Goal: Task Accomplishment & Management: Use online tool/utility

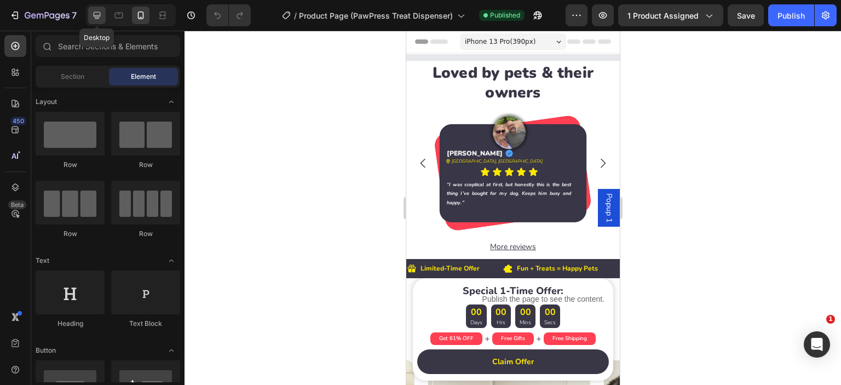
click at [93, 15] on icon at bounding box center [96, 15] width 11 height 11
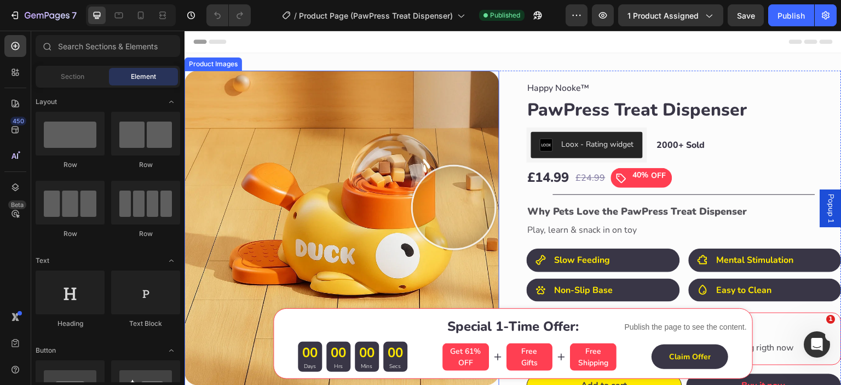
click at [454, 207] on img at bounding box center [341, 228] width 315 height 315
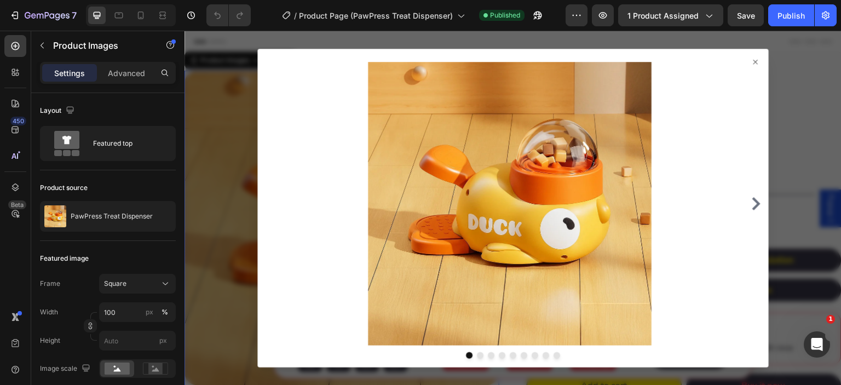
click at [751, 61] on icon at bounding box center [755, 61] width 9 height 9
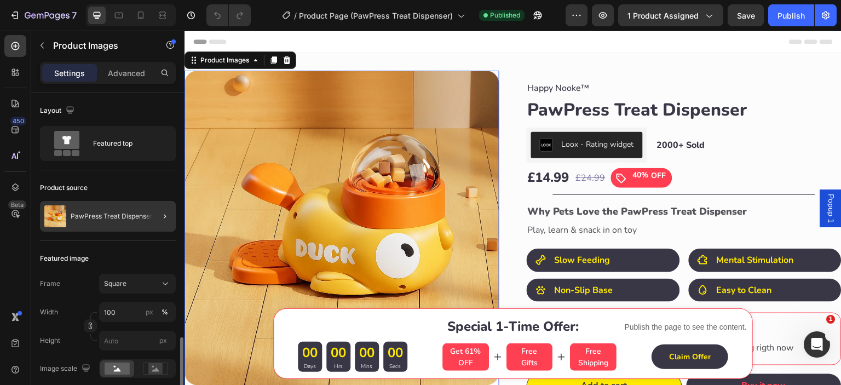
scroll to position [182, 0]
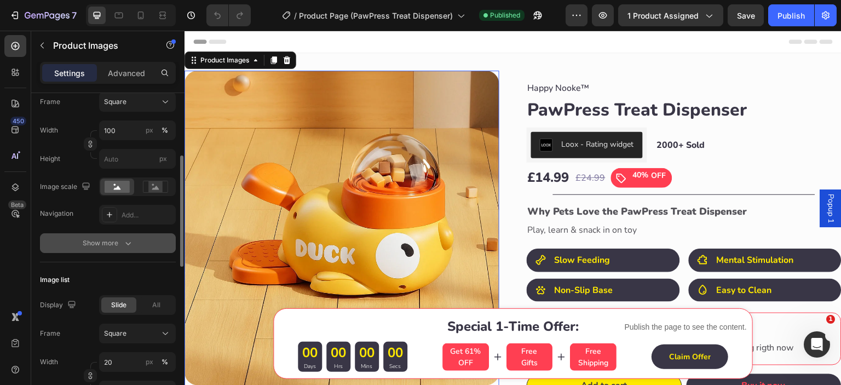
click at [82, 249] on button "Show more" at bounding box center [108, 243] width 136 height 20
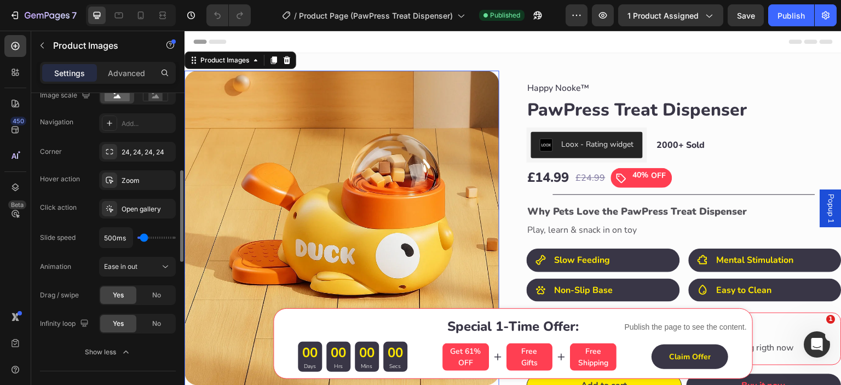
scroll to position [364, 0]
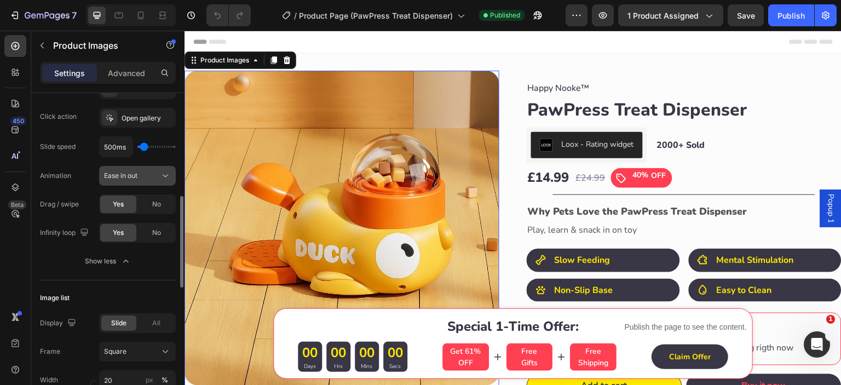
click at [150, 181] on button "Ease in out" at bounding box center [137, 176] width 77 height 20
click at [150, 177] on div "Ease in out" at bounding box center [132, 176] width 56 height 10
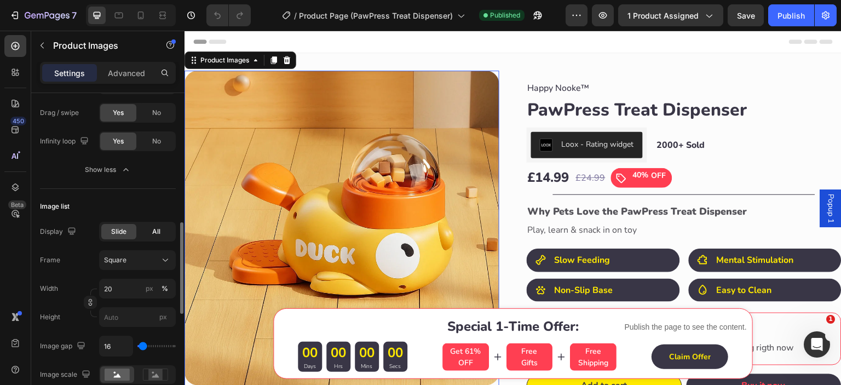
click at [154, 236] on div "All" at bounding box center [156, 231] width 35 height 15
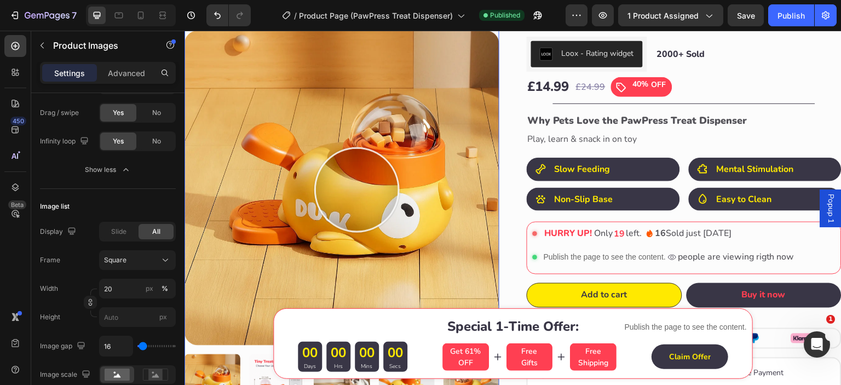
scroll to position [182, 0]
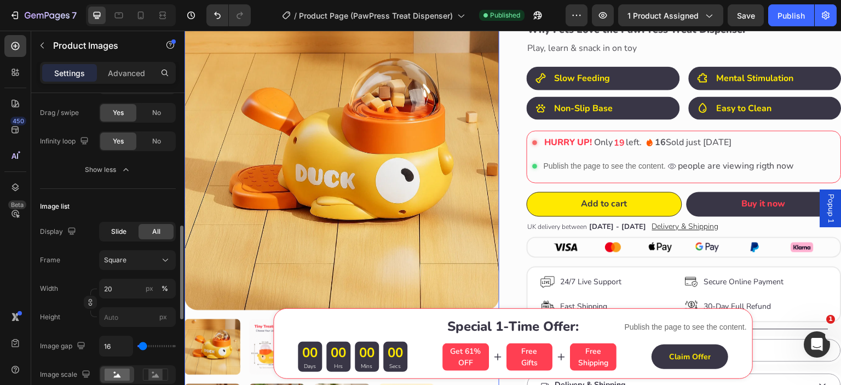
click at [114, 229] on span "Slide" at bounding box center [118, 232] width 15 height 10
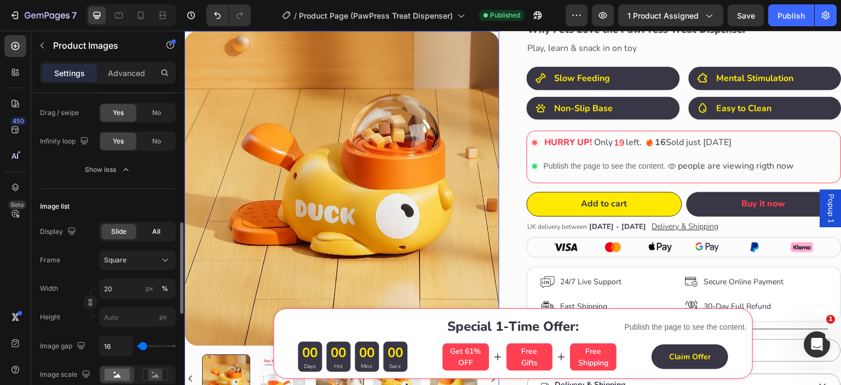
click at [158, 227] on span "All" at bounding box center [156, 232] width 8 height 10
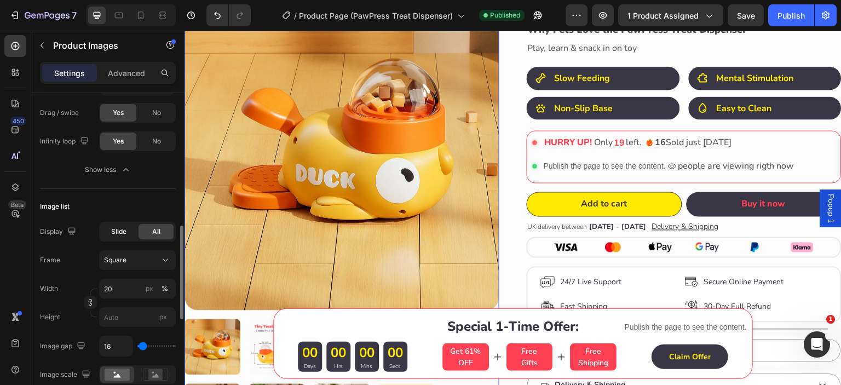
click at [128, 227] on div "Slide" at bounding box center [118, 231] width 35 height 15
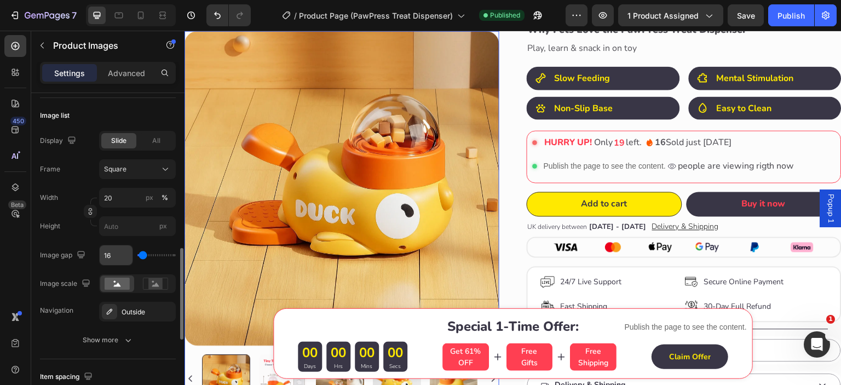
scroll to position [637, 0]
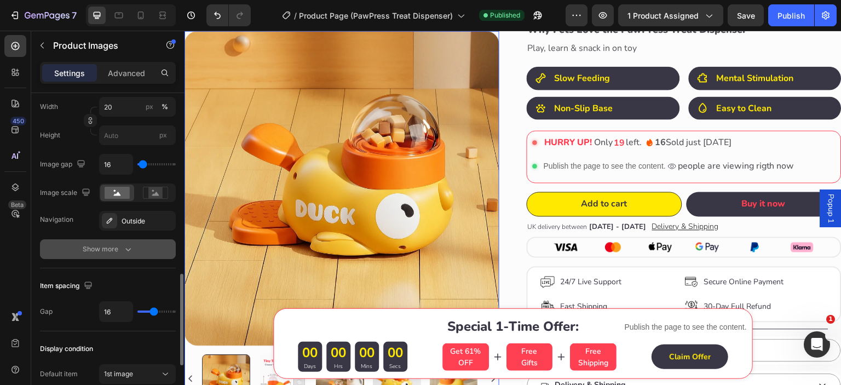
click at [112, 251] on div "Show more" at bounding box center [108, 249] width 51 height 11
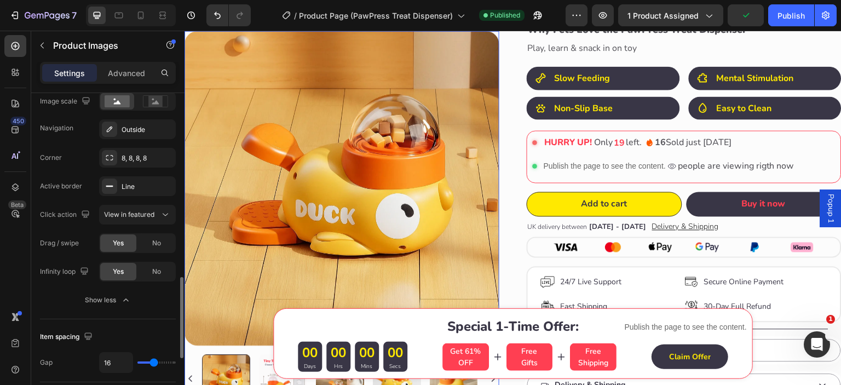
scroll to position [820, 0]
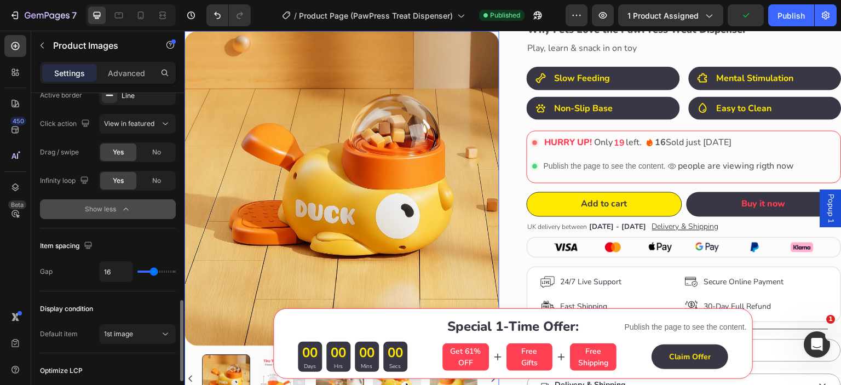
click at [94, 207] on div "Show less" at bounding box center [108, 209] width 47 height 11
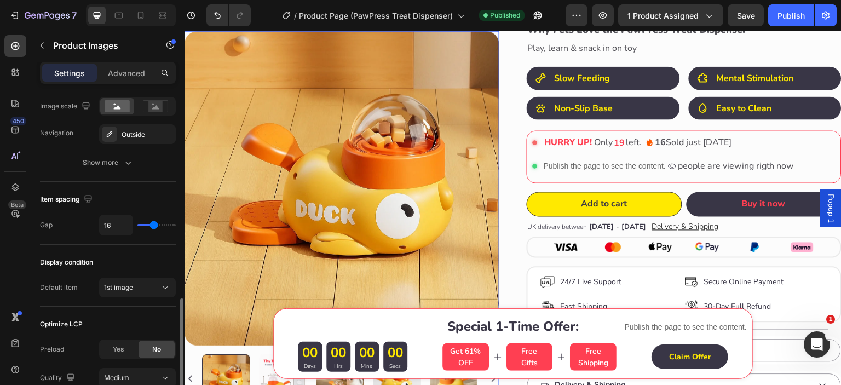
scroll to position [815, 0]
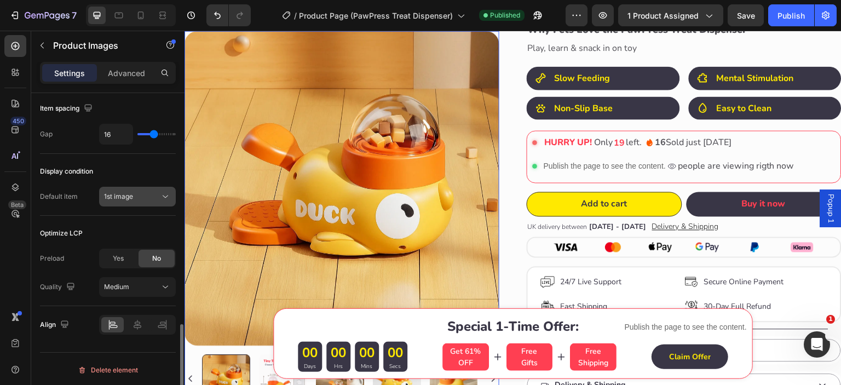
click at [129, 194] on span "1st image" at bounding box center [118, 196] width 29 height 8
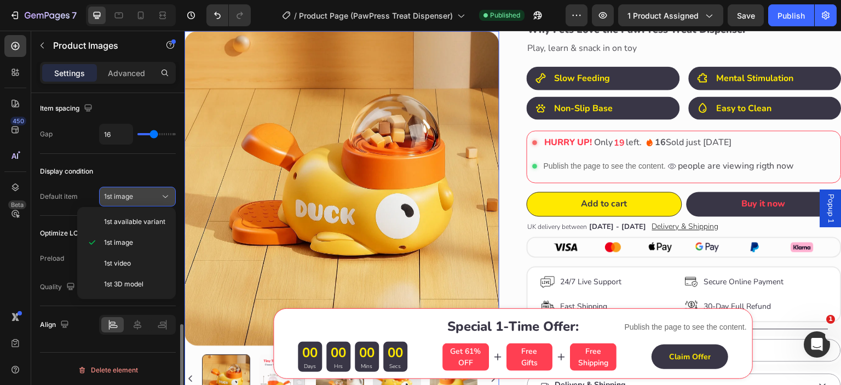
click at [129, 194] on span "1st image" at bounding box center [118, 196] width 29 height 8
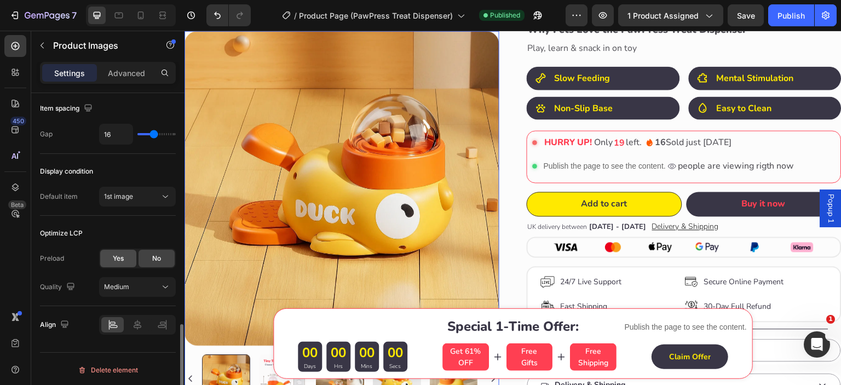
click at [119, 261] on span "Yes" at bounding box center [118, 258] width 11 height 10
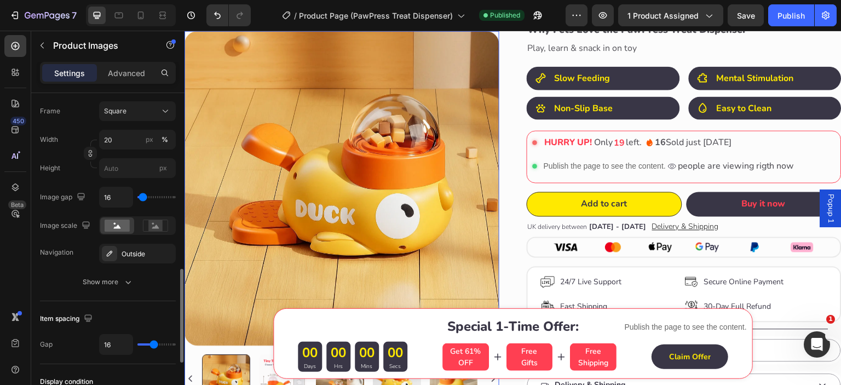
scroll to position [786, 0]
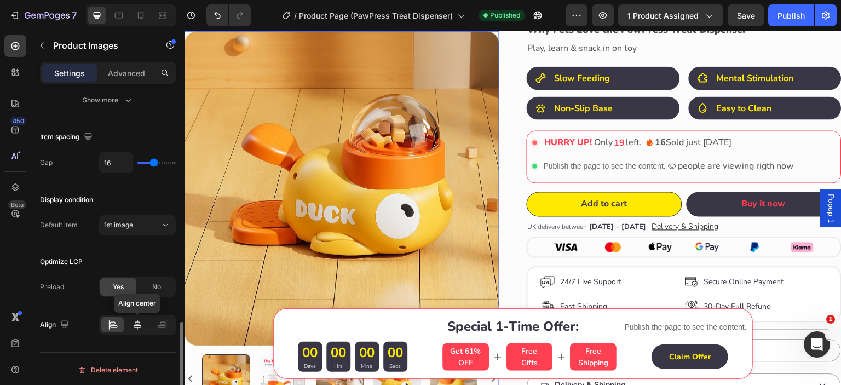
click at [132, 325] on icon at bounding box center [137, 324] width 11 height 11
click at [108, 326] on icon at bounding box center [112, 324] width 11 height 11
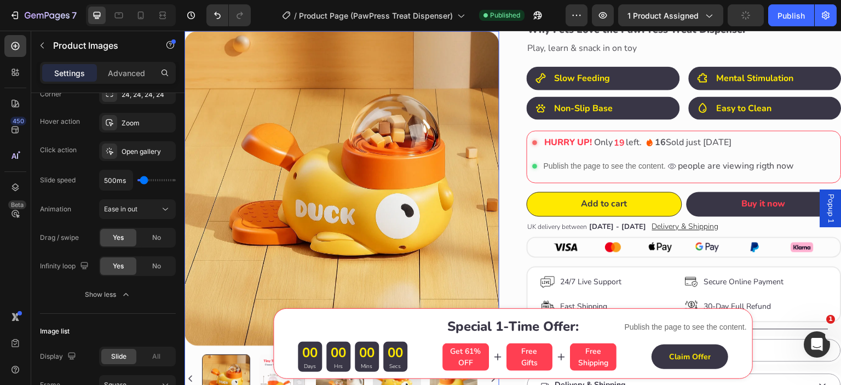
scroll to position [57, 0]
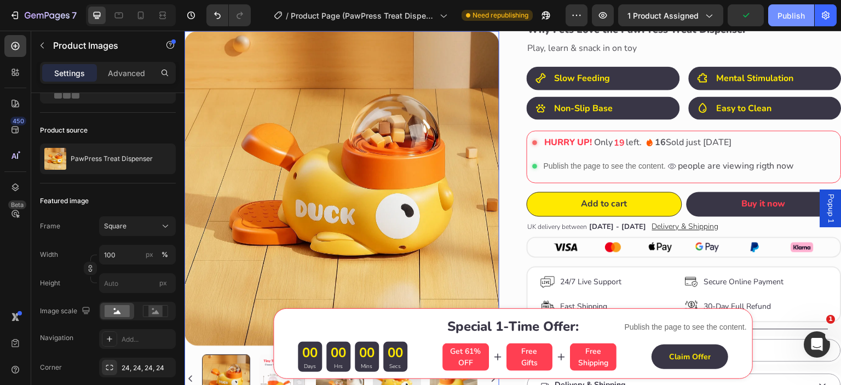
click at [795, 16] on div "Publish" at bounding box center [790, 15] width 27 height 11
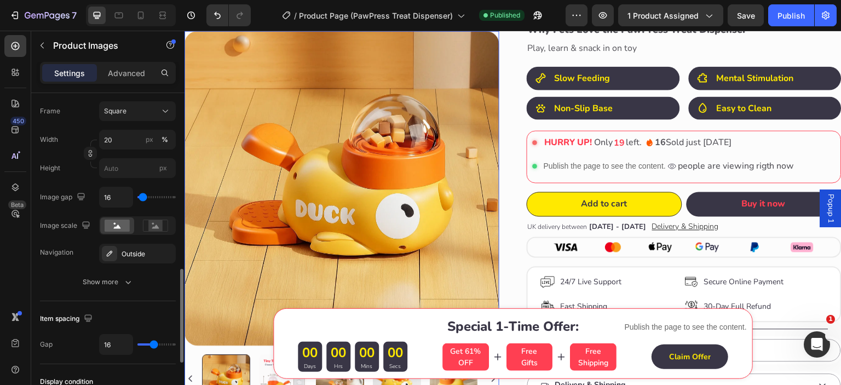
scroll to position [695, 0]
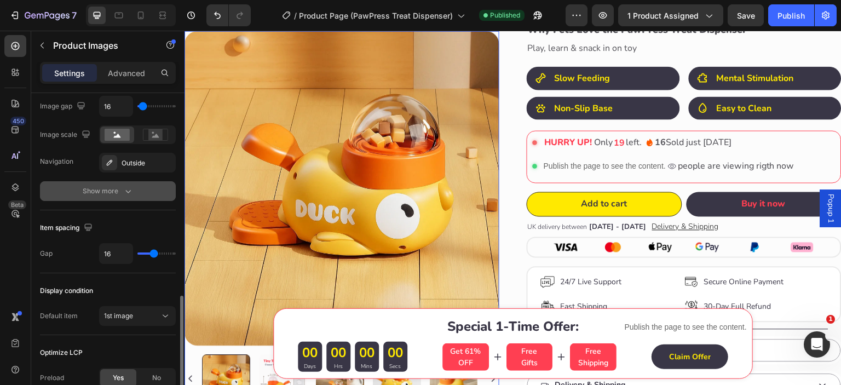
click at [101, 194] on div "Show more" at bounding box center [108, 191] width 51 height 11
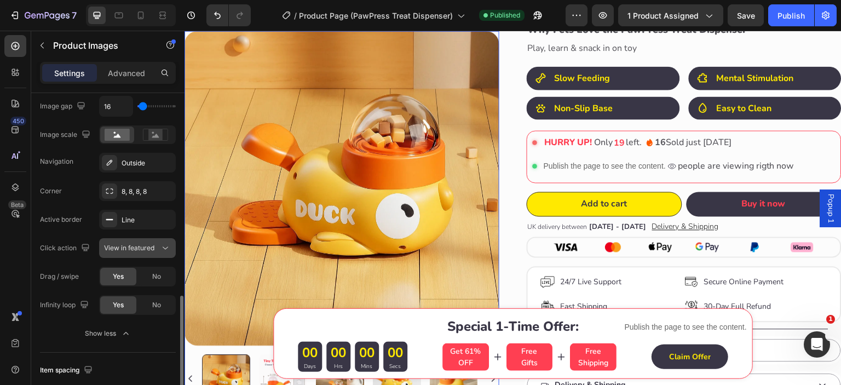
click at [127, 249] on span "View in featured" at bounding box center [129, 248] width 50 height 8
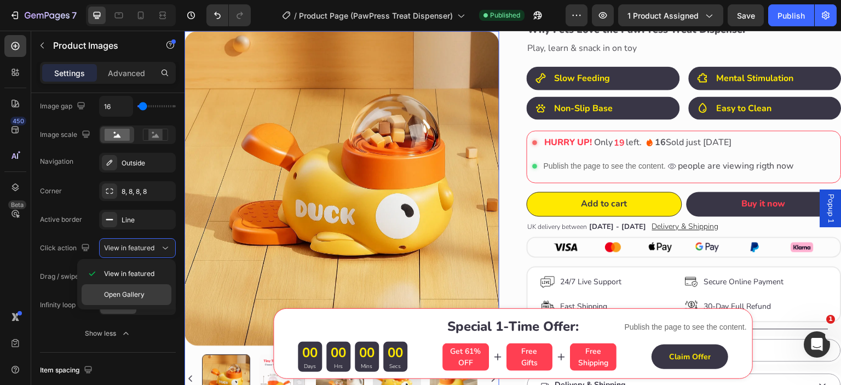
click at [117, 293] on span "Open Gallery" at bounding box center [124, 295] width 41 height 10
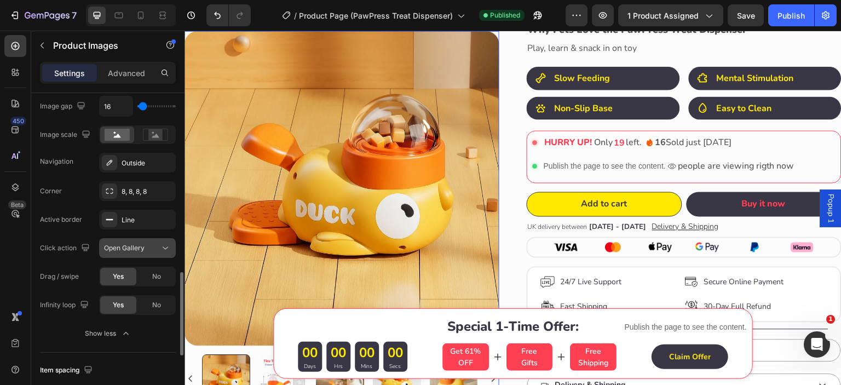
click at [120, 249] on span "Open Gallery" at bounding box center [124, 248] width 41 height 8
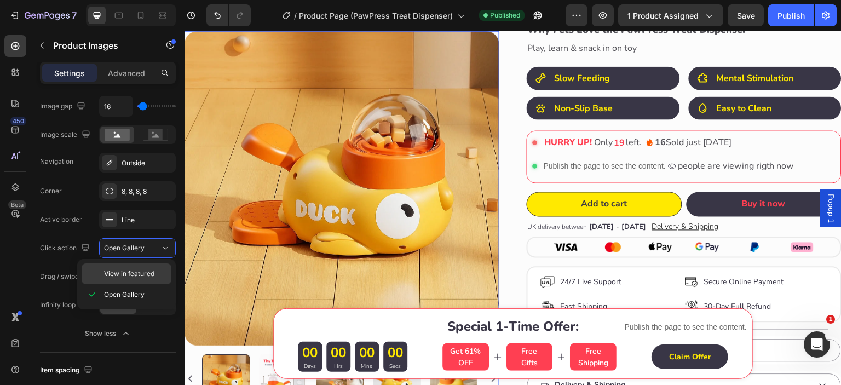
click at [121, 272] on span "View in featured" at bounding box center [129, 274] width 50 height 10
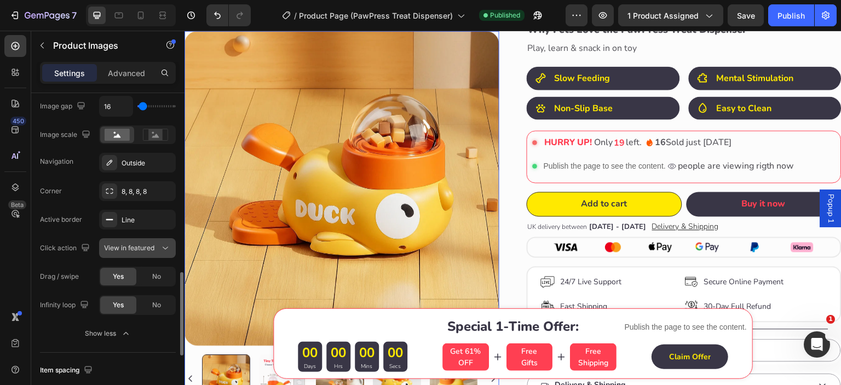
click at [124, 249] on span "View in featured" at bounding box center [129, 248] width 50 height 8
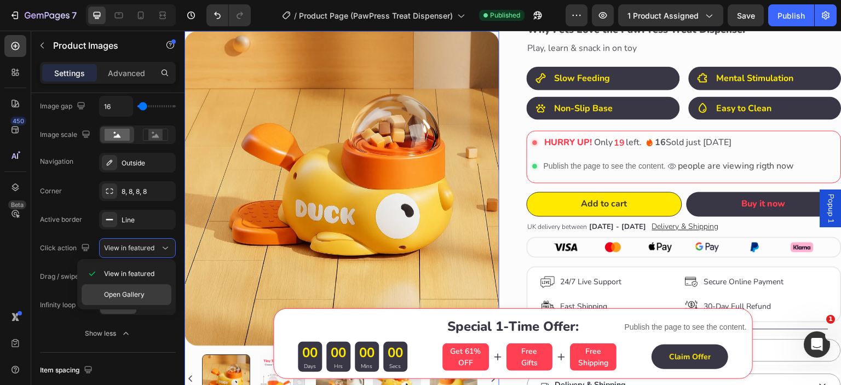
click at [109, 295] on span "Open Gallery" at bounding box center [124, 295] width 41 height 10
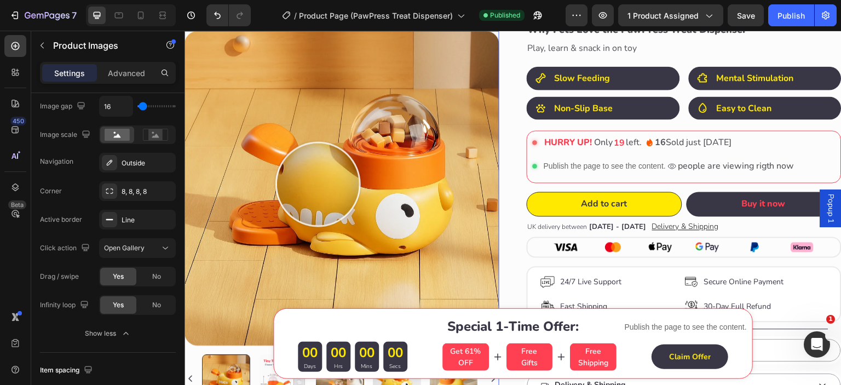
click at [318, 184] on img at bounding box center [341, 188] width 315 height 315
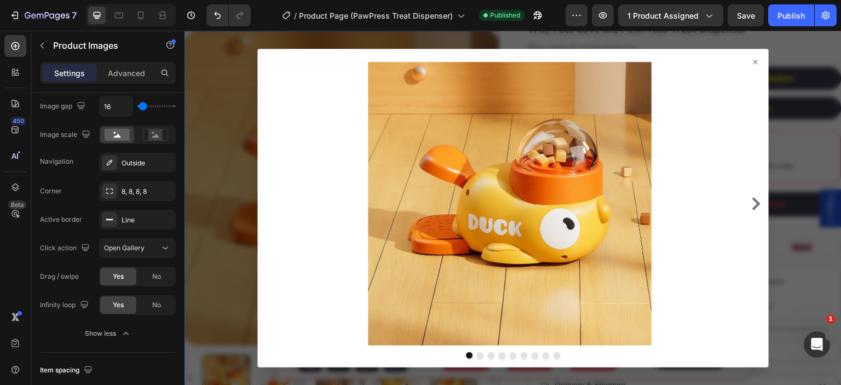
click at [749, 203] on icon "Carousel Next Arrow" at bounding box center [755, 203] width 13 height 13
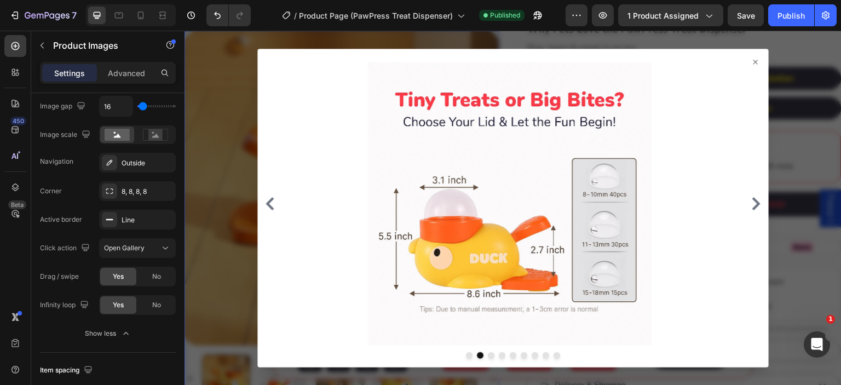
click at [749, 203] on icon "Carousel Next Arrow" at bounding box center [755, 203] width 13 height 13
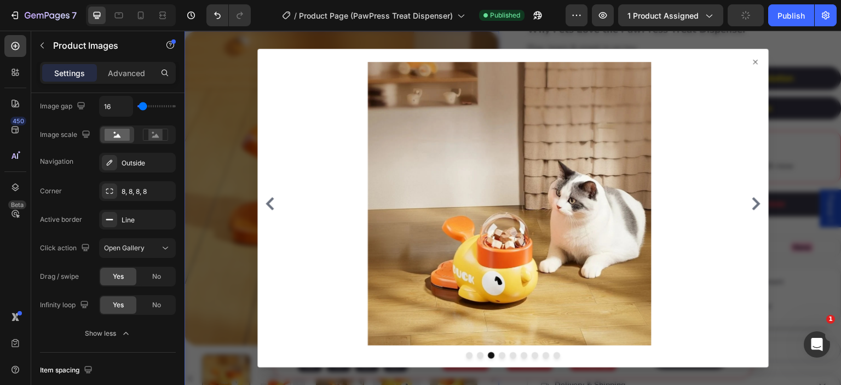
click at [751, 63] on icon at bounding box center [755, 61] width 9 height 9
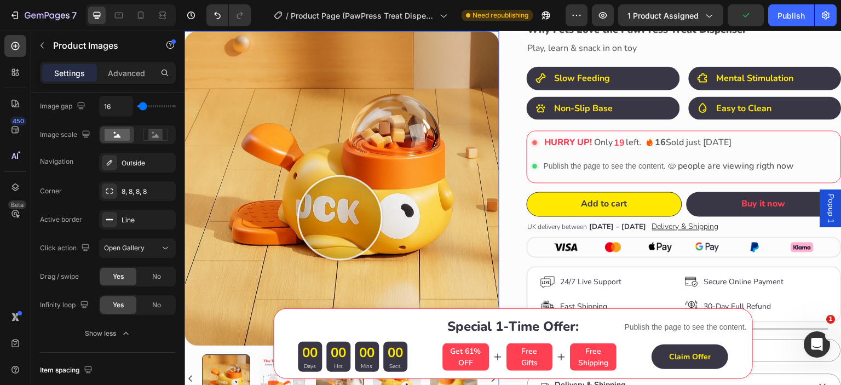
scroll to position [274, 0]
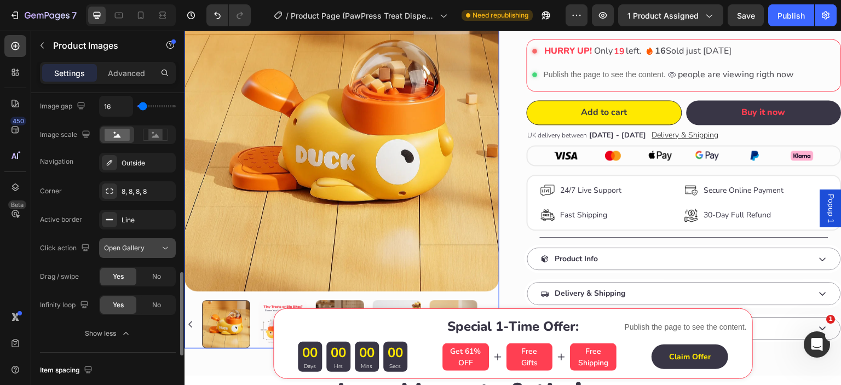
click at [125, 251] on span "Open Gallery" at bounding box center [124, 248] width 41 height 10
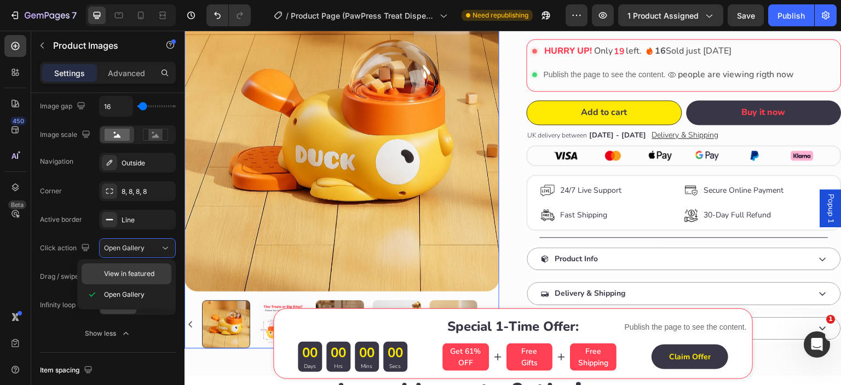
click at [118, 273] on span "View in featured" at bounding box center [129, 274] width 50 height 10
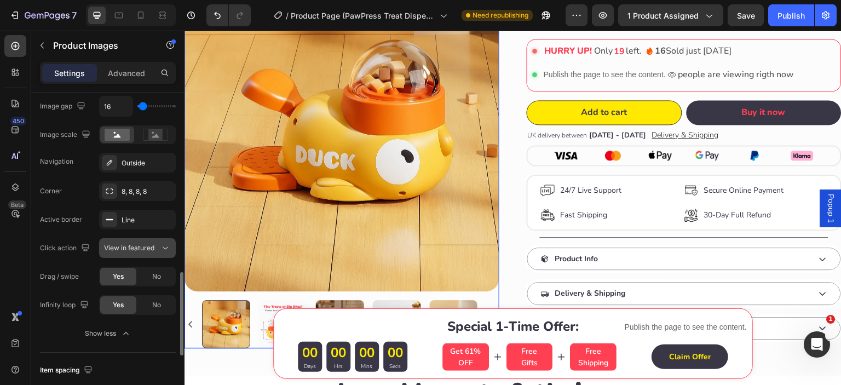
click at [134, 248] on span "View in featured" at bounding box center [129, 248] width 50 height 8
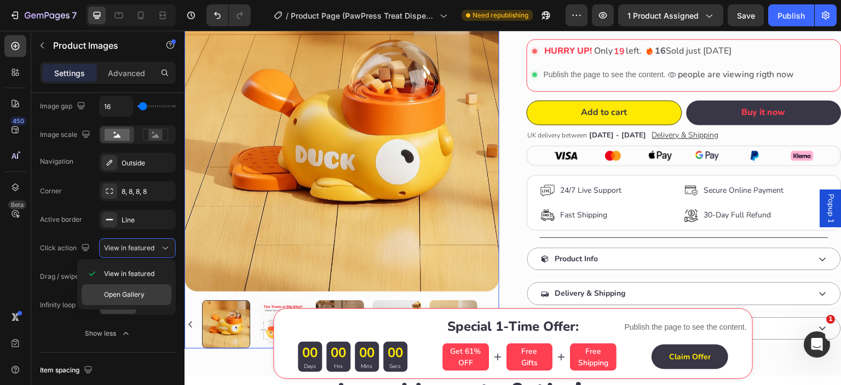
click at [120, 291] on span "Open Gallery" at bounding box center [124, 295] width 41 height 10
click at [262, 315] on div at bounding box center [283, 324] width 48 height 48
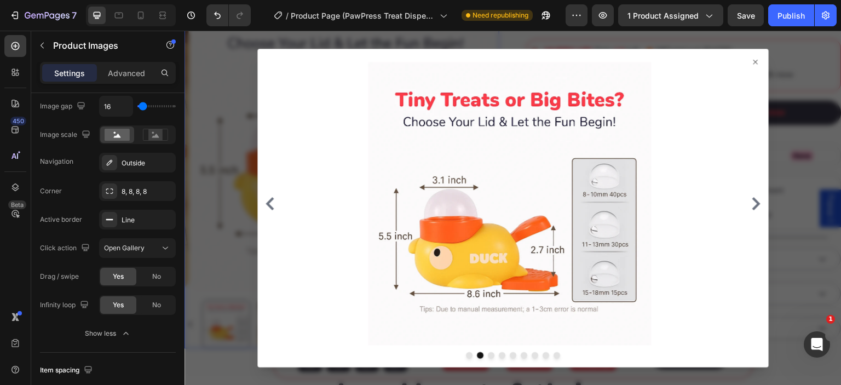
click at [751, 61] on icon at bounding box center [755, 61] width 9 height 9
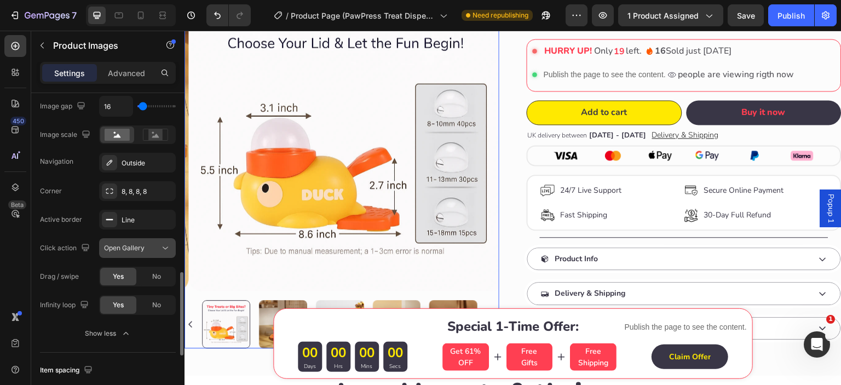
click at [123, 244] on span "Open Gallery" at bounding box center [124, 248] width 41 height 8
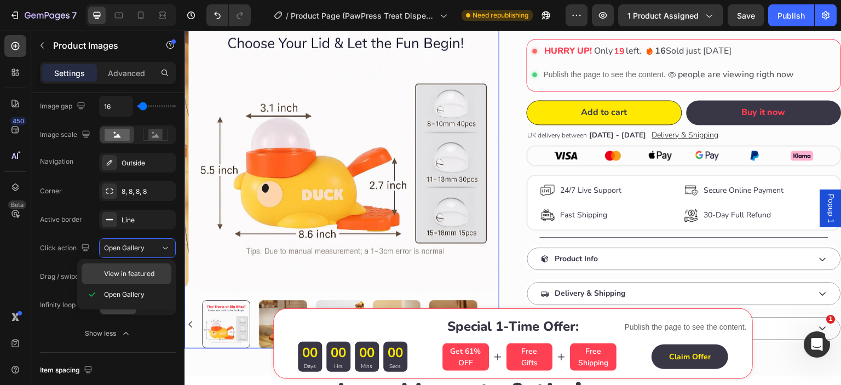
click at [110, 275] on span "View in featured" at bounding box center [129, 274] width 50 height 10
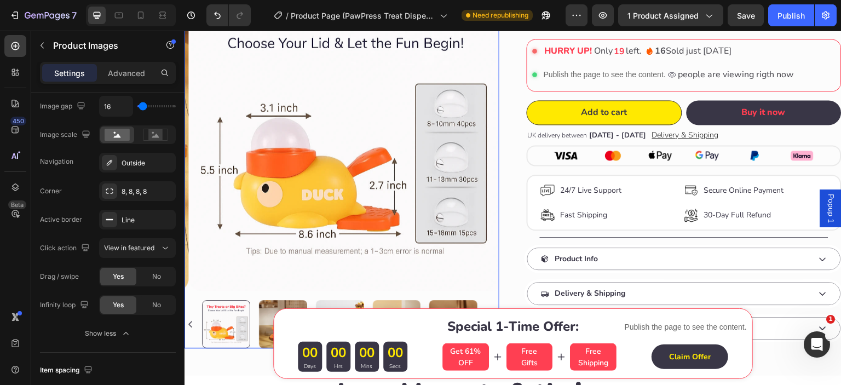
scroll to position [786, 0]
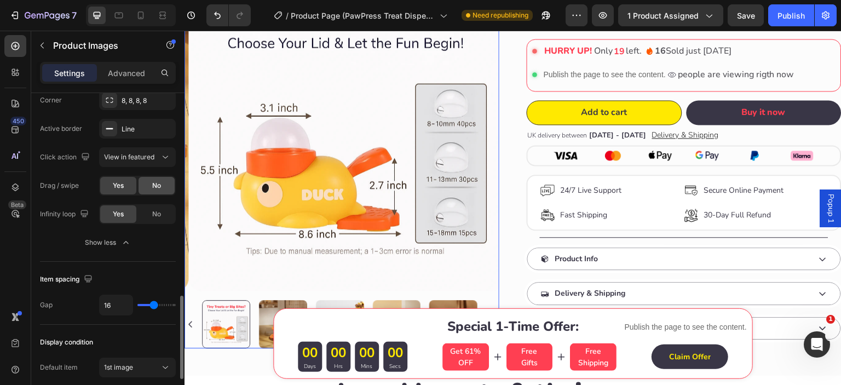
click at [160, 188] on span "No" at bounding box center [156, 186] width 9 height 10
click at [265, 305] on img at bounding box center [283, 324] width 48 height 48
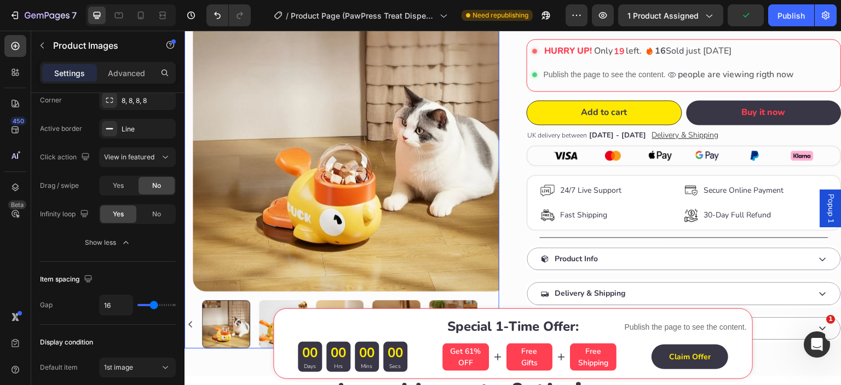
click at [265, 305] on img at bounding box center [283, 324] width 48 height 48
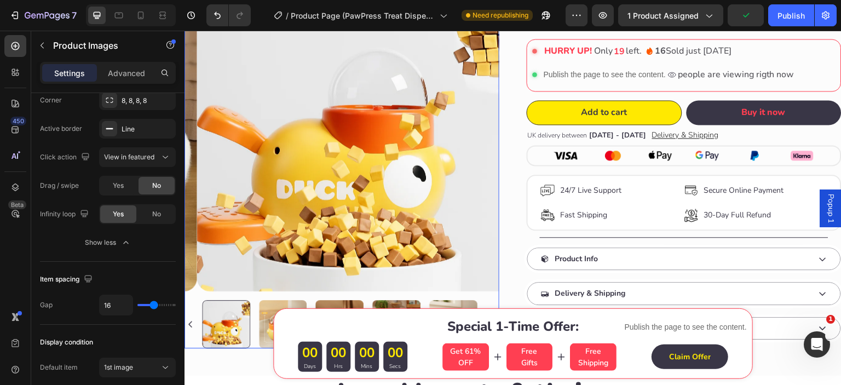
click at [265, 305] on img at bounding box center [283, 324] width 48 height 48
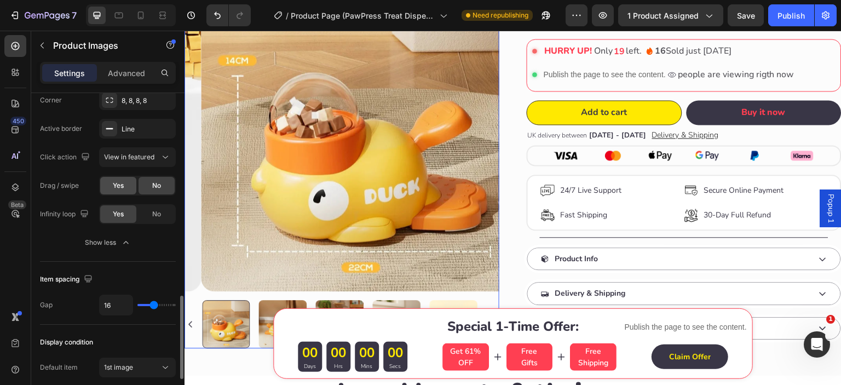
click at [117, 186] on span "Yes" at bounding box center [118, 186] width 11 height 10
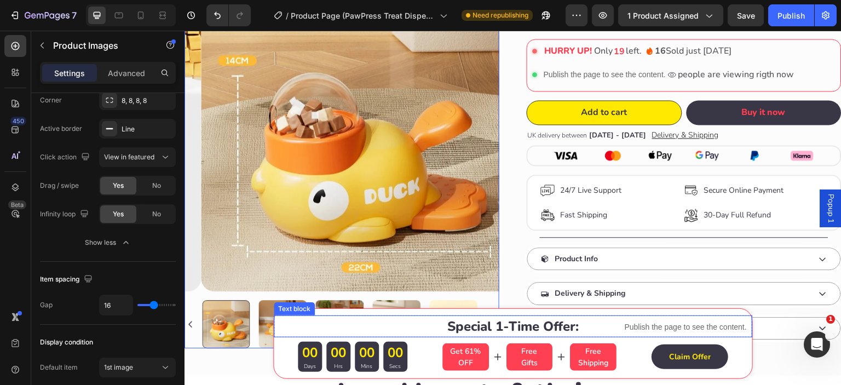
drag, startPoint x: 225, startPoint y: 326, endPoint x: 347, endPoint y: 325, distance: 122.1
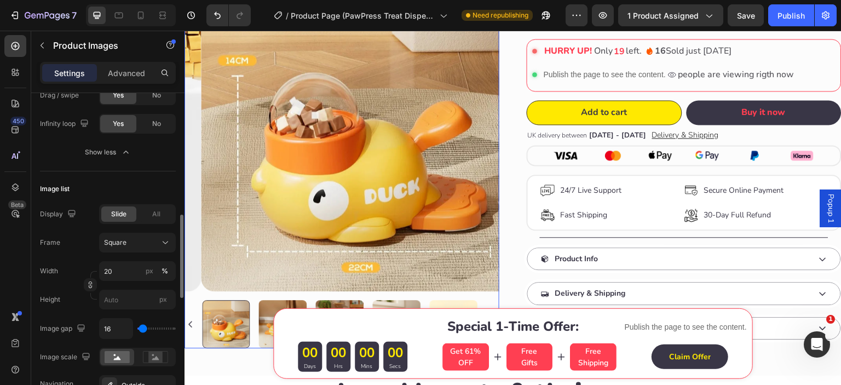
scroll to position [0, 0]
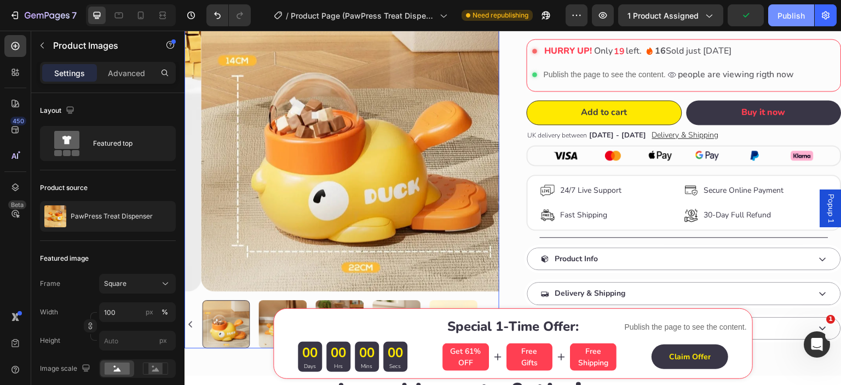
click at [795, 16] on div "Publish" at bounding box center [790, 15] width 27 height 11
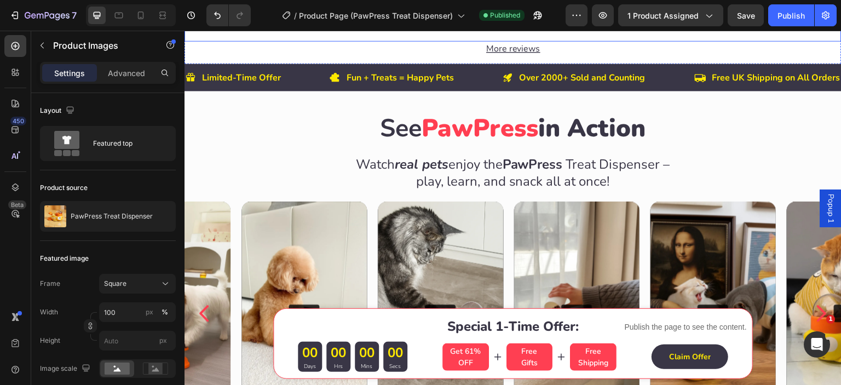
scroll to position [638, 0]
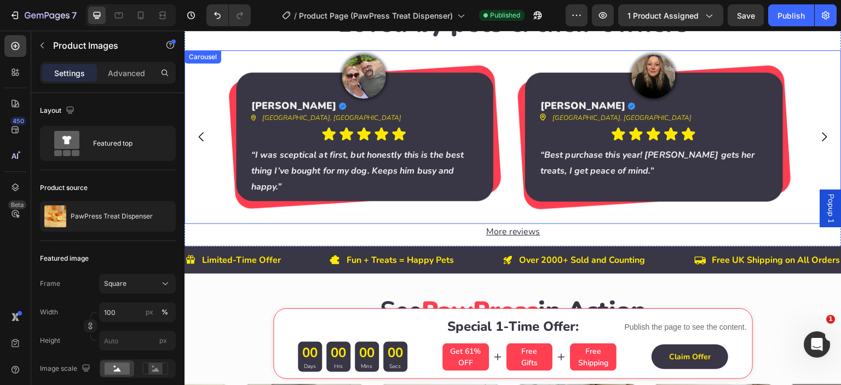
click at [197, 139] on icon "Carousel Back Arrow" at bounding box center [201, 136] width 13 height 13
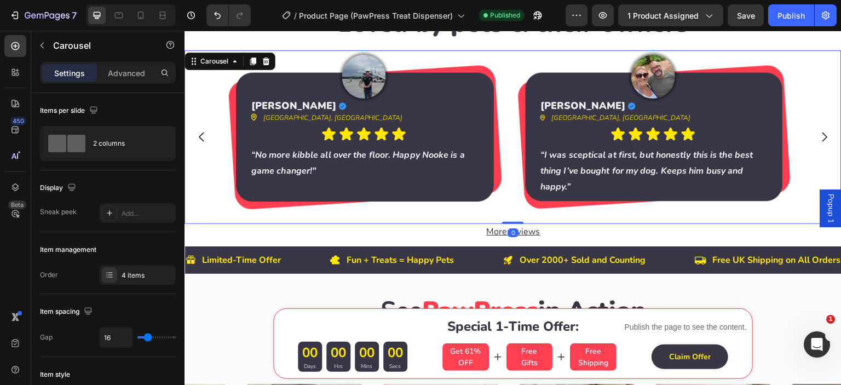
click at [198, 137] on icon "Carousel Back Arrow" at bounding box center [201, 136] width 13 height 13
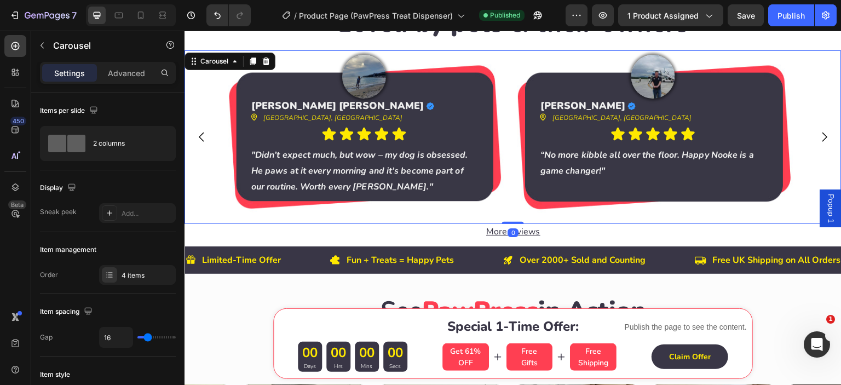
click at [198, 137] on icon "Carousel Back Arrow" at bounding box center [201, 136] width 13 height 13
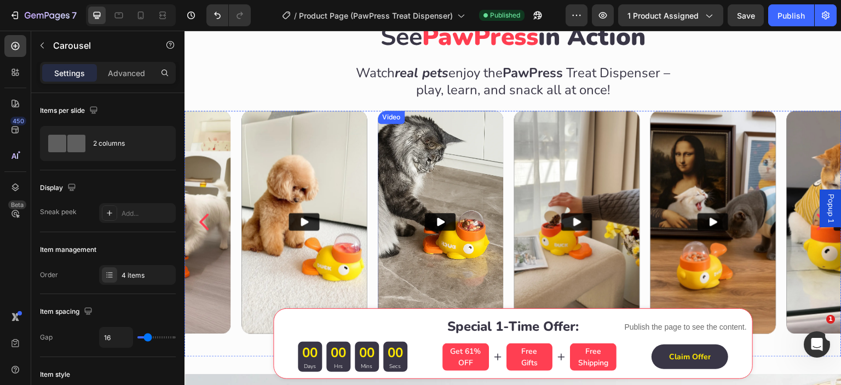
scroll to position [1003, 0]
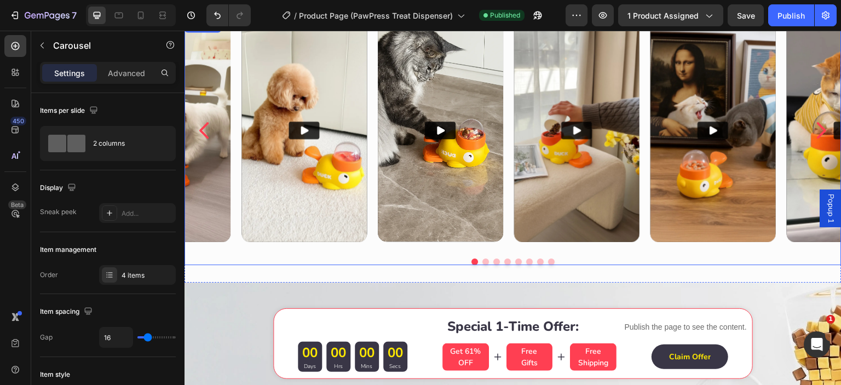
click at [203, 130] on icon "Carousel Back Arrow" at bounding box center [204, 130] width 23 height 23
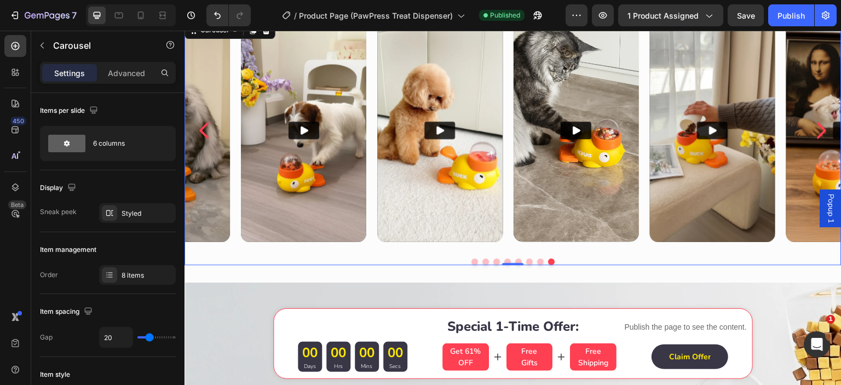
click at [203, 130] on icon "Carousel Back Arrow" at bounding box center [204, 130] width 23 height 23
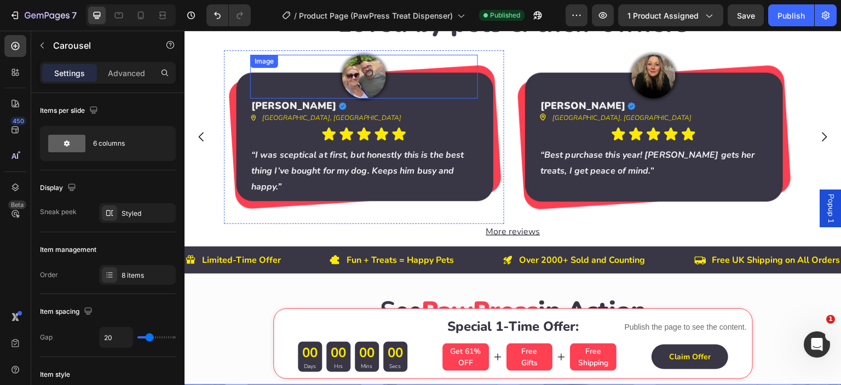
scroll to position [547, 0]
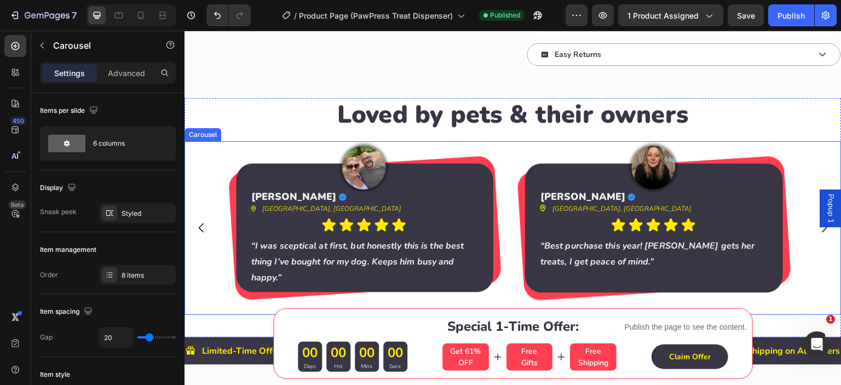
click at [201, 230] on icon "Carousel Back Arrow" at bounding box center [201, 227] width 5 height 9
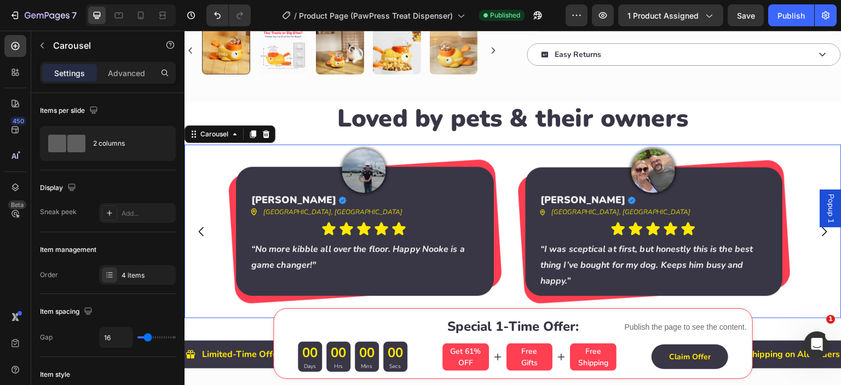
click at [201, 230] on icon "Carousel Back Arrow" at bounding box center [201, 231] width 5 height 9
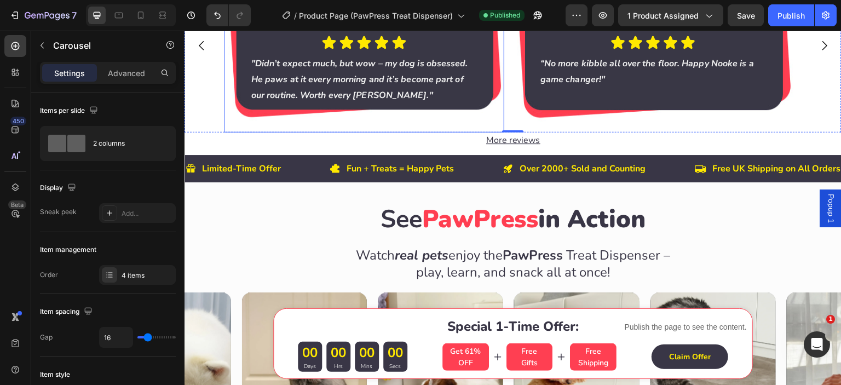
scroll to position [821, 0]
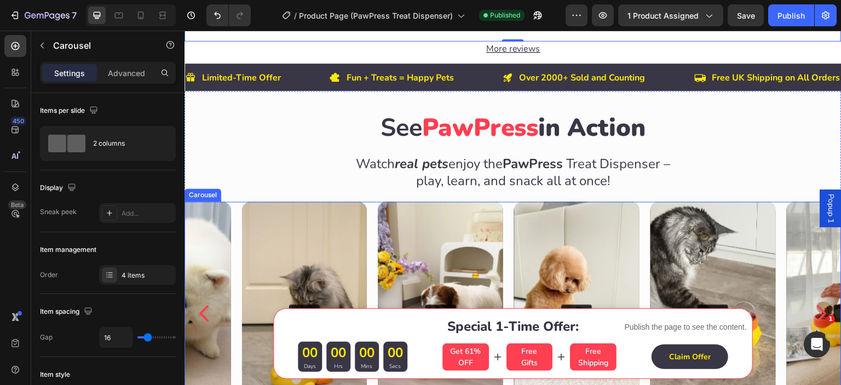
click at [371, 220] on div "Video Video Video Video Video Video Video Video" at bounding box center [512, 312] width 657 height 223
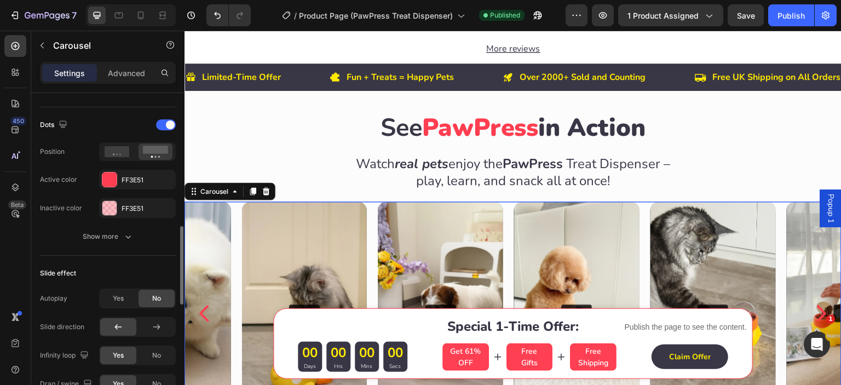
scroll to position [637, 0]
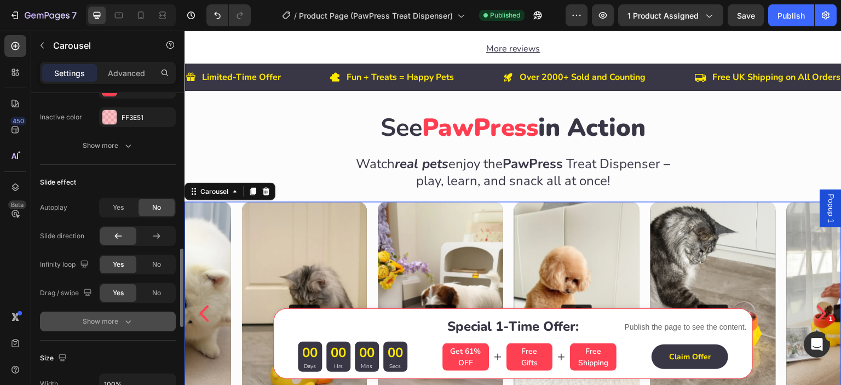
click at [105, 318] on div "Show more" at bounding box center [108, 321] width 51 height 11
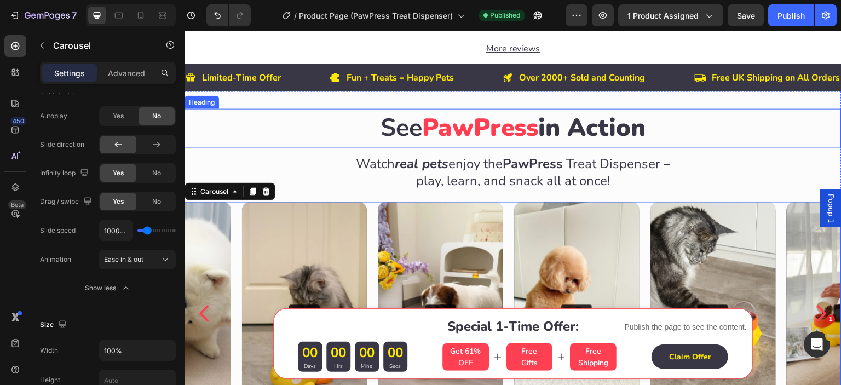
scroll to position [638, 0]
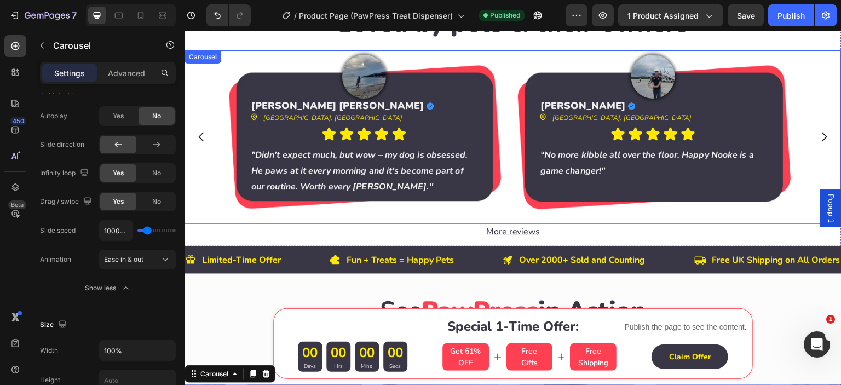
click at [511, 144] on div "Image [PERSON_NAME] Heading Icon Row Icon [GEOGRAPHIC_DATA], [GEOGRAPHIC_DATA] …" at bounding box center [513, 137] width 578 height 174
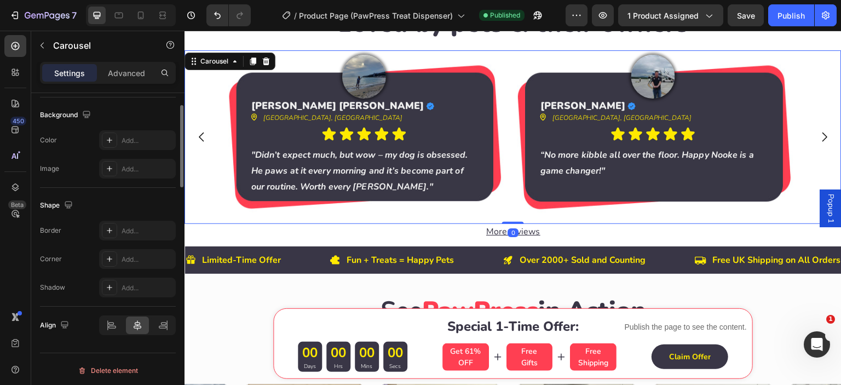
scroll to position [673, 0]
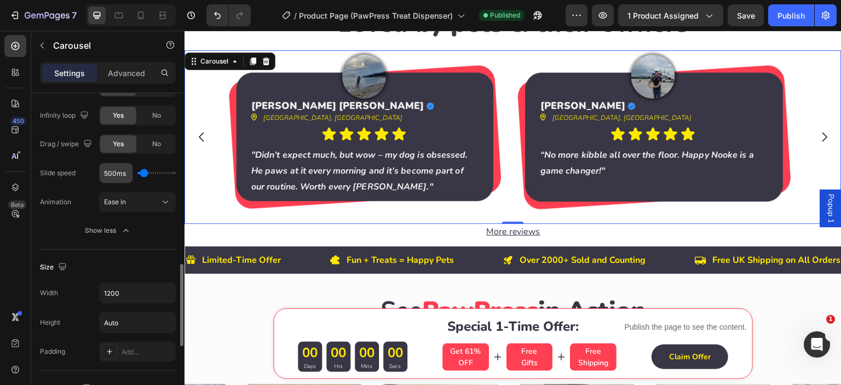
click at [116, 174] on input "500ms" at bounding box center [116, 173] width 33 height 20
type input "1ms"
type input "100"
type input "1000ms"
type input "1000"
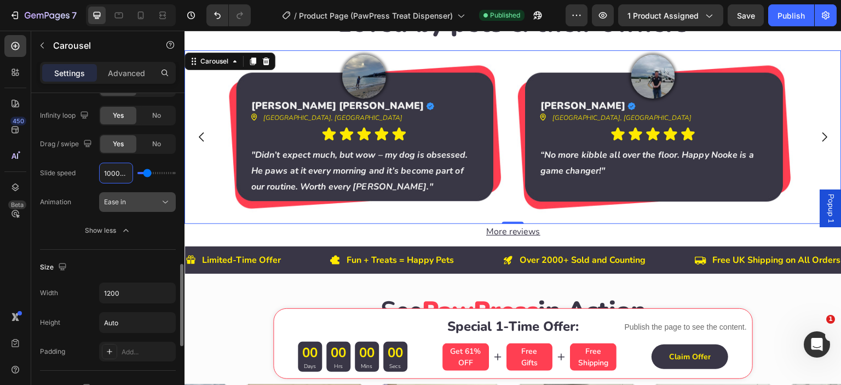
type input "1000ms"
click at [129, 201] on div "Ease in" at bounding box center [132, 202] width 56 height 10
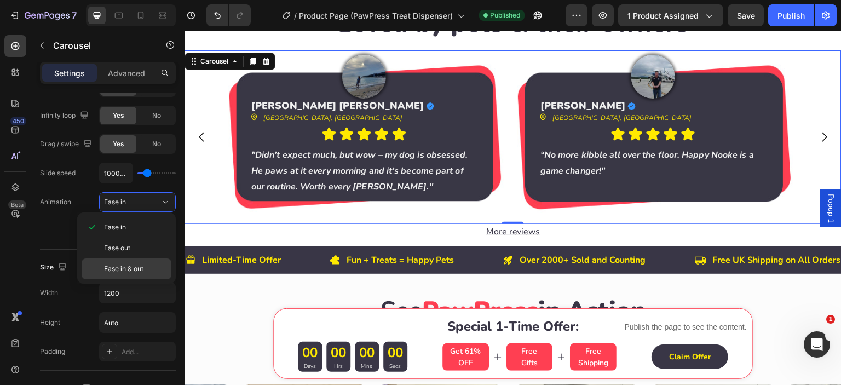
click at [132, 264] on span "Ease in & out" at bounding box center [123, 269] width 39 height 10
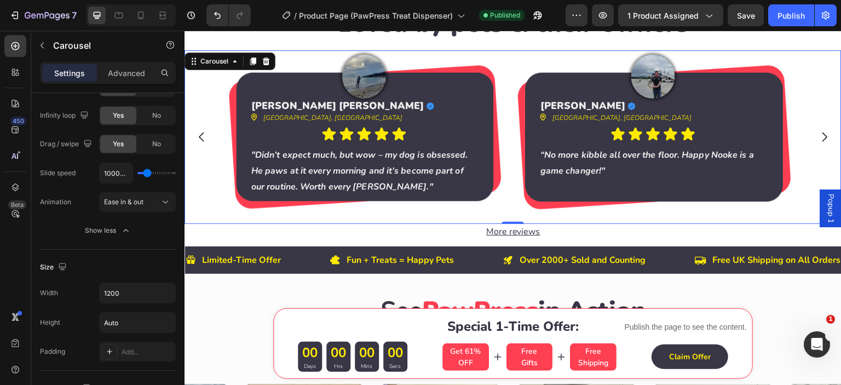
click at [200, 140] on icon "Carousel Back Arrow" at bounding box center [201, 136] width 13 height 13
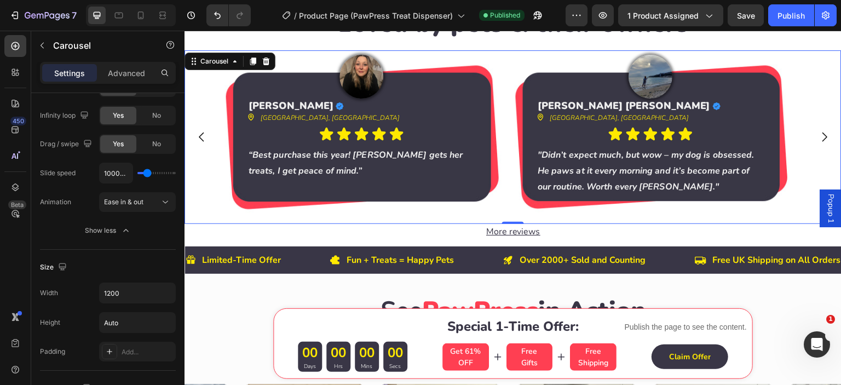
click at [200, 140] on icon "Carousel Back Arrow" at bounding box center [201, 136] width 13 height 13
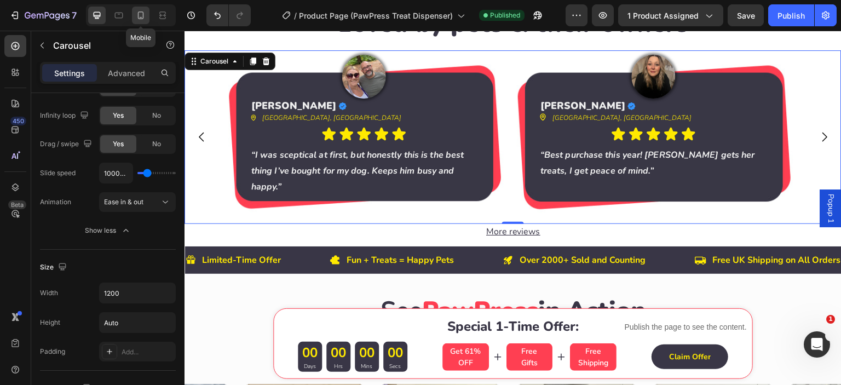
click at [140, 16] on icon at bounding box center [140, 15] width 11 height 11
type input "100%"
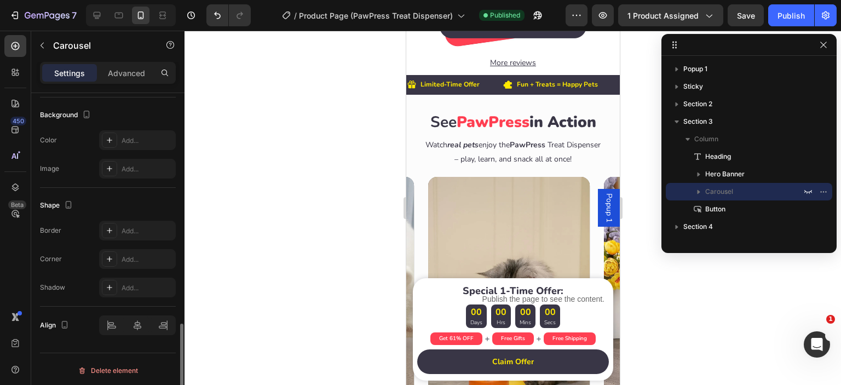
scroll to position [713, 0]
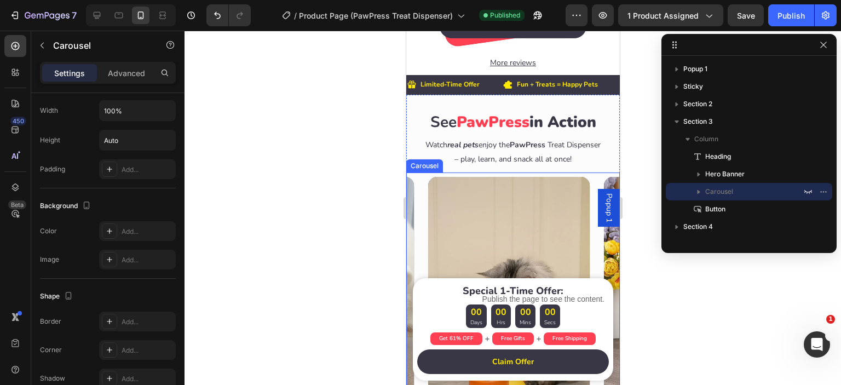
click at [594, 174] on div "Video Video Video Video Video Video Video Video" at bounding box center [513, 320] width 214 height 296
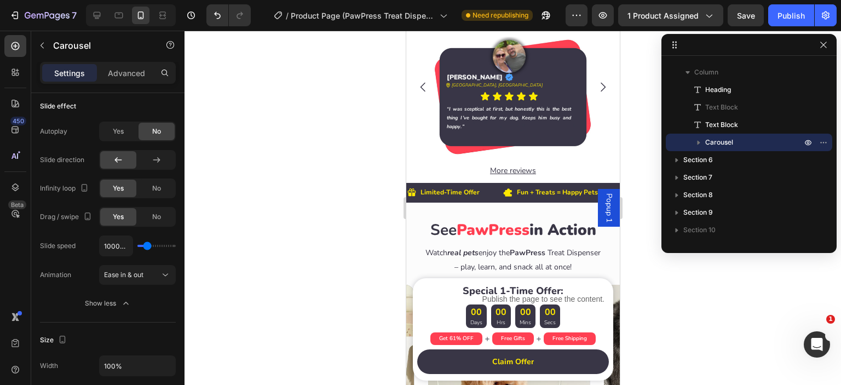
scroll to position [671, 0]
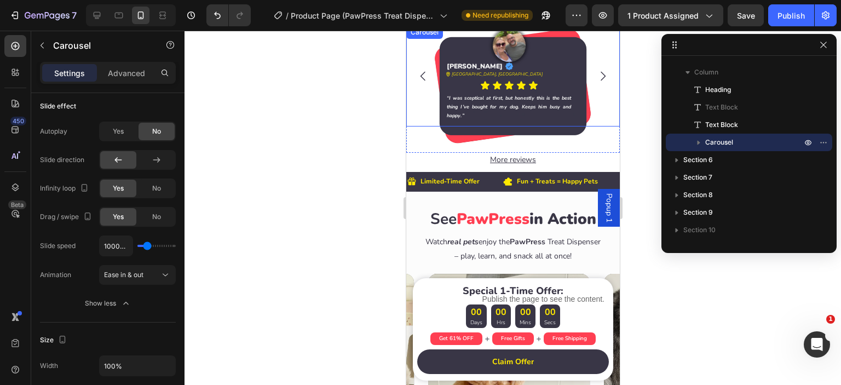
click at [600, 76] on icon "Carousel Next Arrow" at bounding box center [602, 76] width 5 height 9
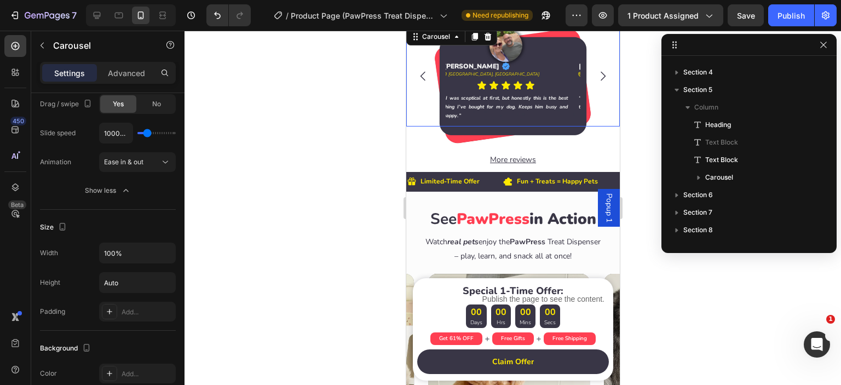
scroll to position [67, 0]
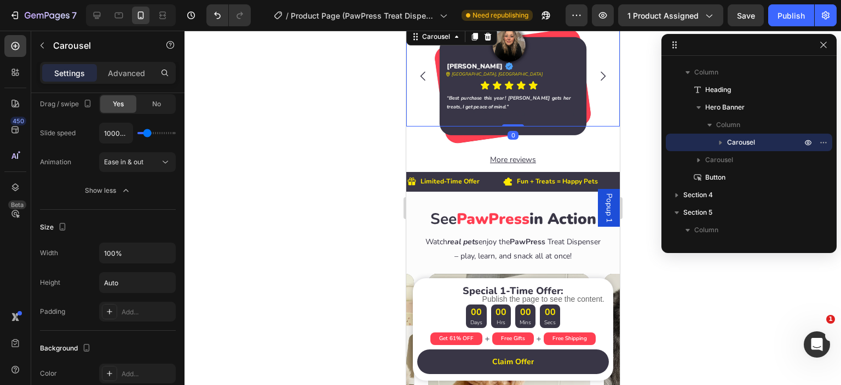
click at [596, 76] on icon "Carousel Next Arrow" at bounding box center [602, 76] width 13 height 13
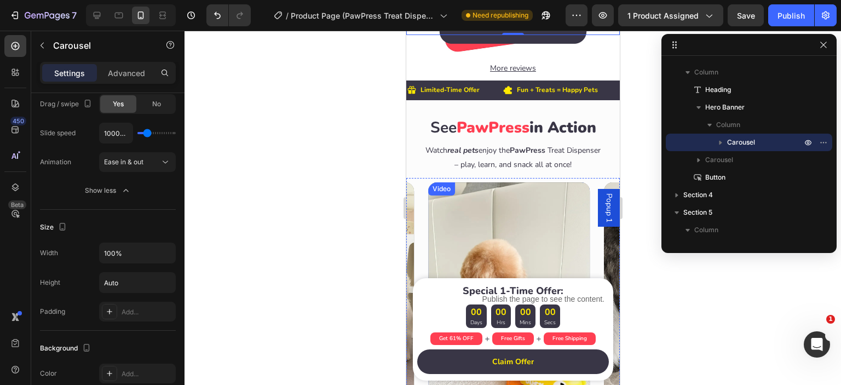
scroll to position [853, 0]
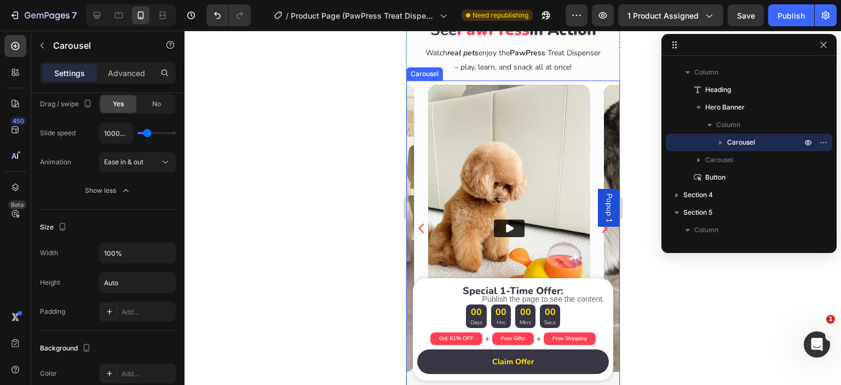
click at [420, 230] on icon "Carousel Back Arrow" at bounding box center [420, 228] width 13 height 13
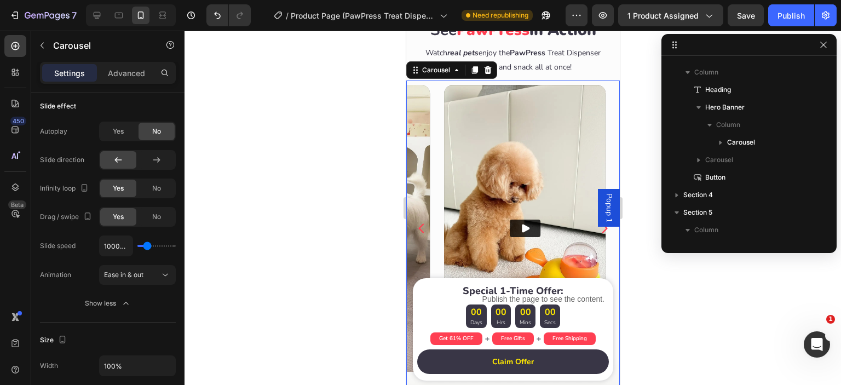
scroll to position [224, 0]
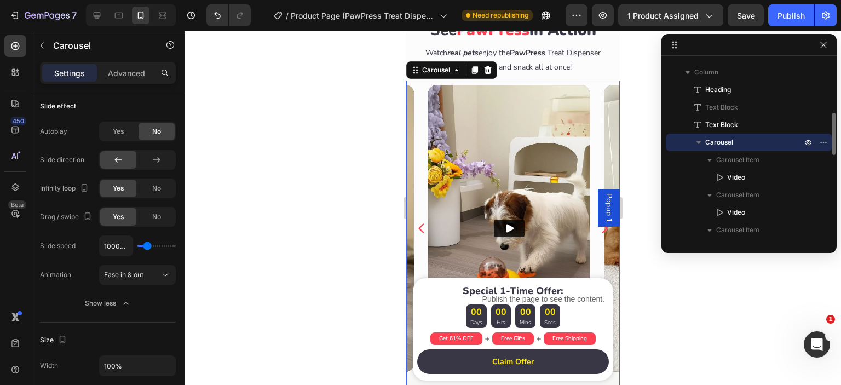
click at [420, 230] on icon "Carousel Back Arrow" at bounding box center [420, 228] width 13 height 13
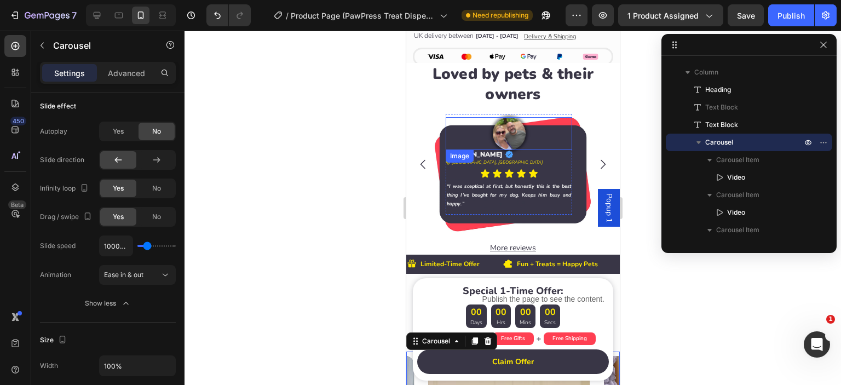
scroll to position [574, 0]
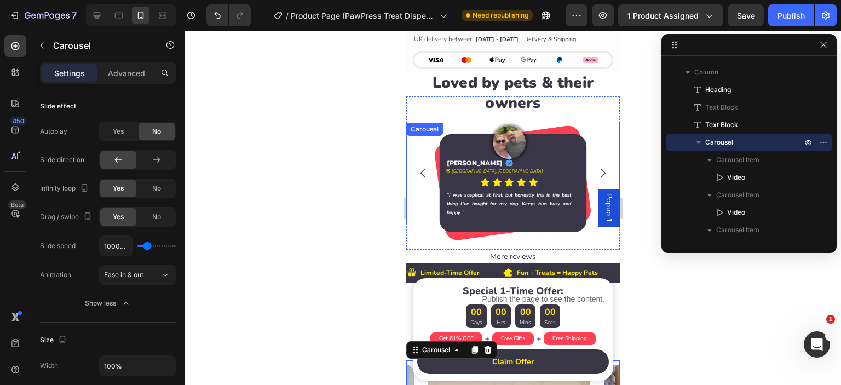
click at [417, 177] on button "Carousel Back Arrow" at bounding box center [422, 173] width 31 height 31
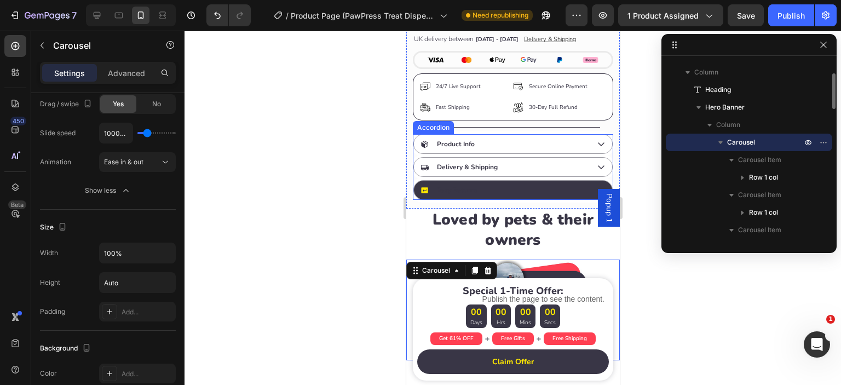
click at [420, 186] on icon at bounding box center [424, 190] width 8 height 8
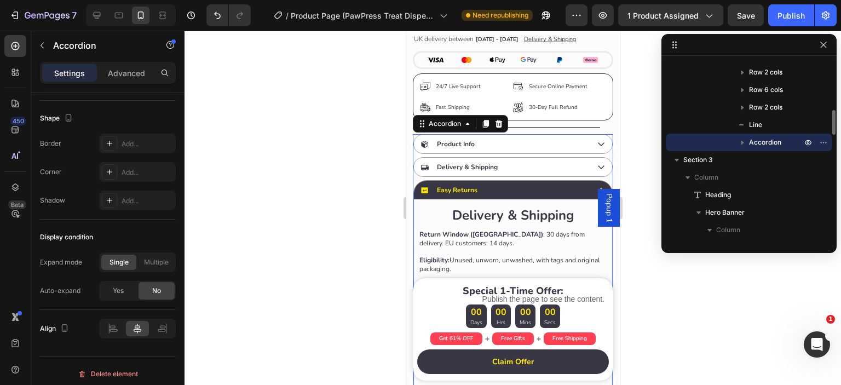
scroll to position [0, 0]
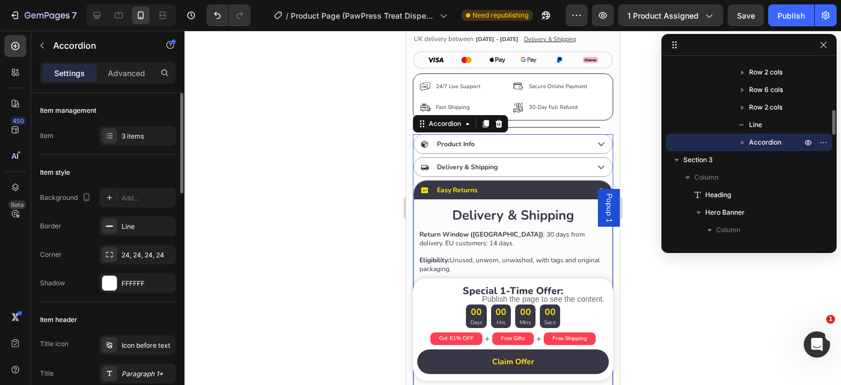
click at [420, 186] on icon at bounding box center [424, 190] width 8 height 8
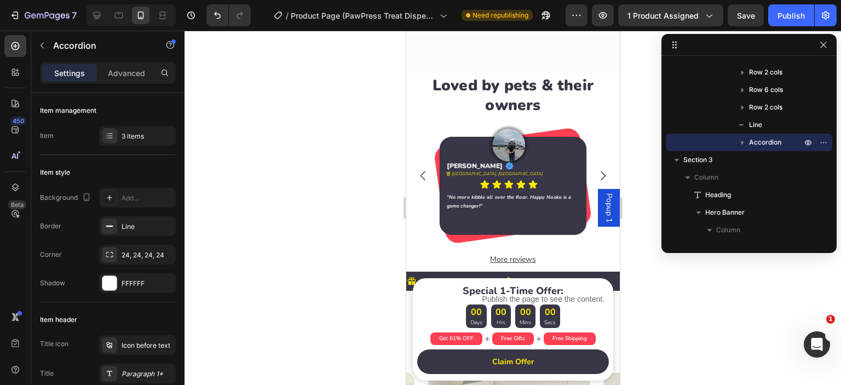
scroll to position [756, 0]
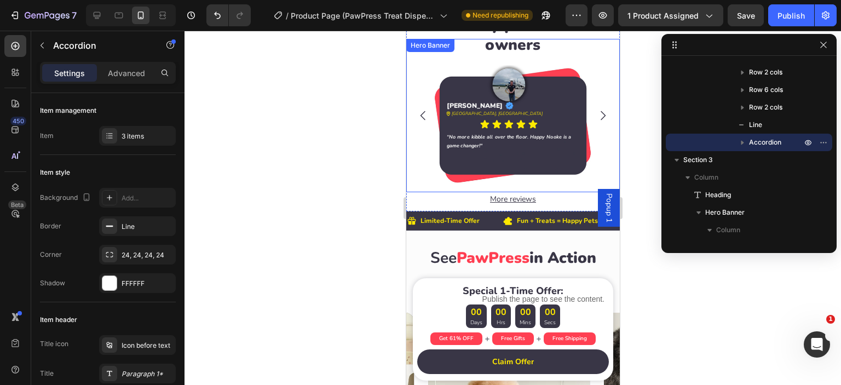
click at [427, 177] on div "Background Image" at bounding box center [513, 115] width 214 height 153
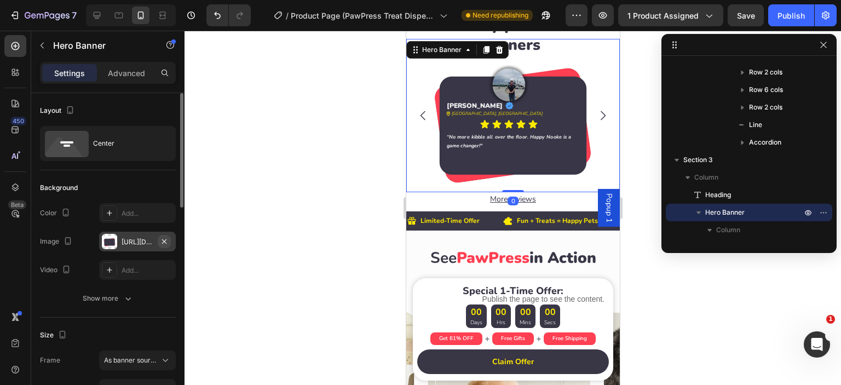
click at [166, 239] on icon "button" at bounding box center [164, 241] width 4 height 4
type input "100"
type input "Auto"
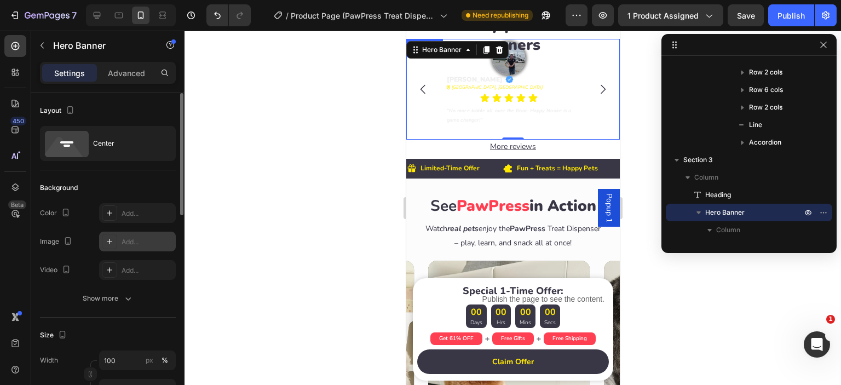
click at [421, 88] on icon "Carousel Back Arrow" at bounding box center [422, 89] width 13 height 13
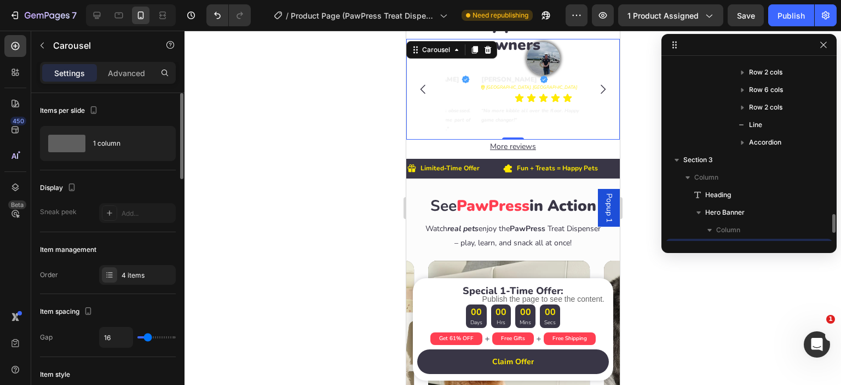
scroll to position [470, 0]
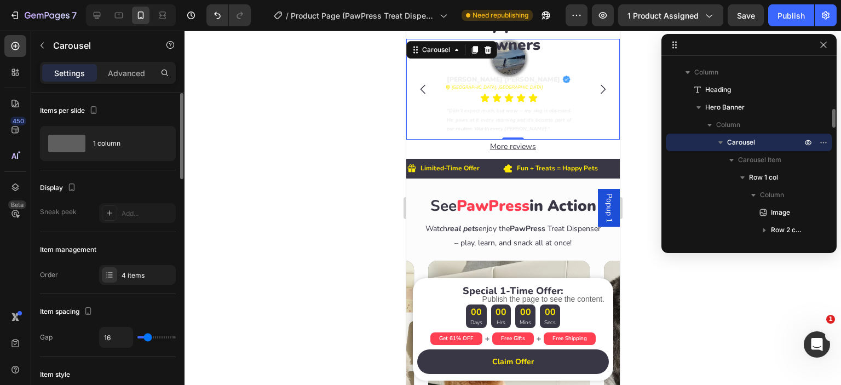
click at [421, 88] on icon "Carousel Back Arrow" at bounding box center [422, 89] width 13 height 13
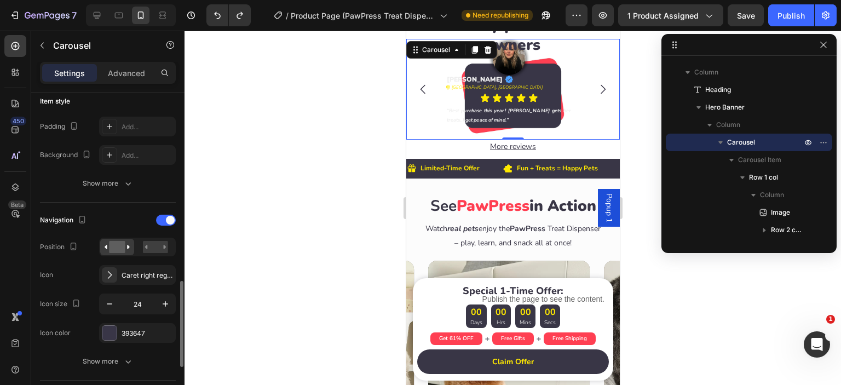
scroll to position [637, 0]
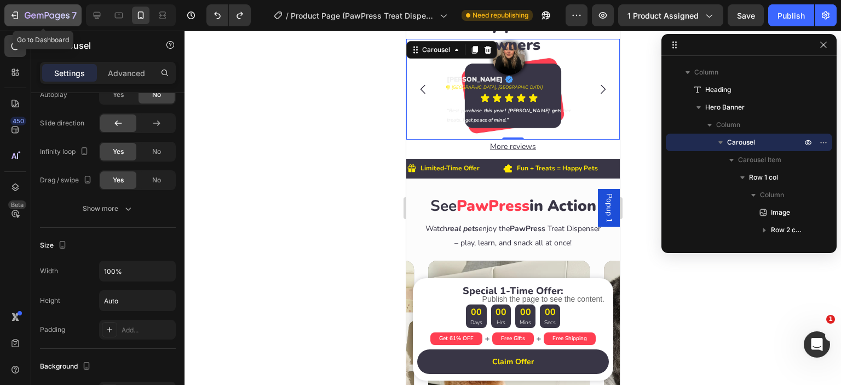
click at [47, 15] on icon "button" at bounding box center [47, 15] width 4 height 7
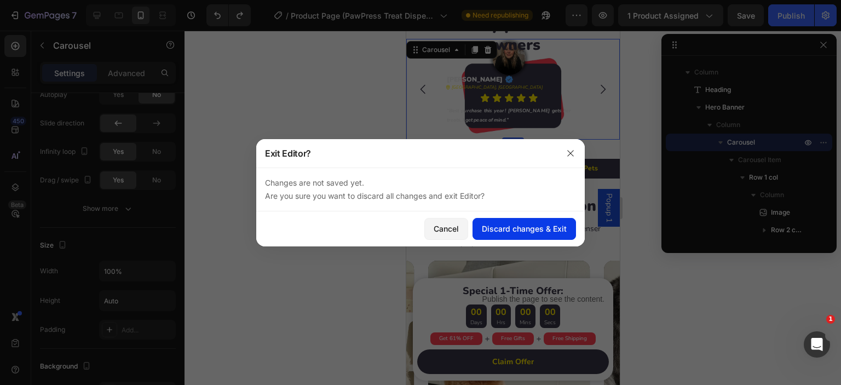
click at [521, 232] on div "Discard changes & Exit" at bounding box center [524, 228] width 85 height 11
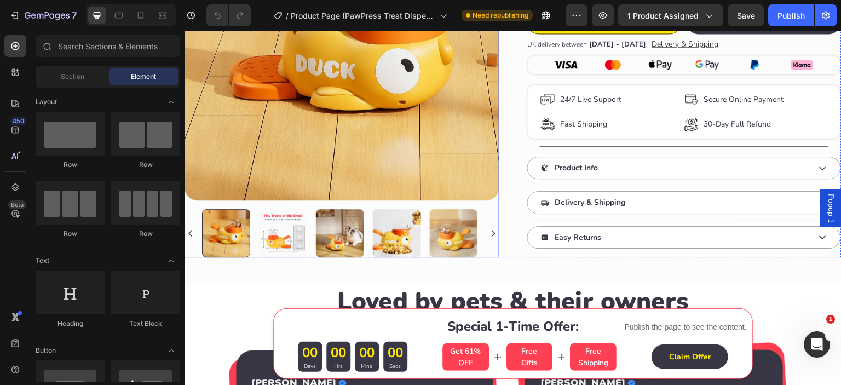
scroll to position [547, 0]
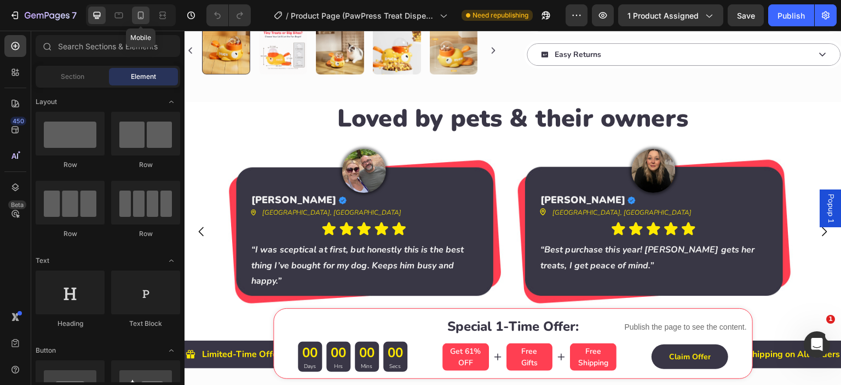
click at [141, 19] on icon at bounding box center [140, 15] width 11 height 11
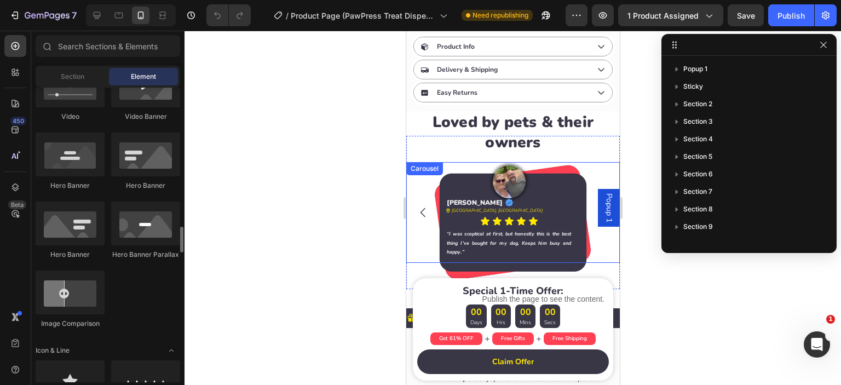
scroll to position [911, 0]
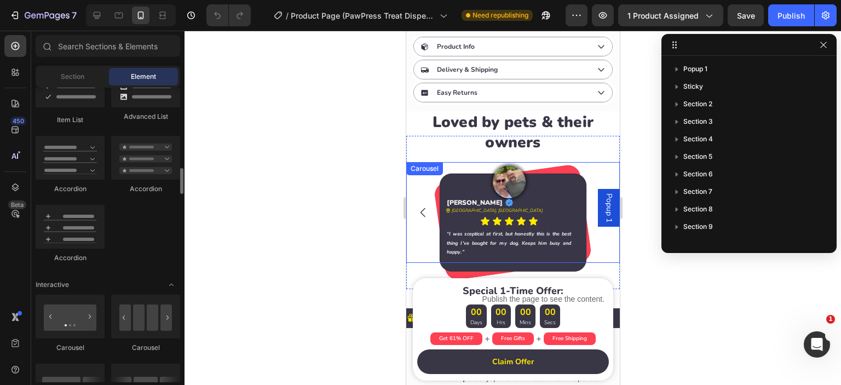
click at [434, 170] on div "Image Adela Debra Heading Icon Row Icon London, UK Text Block Row Icon Icon Ico…" at bounding box center [513, 212] width 214 height 101
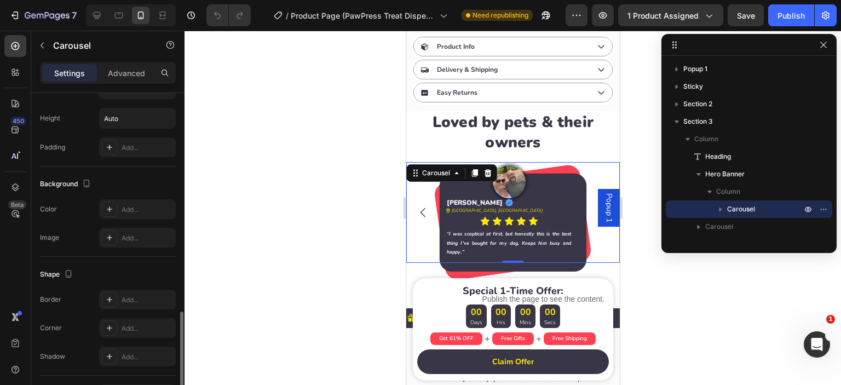
scroll to position [889, 0]
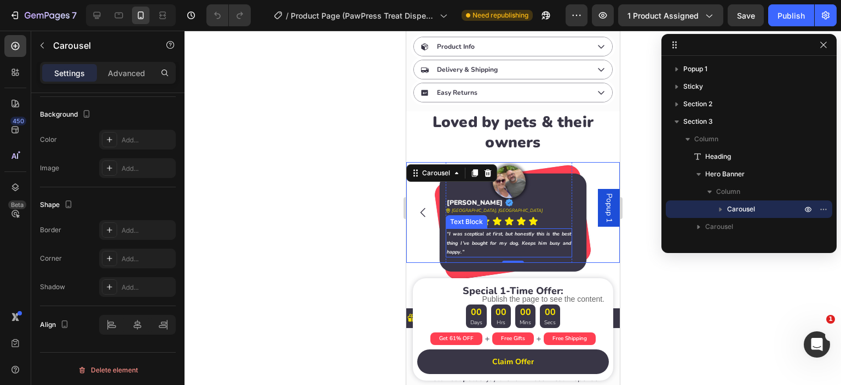
click at [462, 229] on p "“I was sceptical at first, but honestly this is the best thing I’ve bought for …" at bounding box center [508, 242] width 124 height 27
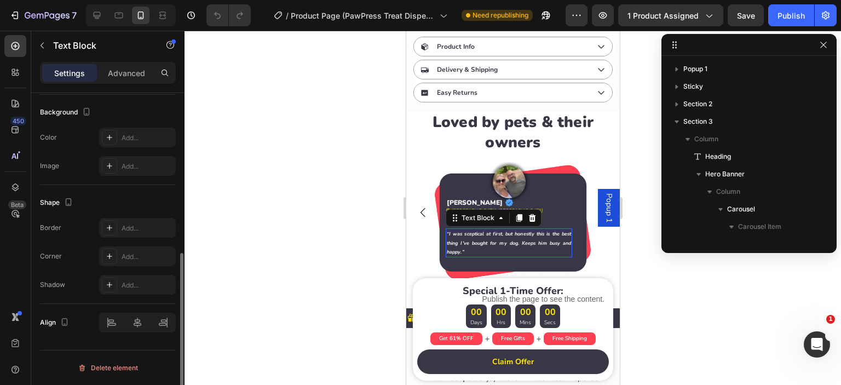
scroll to position [0, 0]
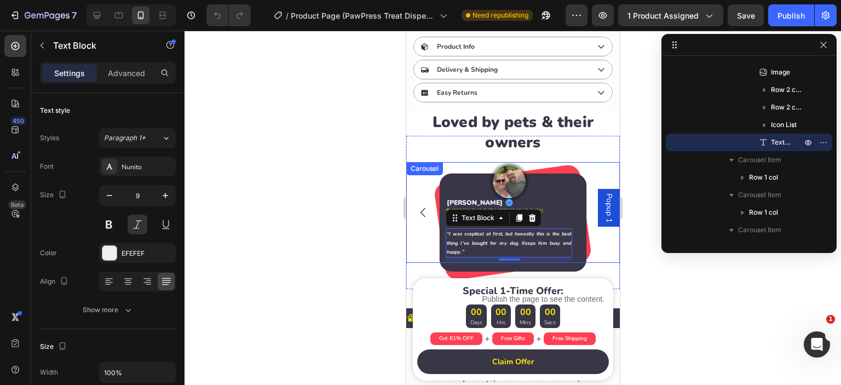
click at [436, 224] on div "Image Adela Debra Heading Icon Row Icon London, UK Text Block Row Icon Icon Ico…" at bounding box center [513, 212] width 214 height 101
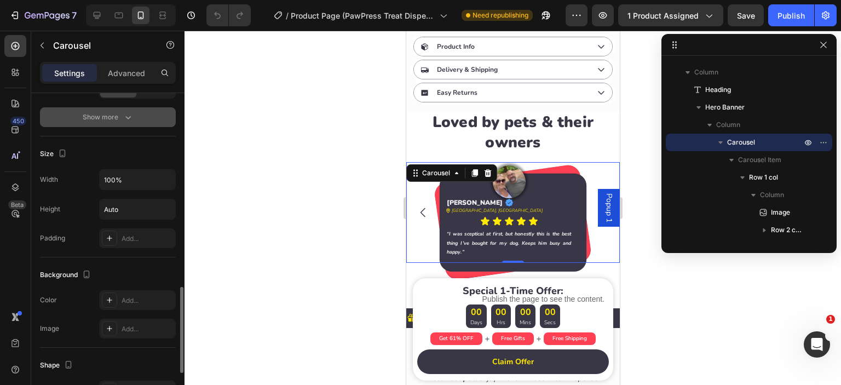
scroll to position [546, 0]
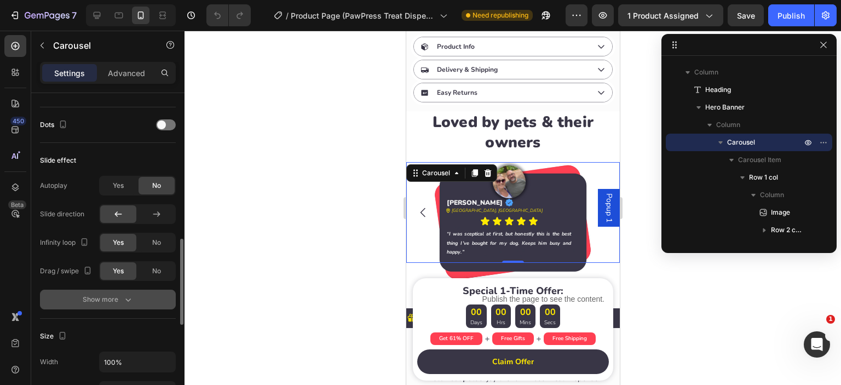
click at [110, 298] on div "Show more" at bounding box center [108, 299] width 51 height 11
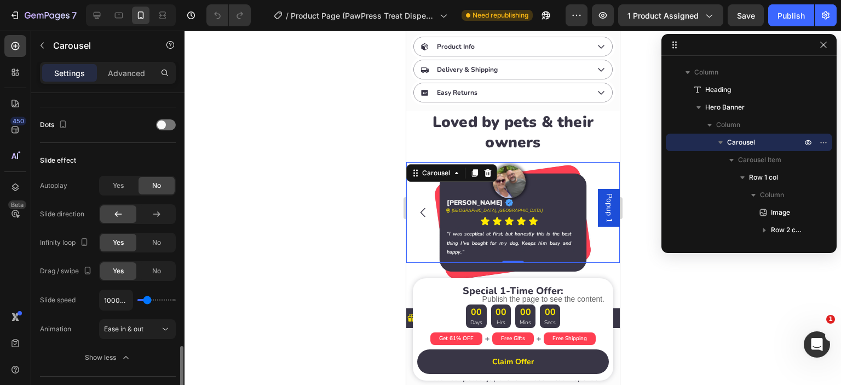
scroll to position [637, 0]
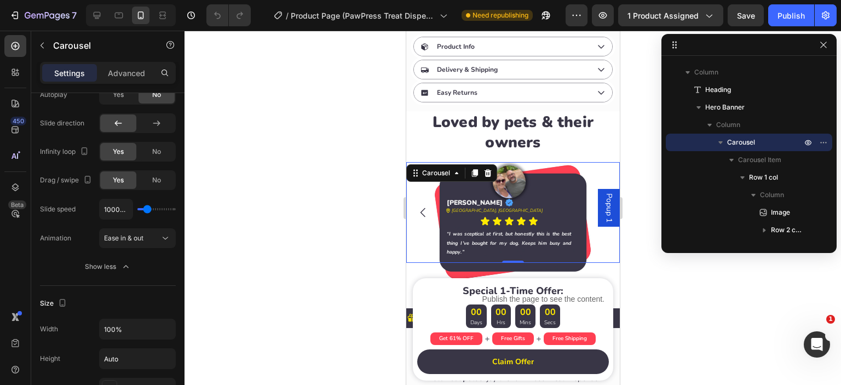
click at [417, 206] on icon "Carousel Back Arrow" at bounding box center [422, 212] width 13 height 13
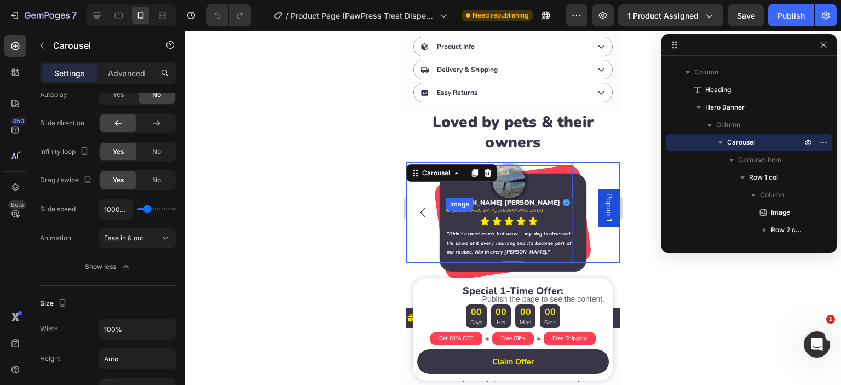
click at [538, 175] on div at bounding box center [508, 181] width 126 height 33
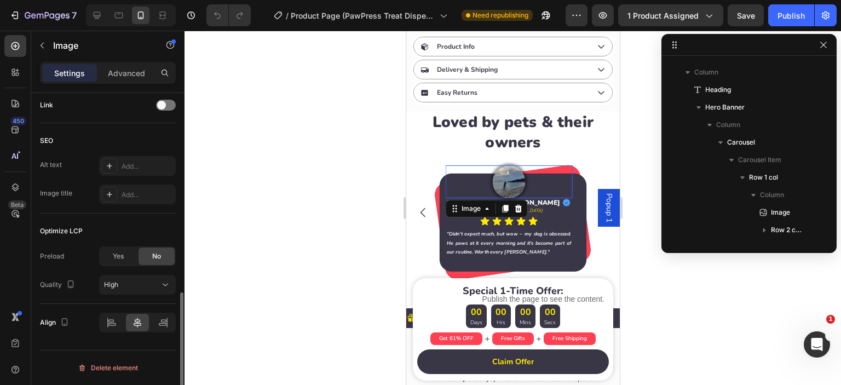
scroll to position [0, 0]
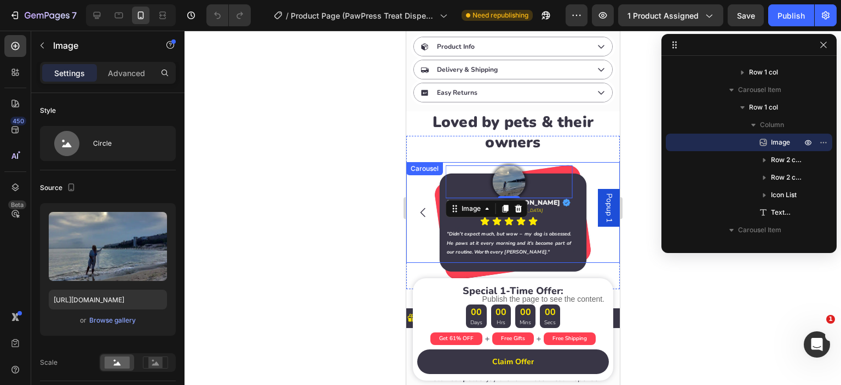
click at [437, 216] on div "Image Adela Debra Heading Icon Row Icon London, UK Text Block Row Icon Icon Ico…" at bounding box center [513, 212] width 214 height 101
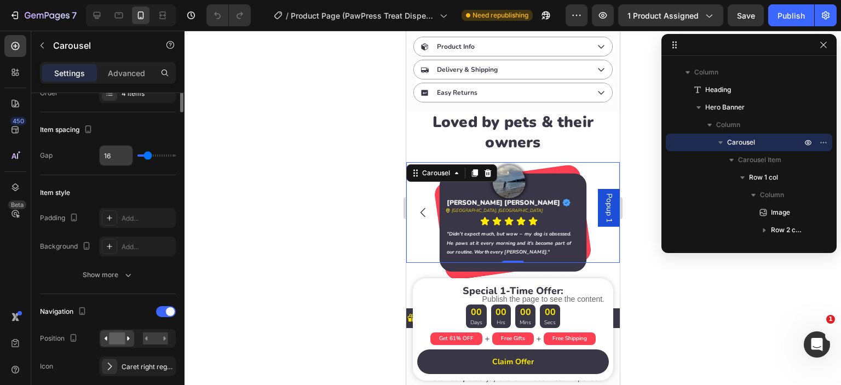
scroll to position [91, 0]
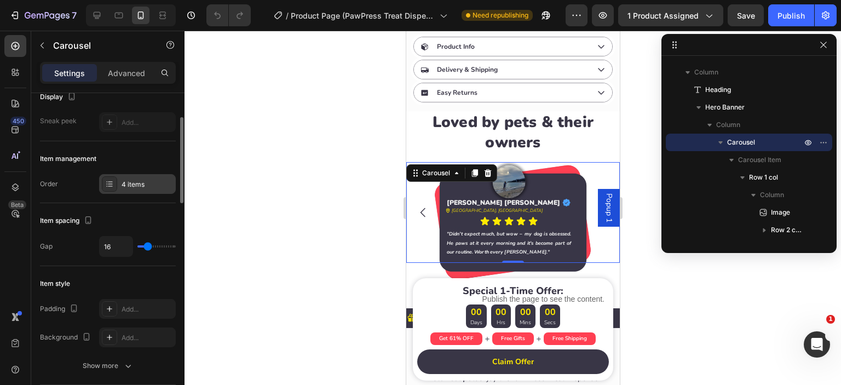
click at [124, 181] on div "4 items" at bounding box center [147, 185] width 51 height 10
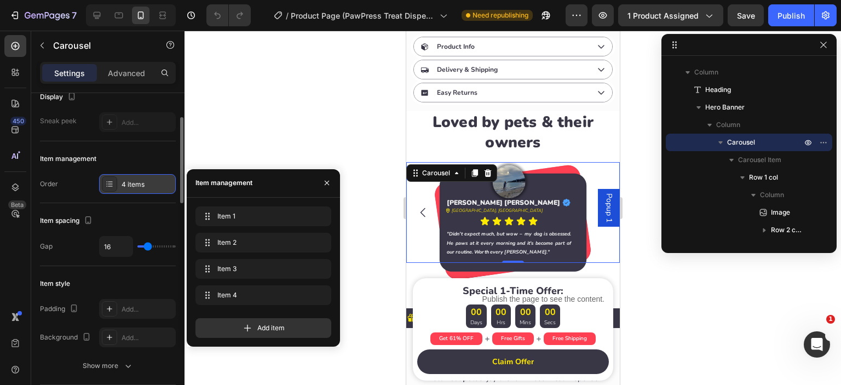
click at [124, 183] on div "4 items" at bounding box center [147, 185] width 51 height 10
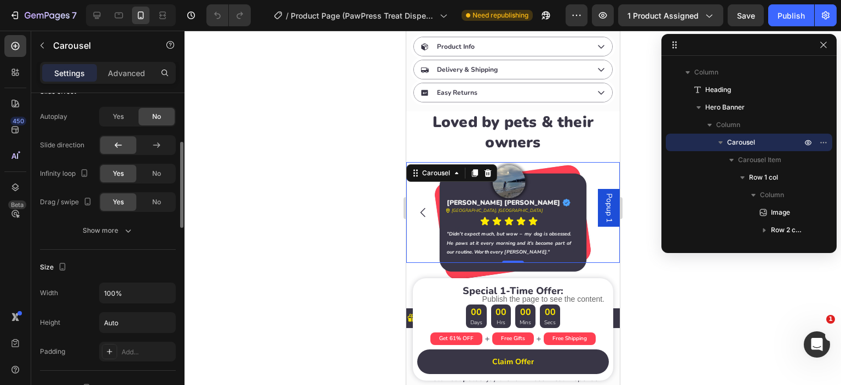
scroll to position [524, 0]
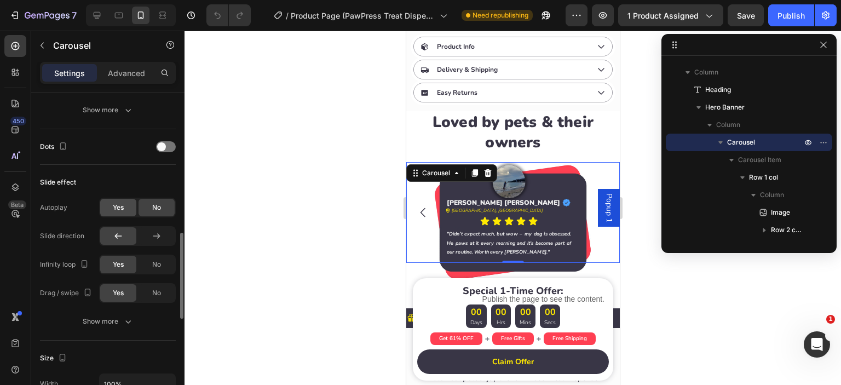
click at [118, 203] on span "Yes" at bounding box center [118, 208] width 11 height 10
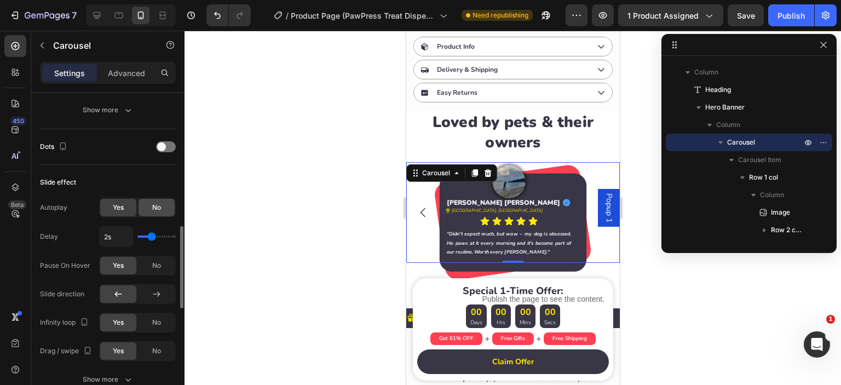
click at [143, 203] on div "No" at bounding box center [157, 208] width 36 height 18
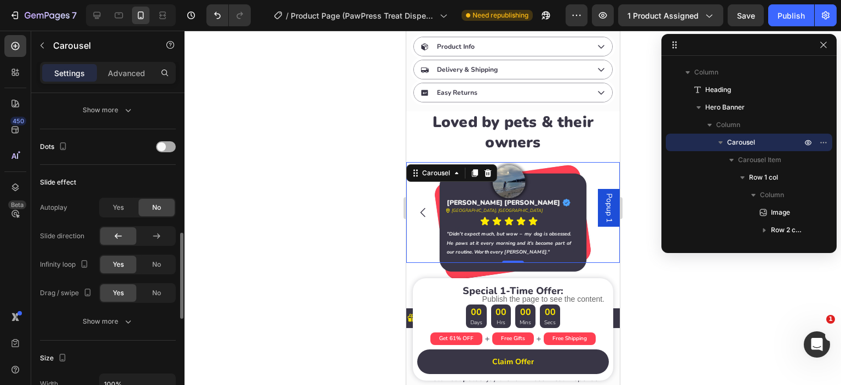
click at [166, 142] on div at bounding box center [166, 146] width 20 height 11
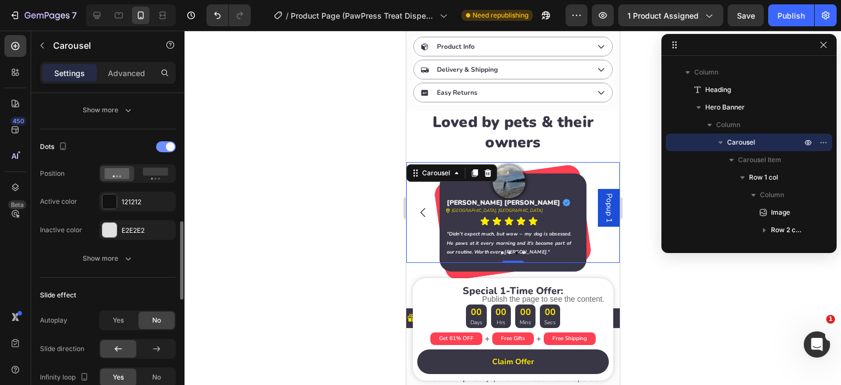
click at [166, 142] on div at bounding box center [166, 146] width 20 height 11
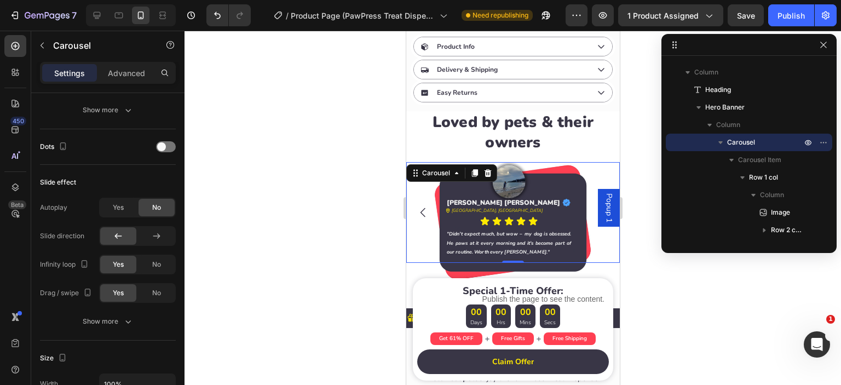
scroll to position [342, 0]
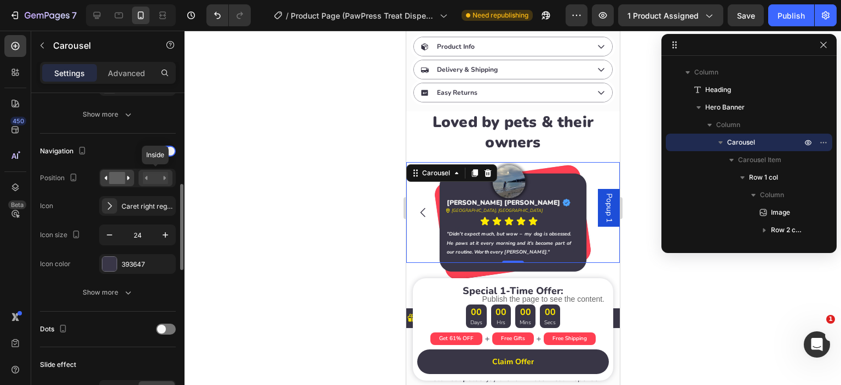
click at [149, 174] on rect at bounding box center [155, 178] width 25 height 12
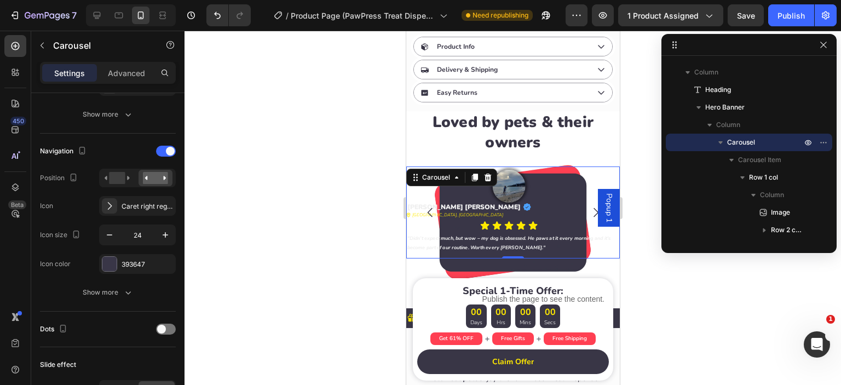
click at [429, 206] on icon "Carousel Back Arrow" at bounding box center [429, 212] width 13 height 13
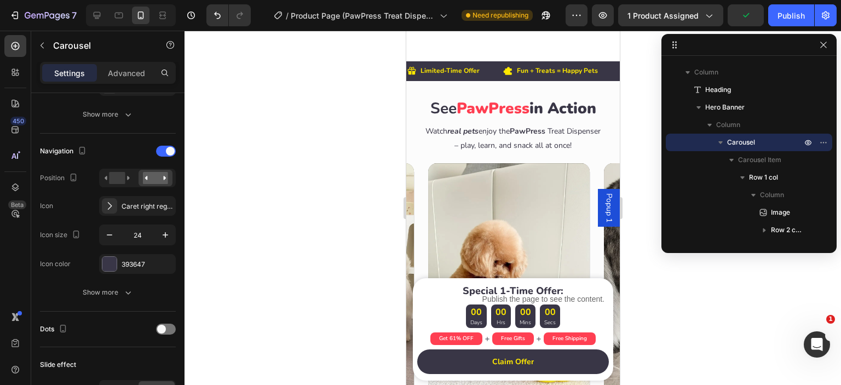
scroll to position [945, 0]
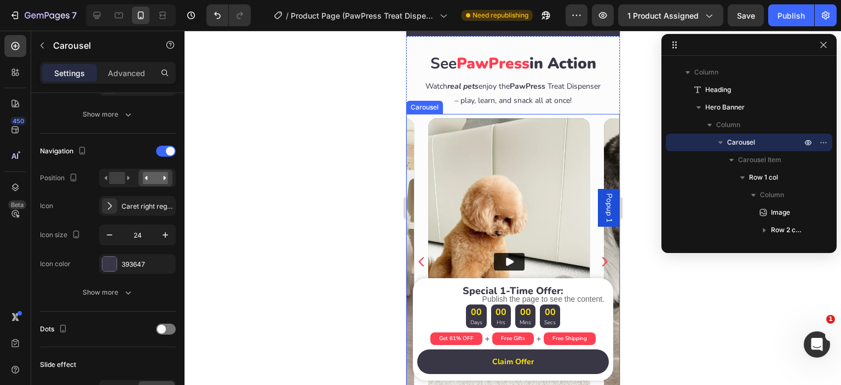
click at [421, 264] on icon "Carousel Back Arrow" at bounding box center [420, 261] width 5 height 9
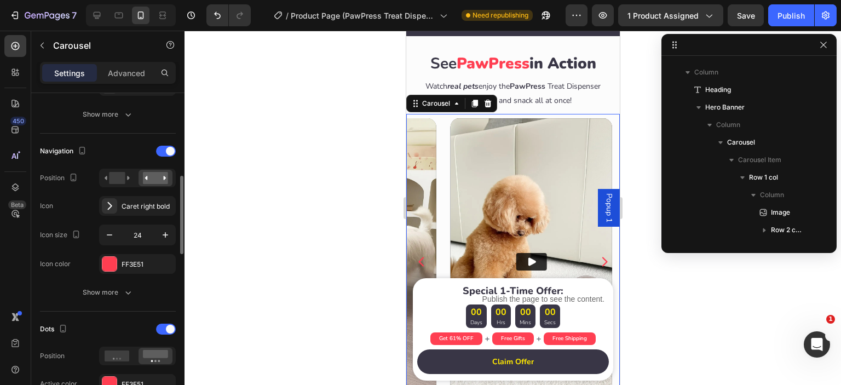
scroll to position [575, 0]
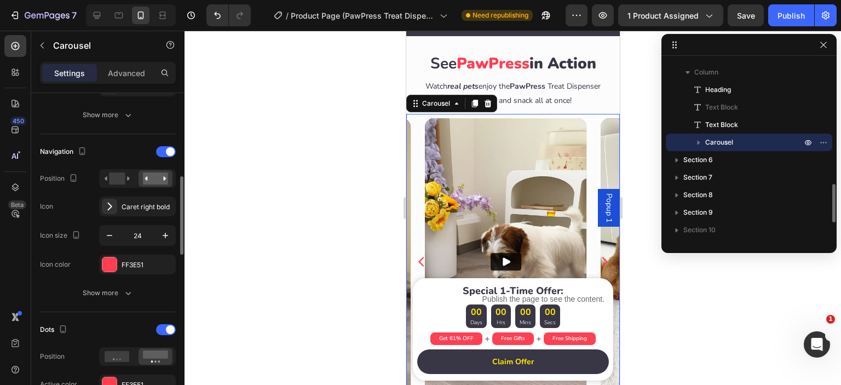
click at [421, 264] on icon "Carousel Back Arrow" at bounding box center [420, 261] width 5 height 9
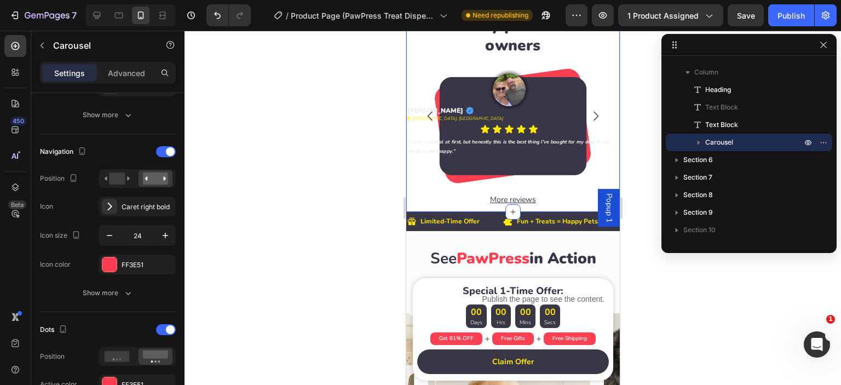
scroll to position [762, 0]
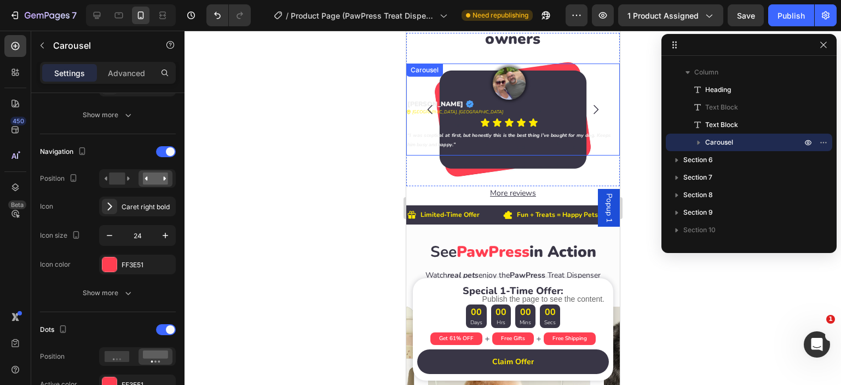
click at [428, 105] on icon "Carousel Back Arrow" at bounding box center [429, 109] width 13 height 13
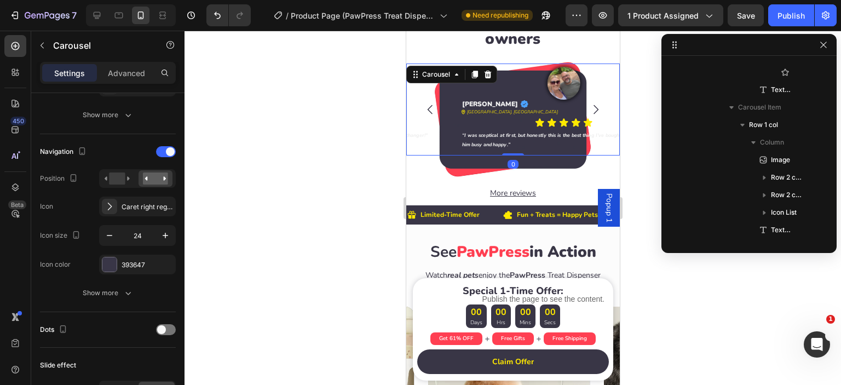
scroll to position [67, 0]
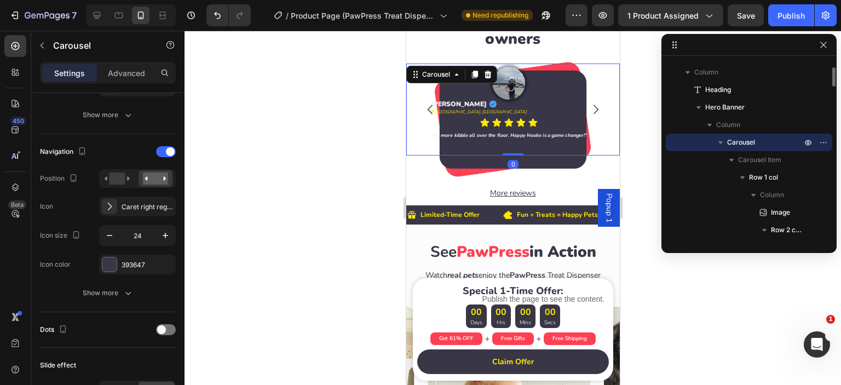
click at [428, 105] on icon "Carousel Back Arrow" at bounding box center [429, 109] width 13 height 13
click at [588, 105] on icon "Carousel Next Arrow" at bounding box center [594, 109] width 13 height 13
click at [114, 176] on rect at bounding box center [117, 178] width 16 height 12
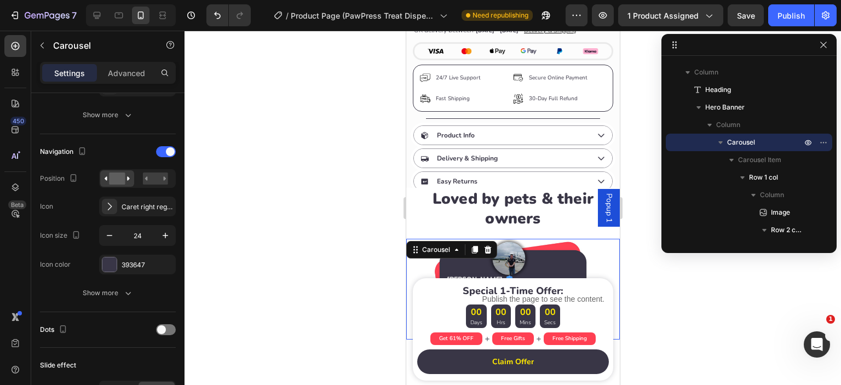
scroll to position [667, 0]
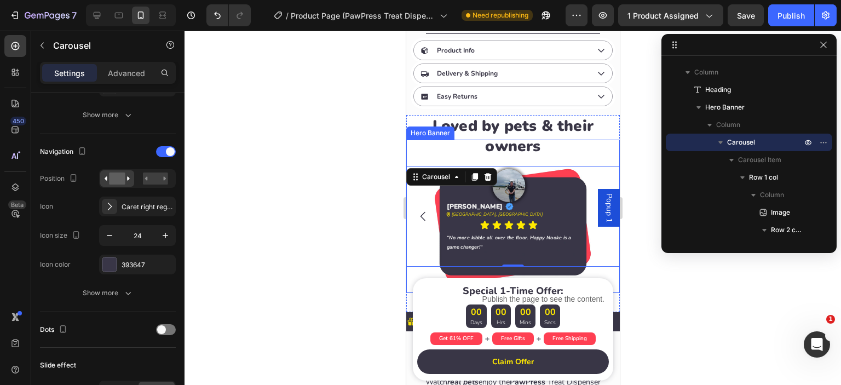
click at [417, 267] on div "Background Image" at bounding box center [513, 216] width 214 height 153
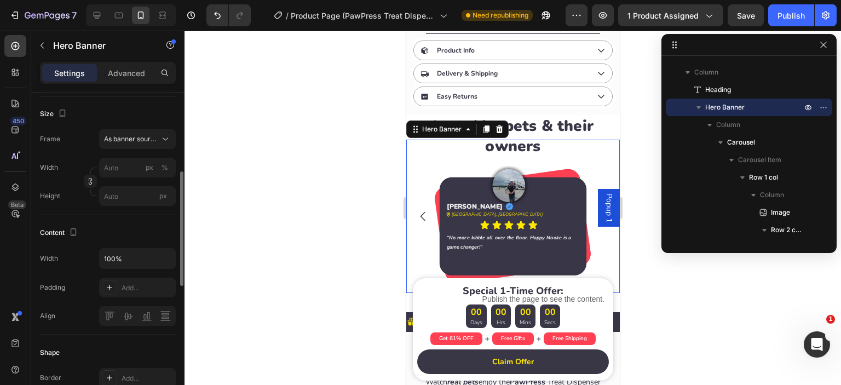
scroll to position [130, 0]
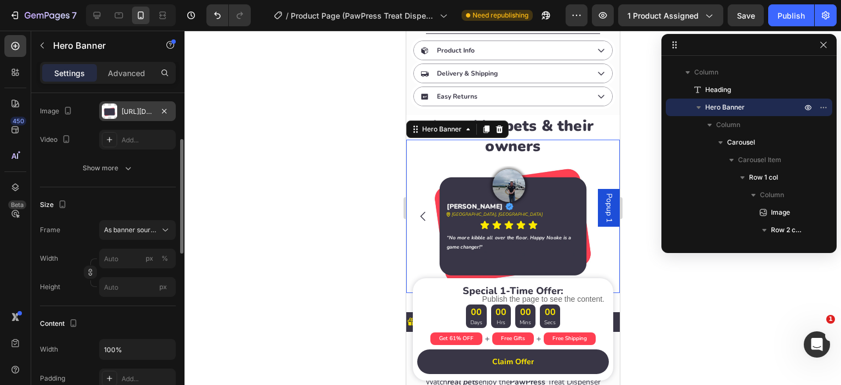
click at [135, 109] on div "[URL][DOMAIN_NAME]" at bounding box center [138, 112] width 32 height 10
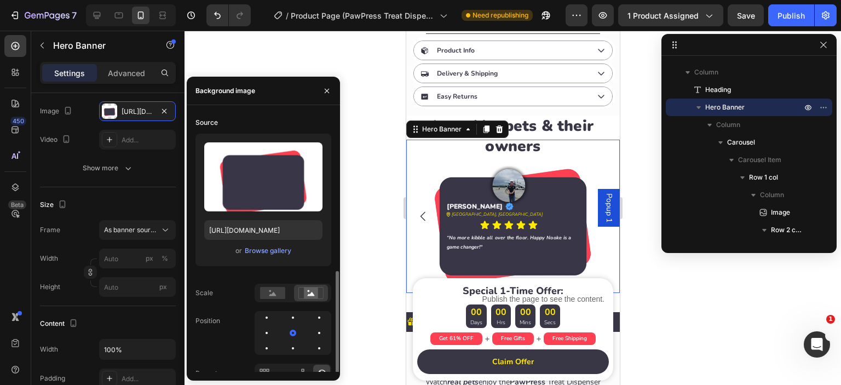
scroll to position [97, 0]
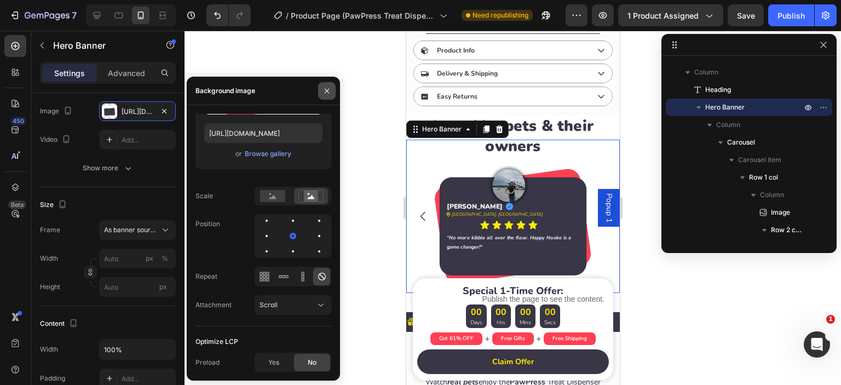
click at [324, 87] on icon "button" at bounding box center [326, 90] width 9 height 9
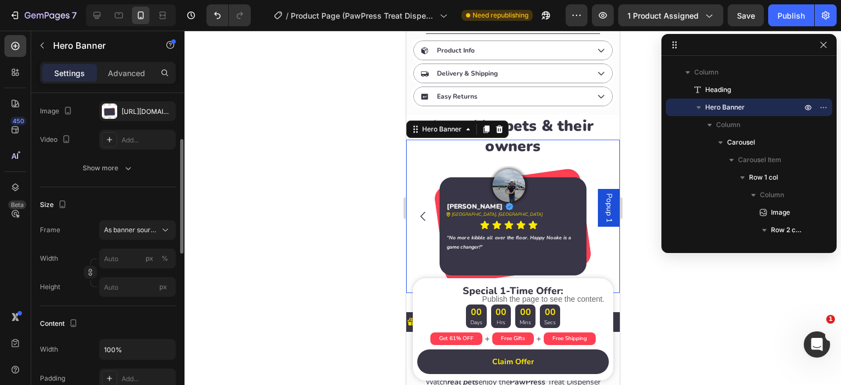
scroll to position [0, 0]
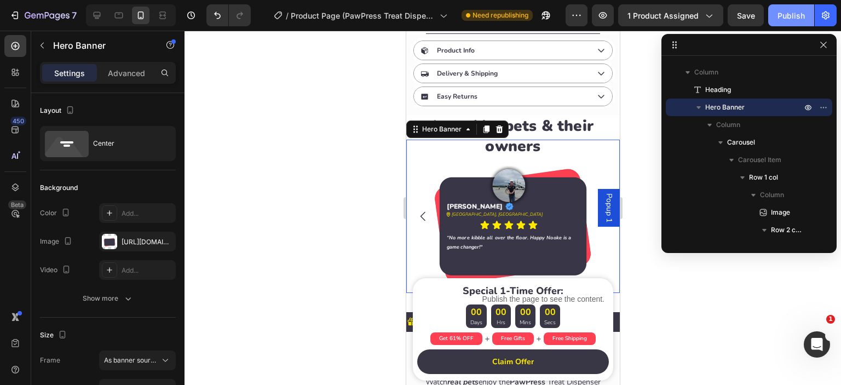
click at [799, 14] on div "Publish" at bounding box center [790, 15] width 27 height 11
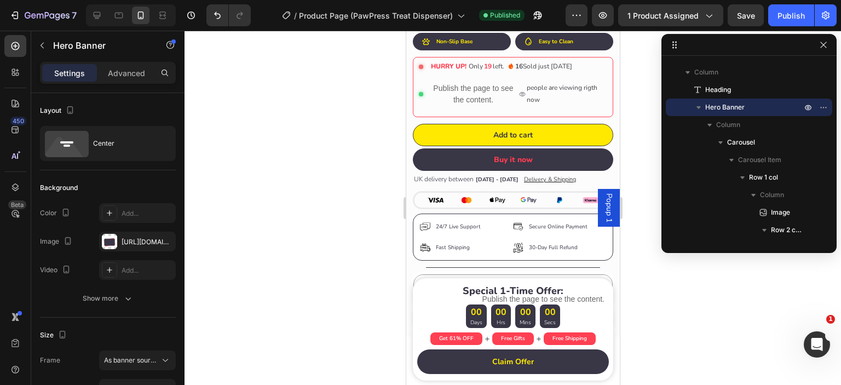
scroll to position [297, 0]
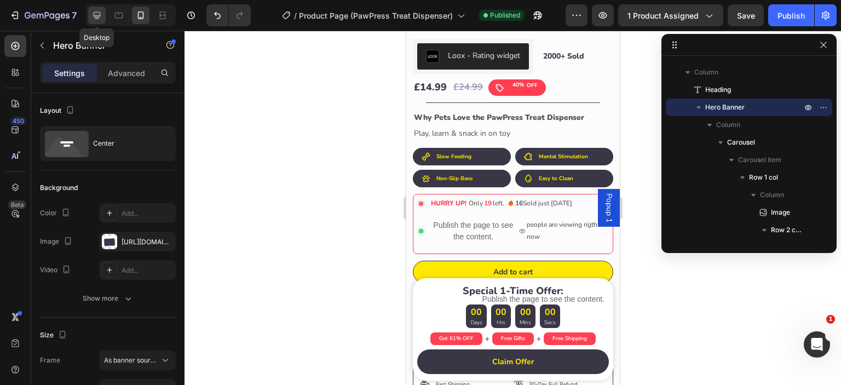
click at [94, 16] on icon at bounding box center [97, 15] width 7 height 7
type input "100"
type input "600"
type input "1200"
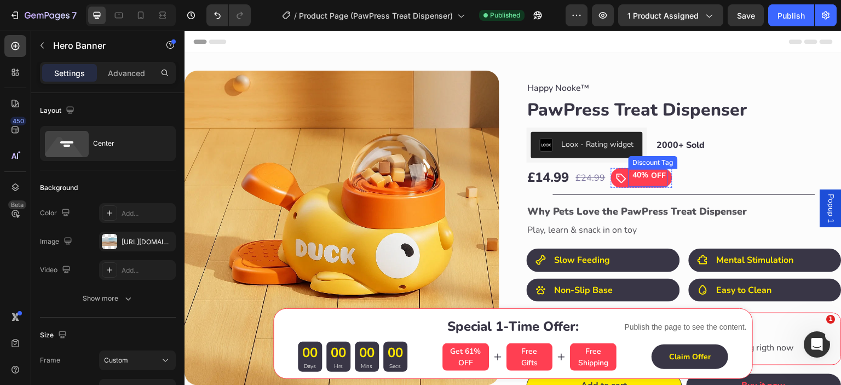
click at [636, 173] on div "40%" at bounding box center [641, 175] width 18 height 12
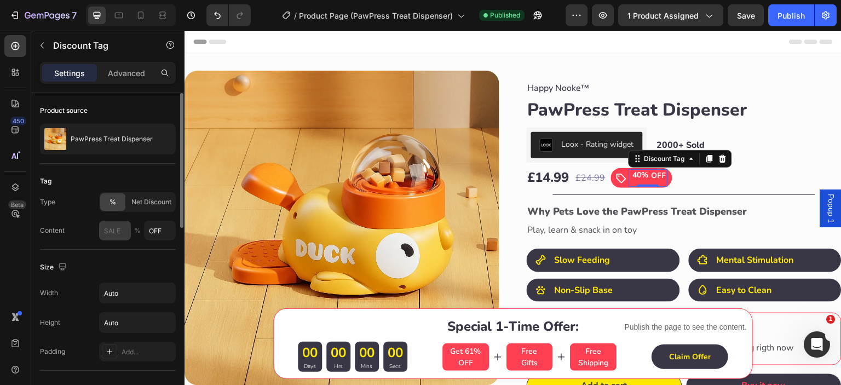
scroll to position [91, 0]
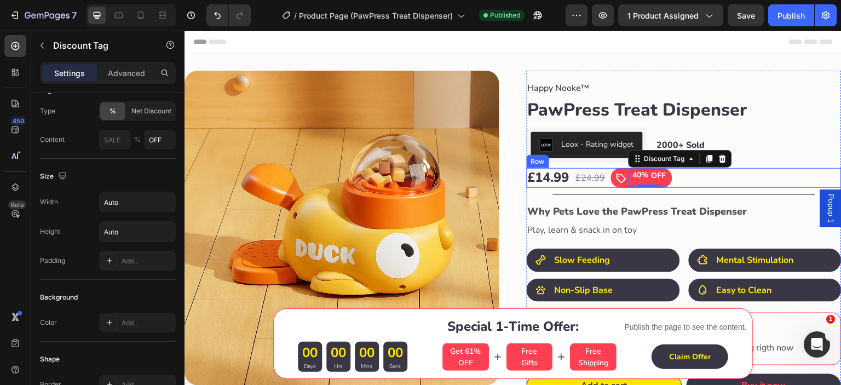
click at [728, 178] on div "£14.99 Product Price Product Price £24.99 Product Price Product Price Icon 40% …" at bounding box center [684, 177] width 315 height 19
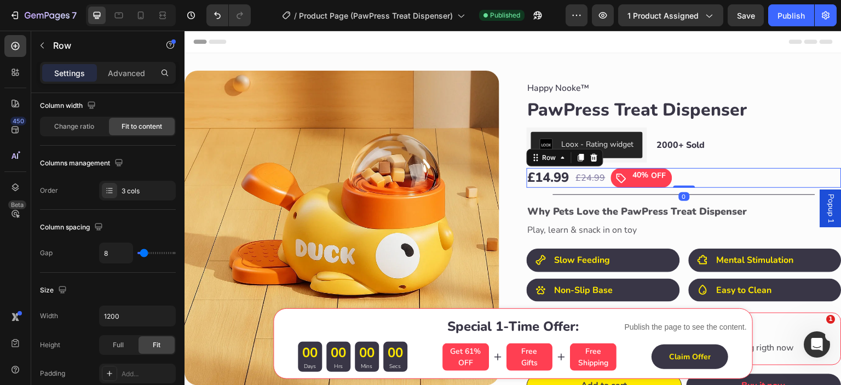
scroll to position [0, 0]
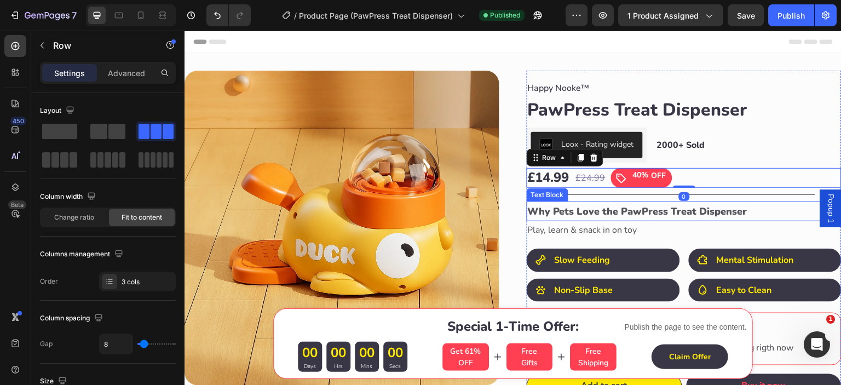
click at [597, 217] on p "Why Pets Love the PawPress Treat Dispenser" at bounding box center [684, 212] width 313 height 18
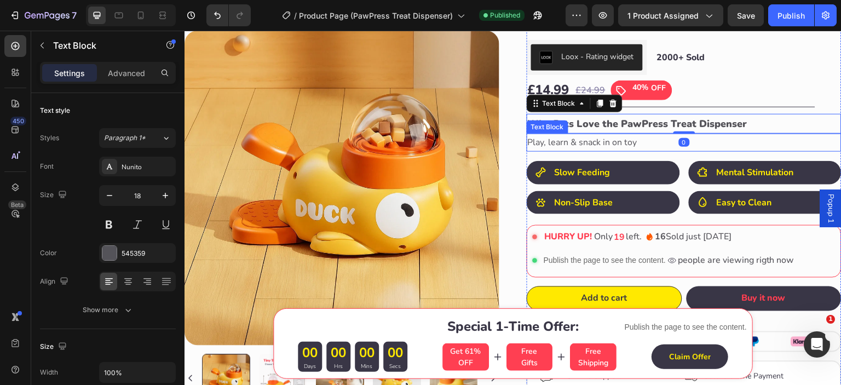
scroll to position [91, 0]
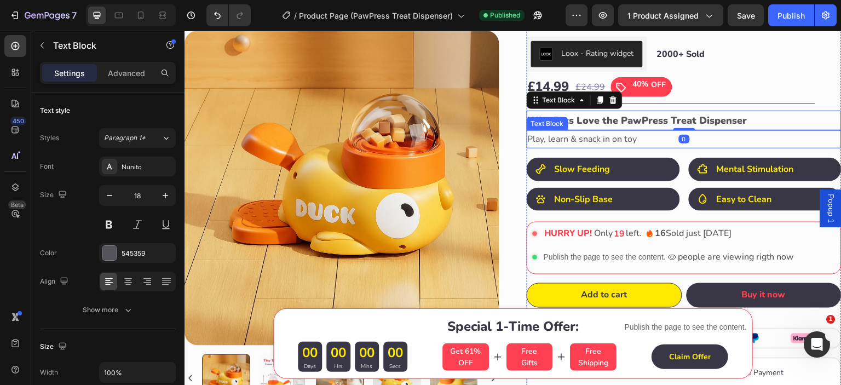
click at [643, 136] on p "Play, learn & snack in on toy" at bounding box center [684, 139] width 313 height 16
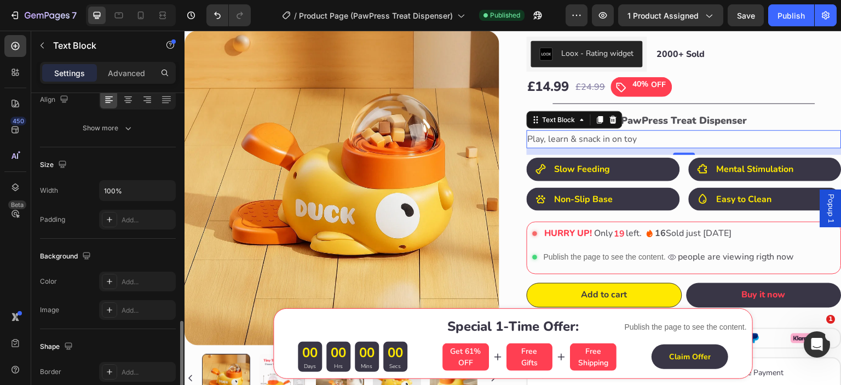
scroll to position [273, 0]
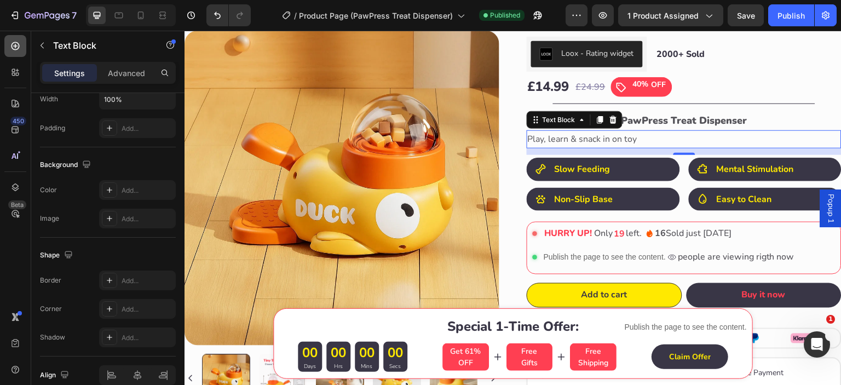
click at [9, 44] on div at bounding box center [15, 46] width 22 height 22
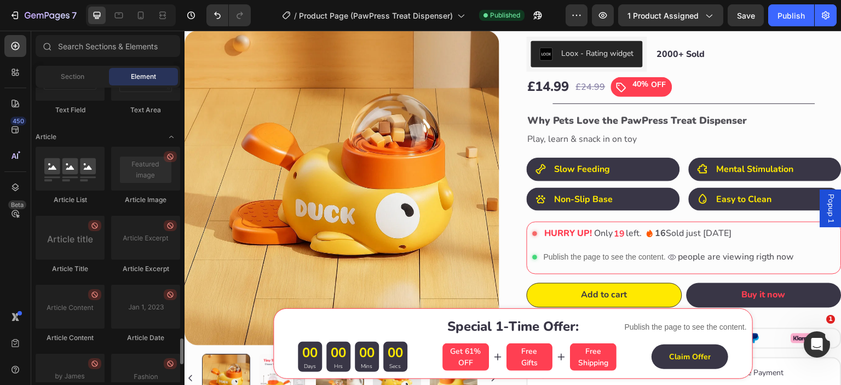
scroll to position [3022, 0]
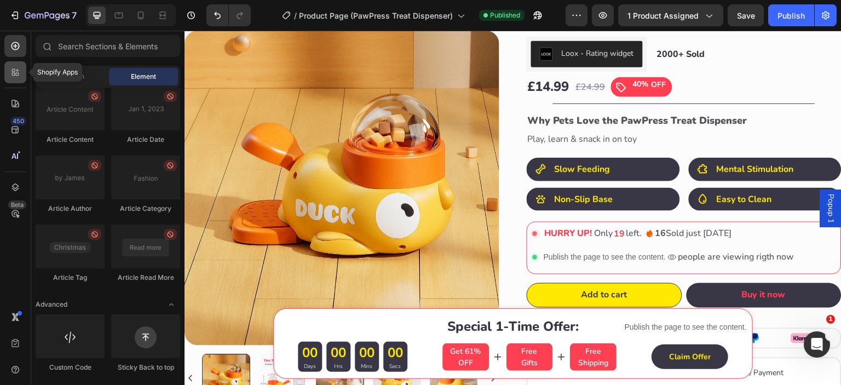
click at [16, 68] on icon at bounding box center [15, 72] width 11 height 11
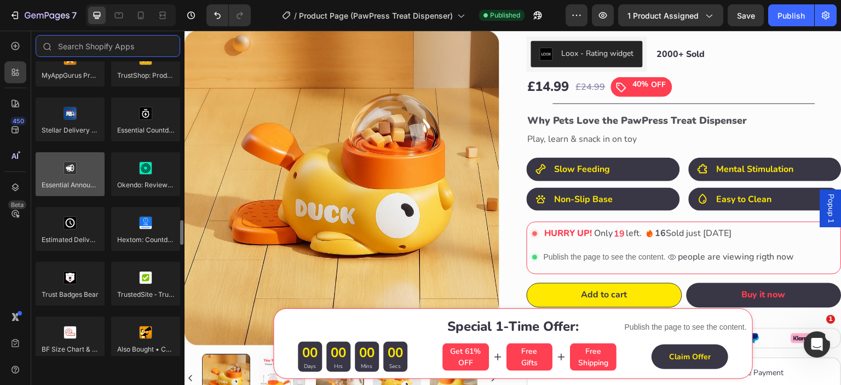
scroll to position [2931, 0]
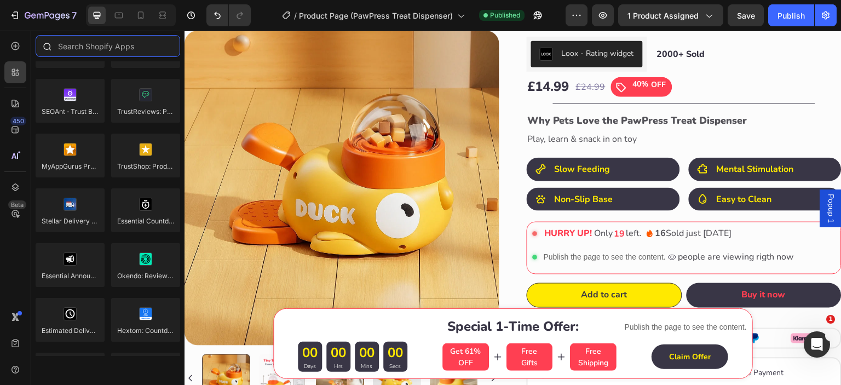
click at [78, 41] on input "text" at bounding box center [108, 46] width 145 height 22
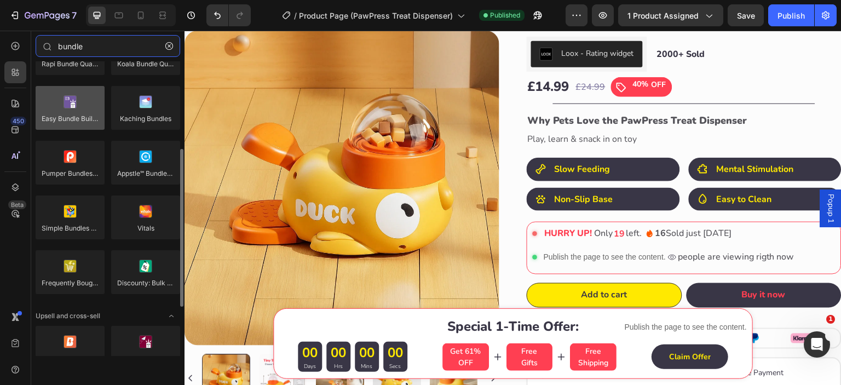
scroll to position [255, 0]
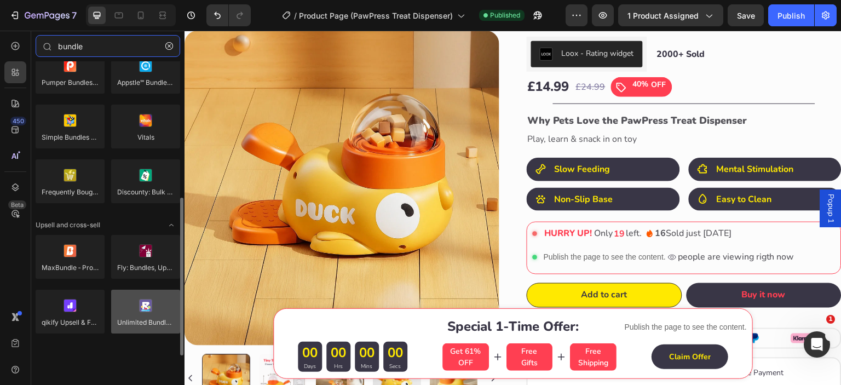
type input "bundle"
click at [136, 306] on div at bounding box center [145, 312] width 69 height 44
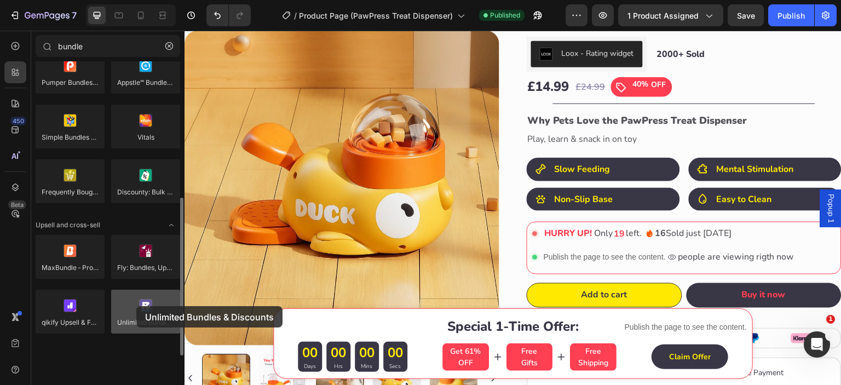
click at [136, 306] on div at bounding box center [145, 312] width 69 height 44
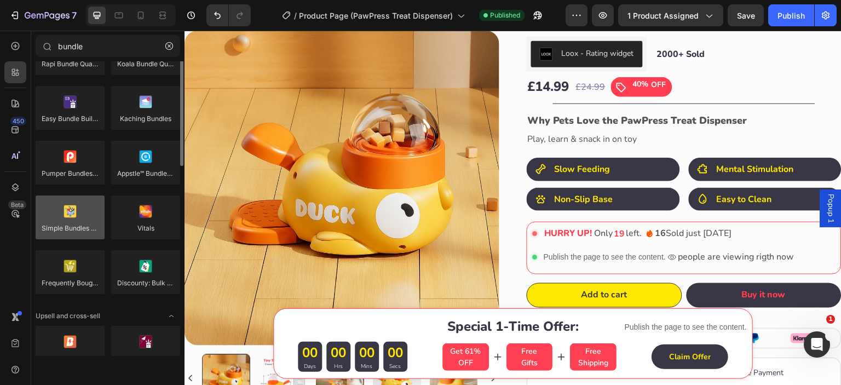
scroll to position [72, 0]
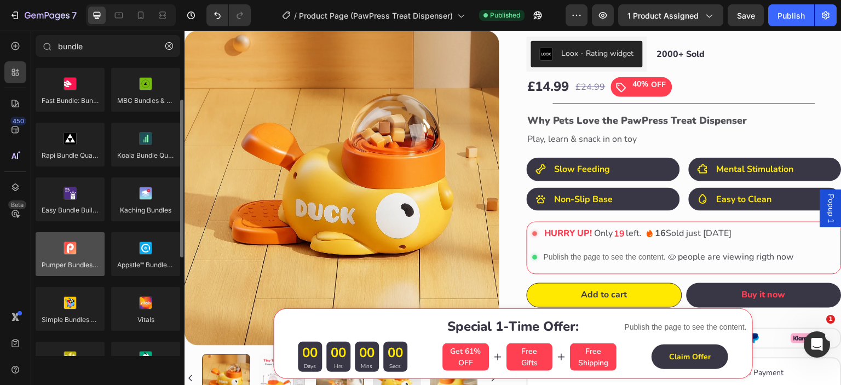
click at [72, 263] on div at bounding box center [70, 254] width 69 height 44
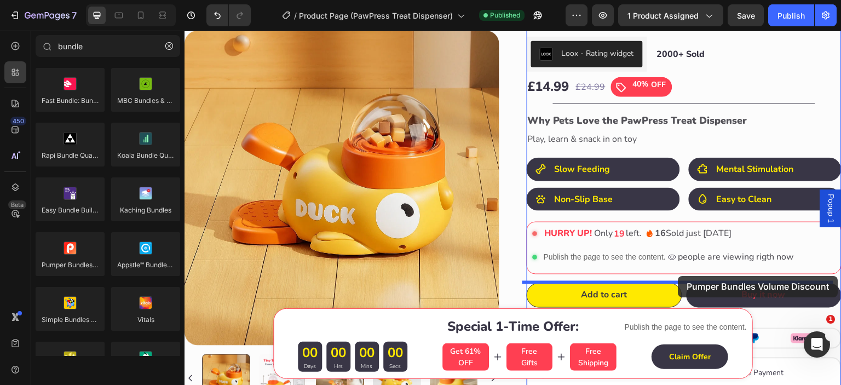
drag, startPoint x: 255, startPoint y: 284, endPoint x: 678, endPoint y: 276, distance: 423.8
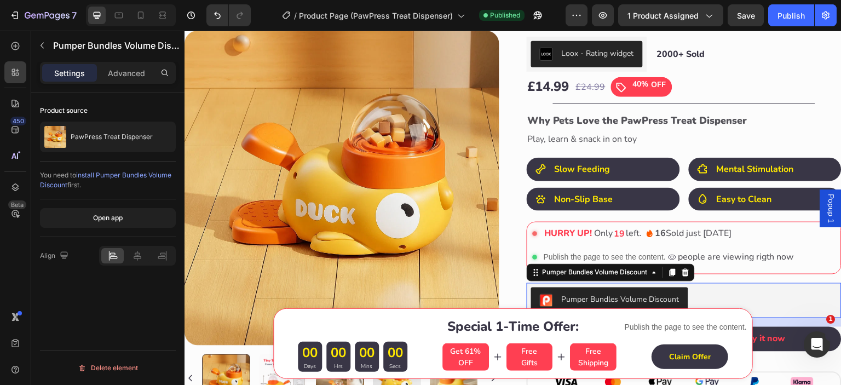
scroll to position [182, 0]
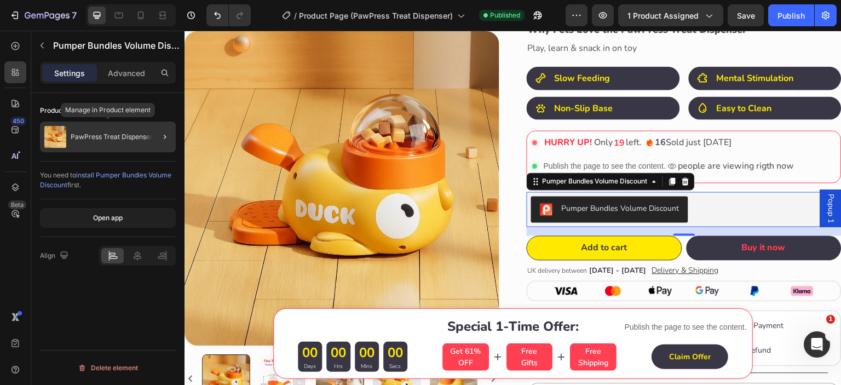
click at [114, 145] on div "PawPress Treat Dispenser" at bounding box center [108, 137] width 136 height 31
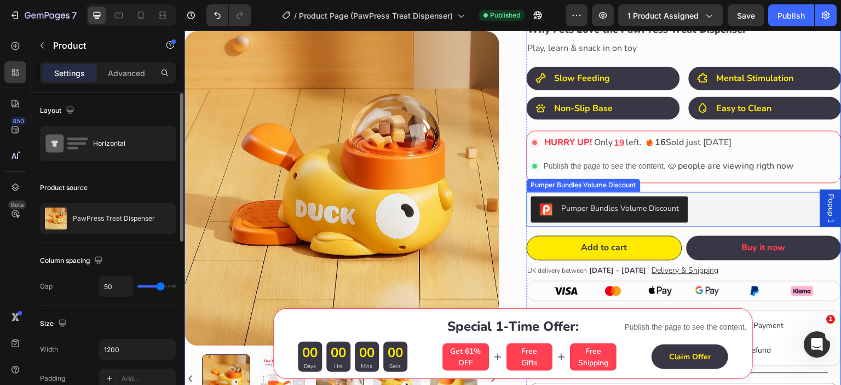
click at [706, 210] on div "Pumper Bundles Volume Discount" at bounding box center [684, 209] width 306 height 26
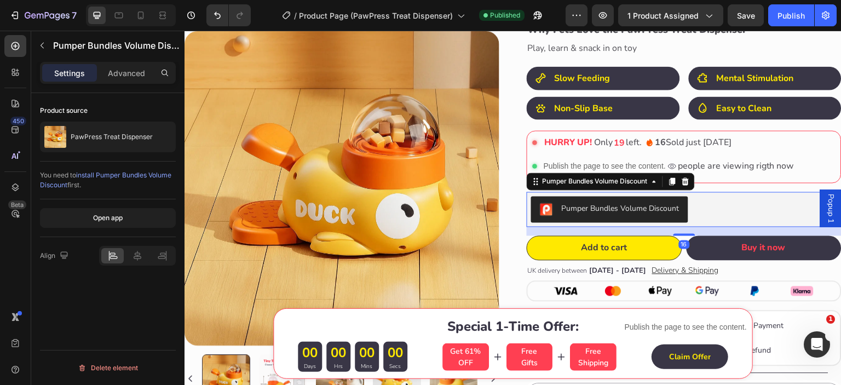
click at [649, 209] on div "Pumper Bundles Volume Discount" at bounding box center [621, 208] width 118 height 11
click at [101, 221] on div "Open app" at bounding box center [108, 218] width 30 height 10
click at [778, 15] on div "Publish" at bounding box center [790, 15] width 27 height 11
click at [145, 20] on icon at bounding box center [140, 15] width 11 height 11
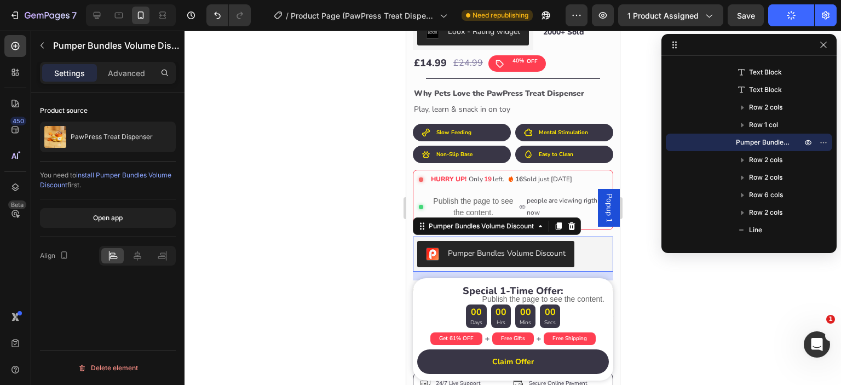
scroll to position [296, 0]
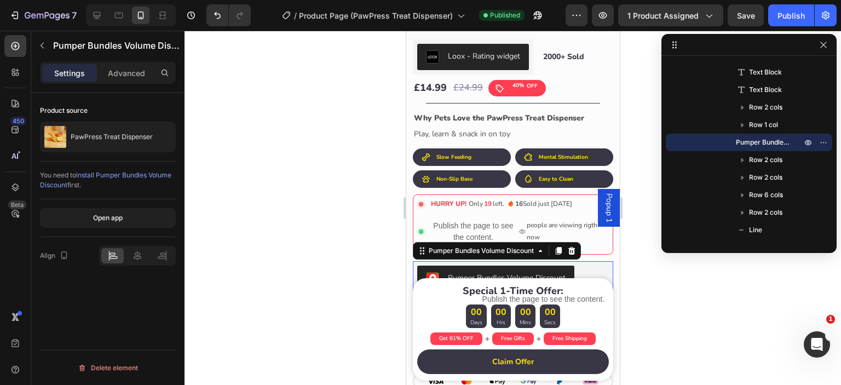
click at [583, 268] on div "Pumper Bundles Volume Discount" at bounding box center [513, 279] width 192 height 26
click at [573, 246] on icon at bounding box center [571, 250] width 9 height 9
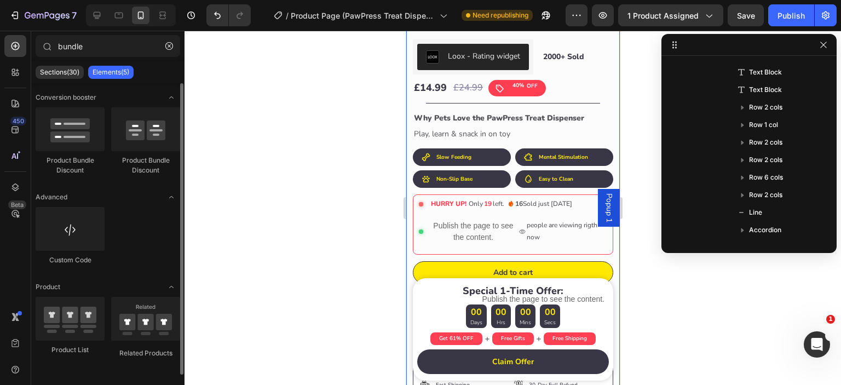
scroll to position [3, 0]
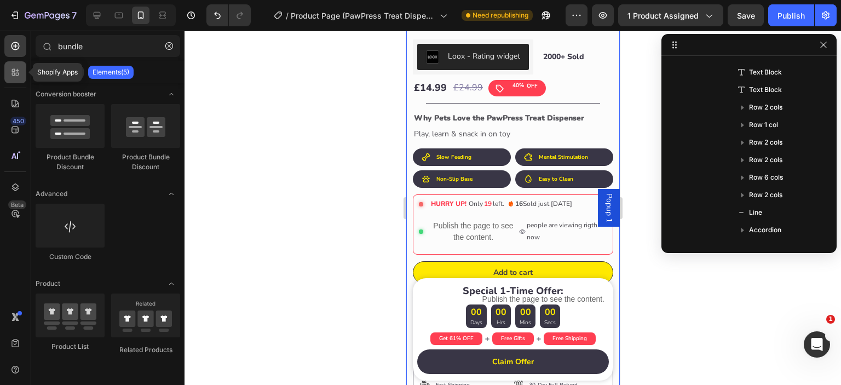
click at [17, 78] on div at bounding box center [15, 72] width 22 height 22
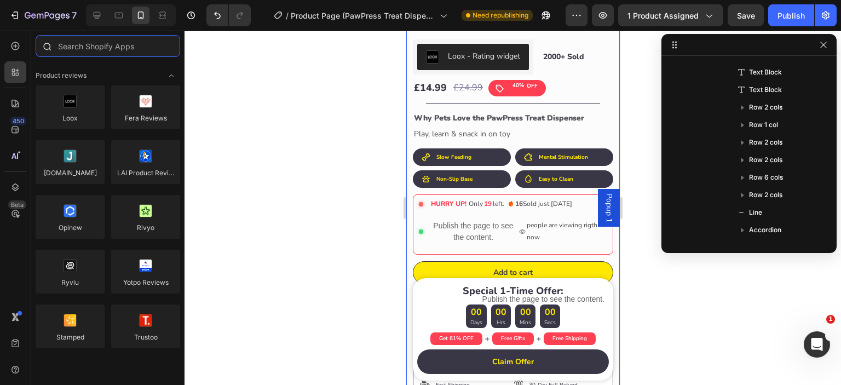
click at [100, 42] on input "text" at bounding box center [108, 46] width 145 height 22
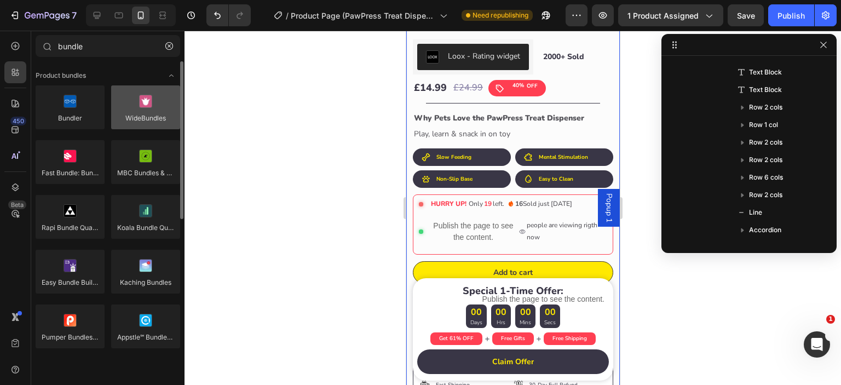
click at [149, 111] on div at bounding box center [145, 107] width 69 height 44
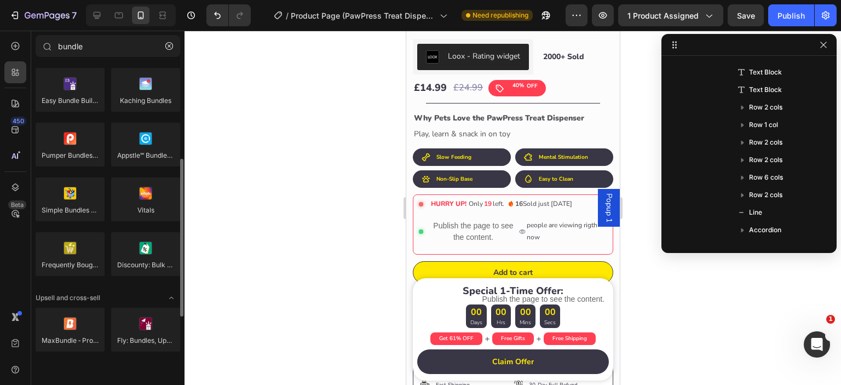
scroll to position [255, 0]
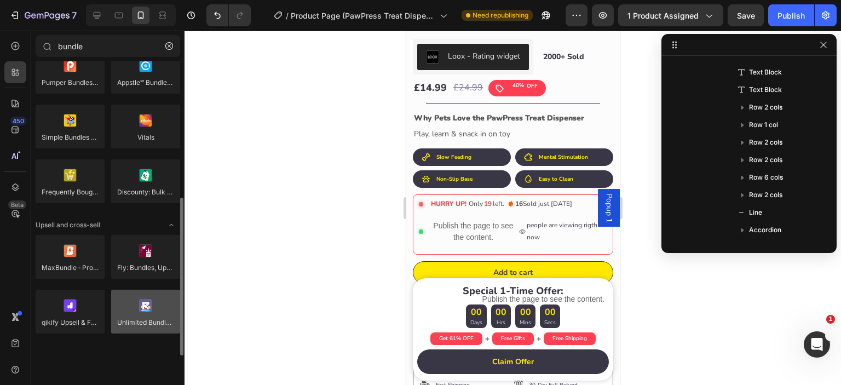
click at [142, 309] on div at bounding box center [145, 312] width 69 height 44
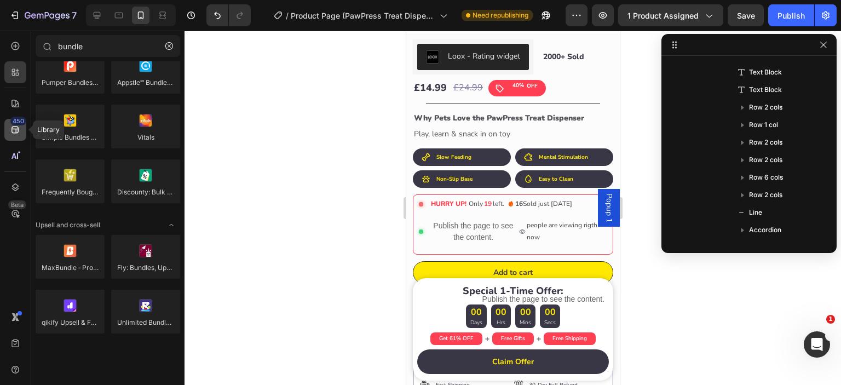
click at [15, 128] on icon at bounding box center [15, 129] width 11 height 11
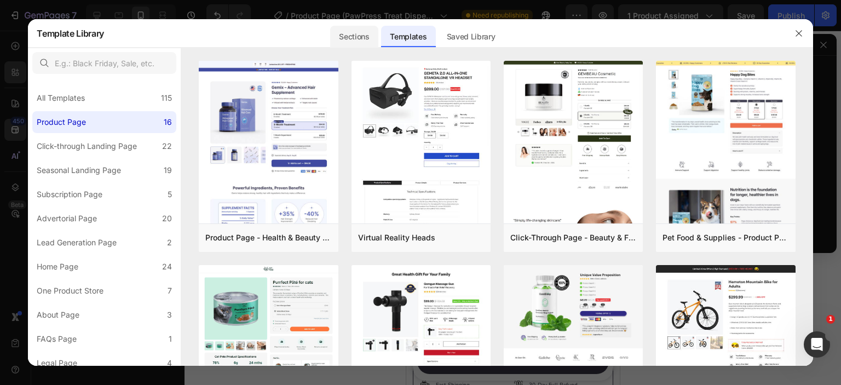
click at [348, 38] on div "Sections" at bounding box center [354, 37] width 48 height 22
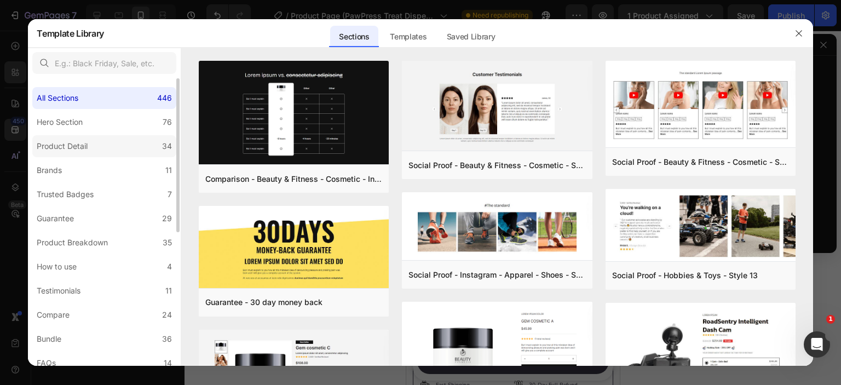
scroll to position [91, 0]
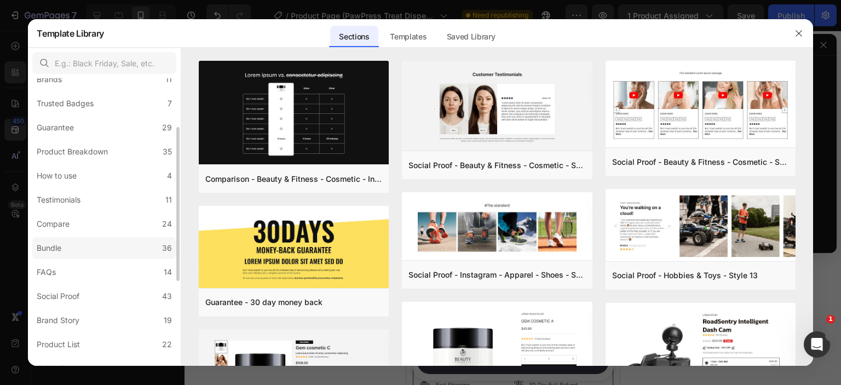
click at [100, 252] on label "Bundle 36" at bounding box center [104, 248] width 144 height 22
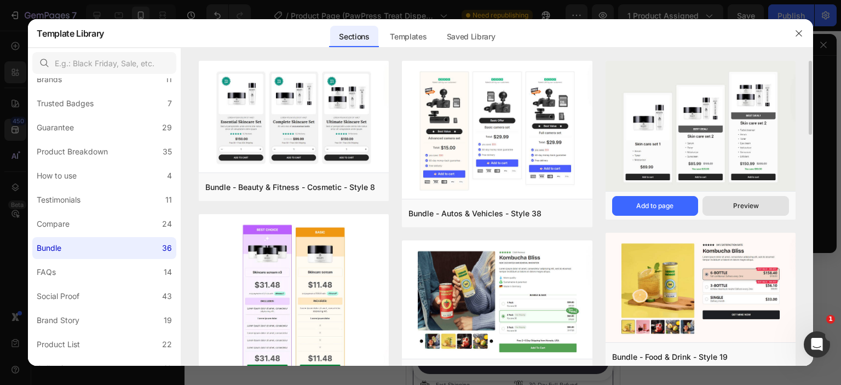
click at [727, 206] on button "Preview" at bounding box center [745, 206] width 86 height 20
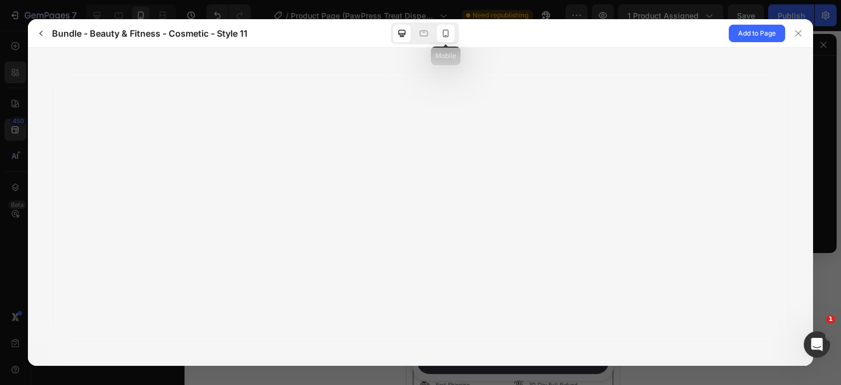
click at [443, 37] on icon at bounding box center [445, 33] width 11 height 11
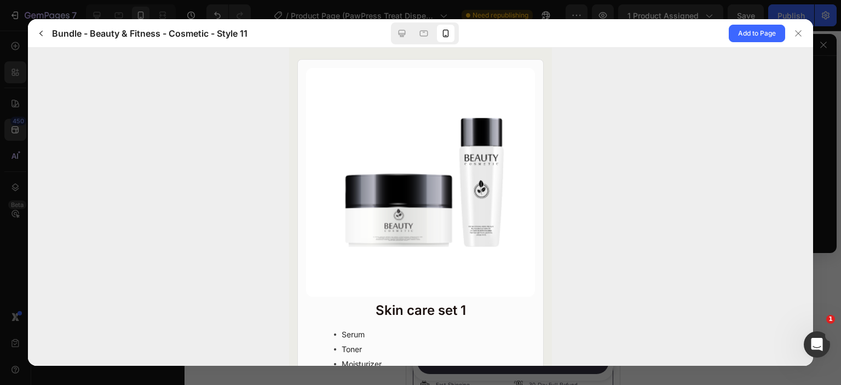
scroll to position [0, 0]
click at [44, 37] on icon "button" at bounding box center [41, 33] width 9 height 9
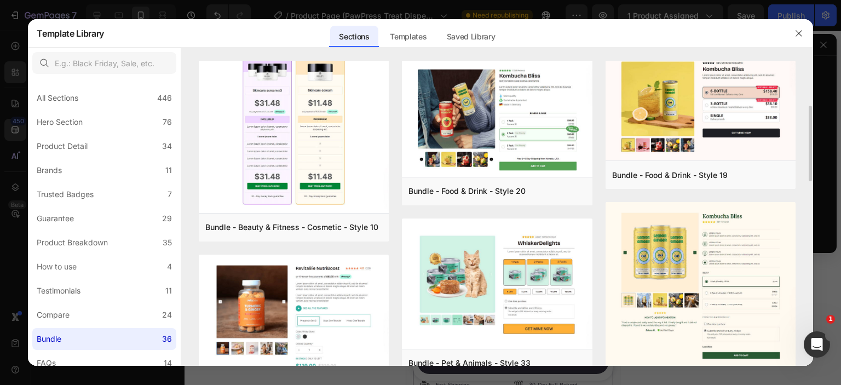
scroll to position [91, 0]
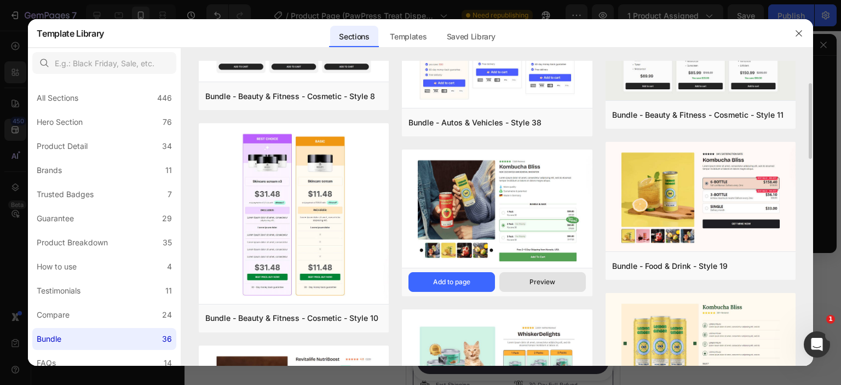
click at [541, 276] on button "Preview" at bounding box center [542, 282] width 86 height 20
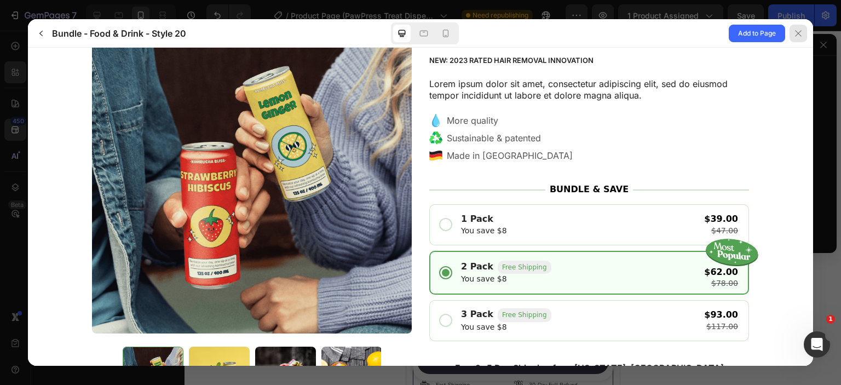
click at [803, 28] on div at bounding box center [798, 34] width 18 height 18
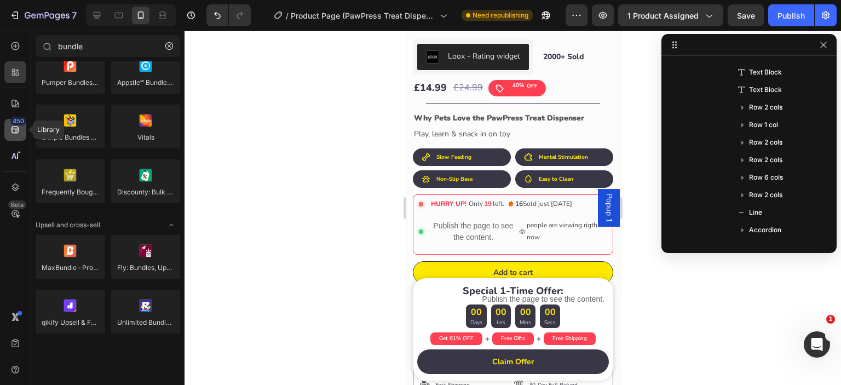
click at [21, 128] on div "450" at bounding box center [15, 130] width 22 height 22
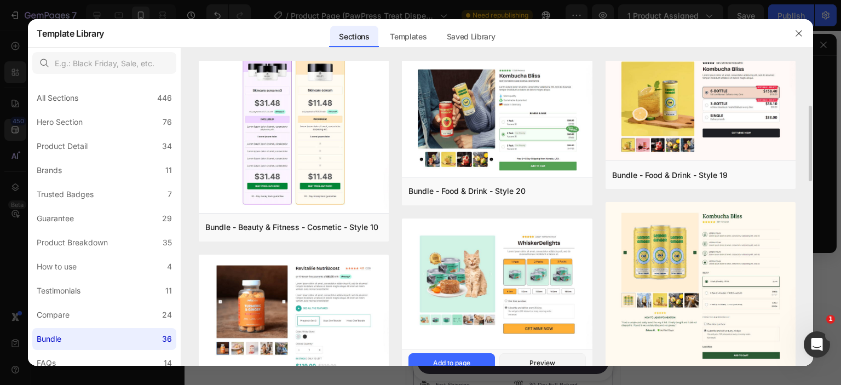
scroll to position [273, 0]
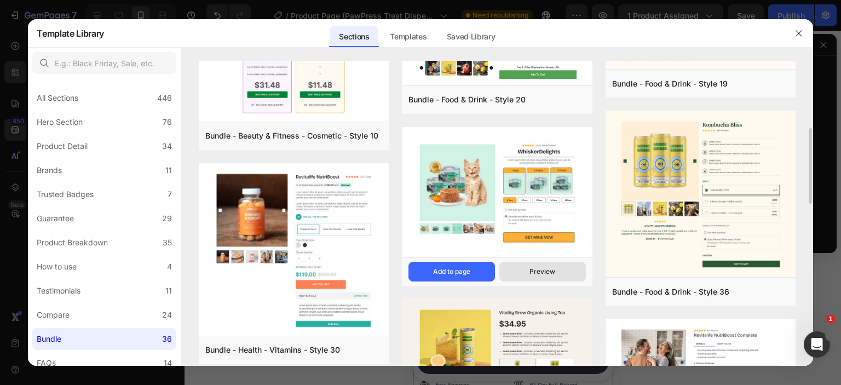
click at [548, 271] on div "Preview" at bounding box center [542, 272] width 26 height 10
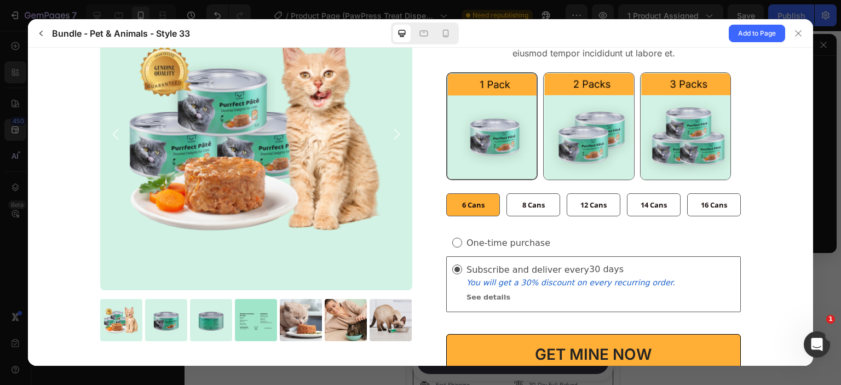
scroll to position [182, 0]
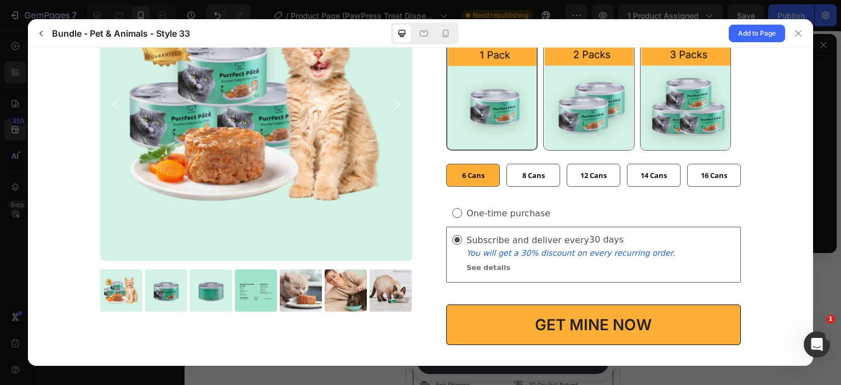
click at [532, 175] on span "8 Cans" at bounding box center [533, 175] width 22 height 10
click at [560, 187] on input "8 Cans 8 Cans 8 Cans" at bounding box center [560, 187] width 1 height 1
click at [585, 176] on span "12 Cans" at bounding box center [593, 175] width 26 height 10
click at [620, 187] on input "12 Cans 12 Cans 12 Cans" at bounding box center [620, 187] width 1 height 1
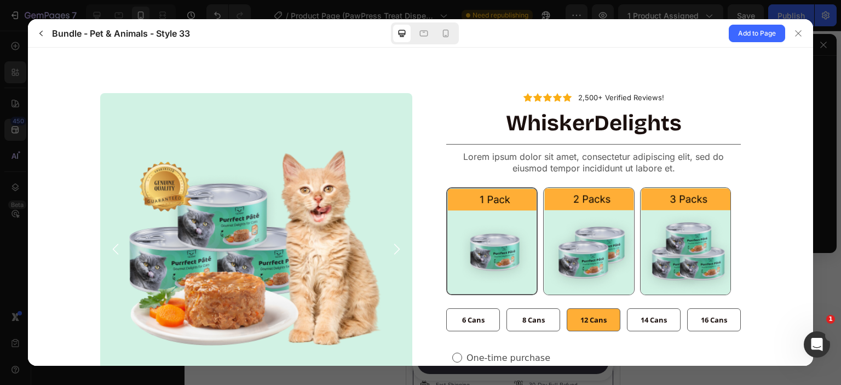
scroll to position [0, 0]
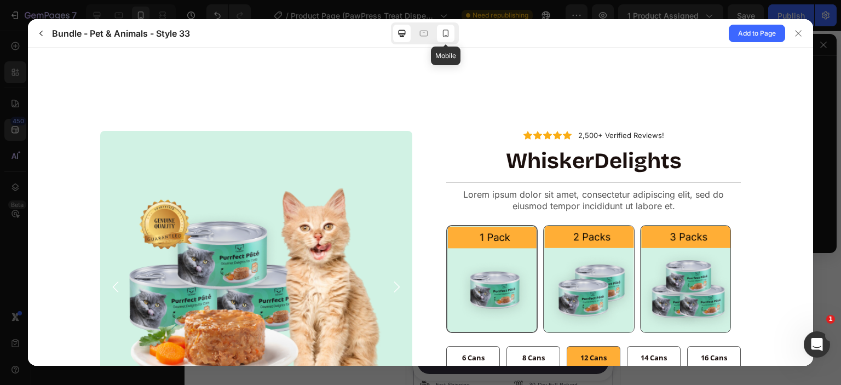
click at [447, 38] on icon at bounding box center [445, 33] width 11 height 11
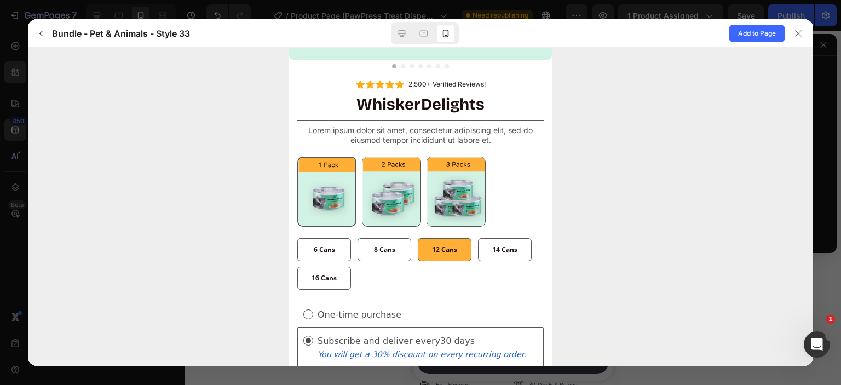
scroll to position [274, 0]
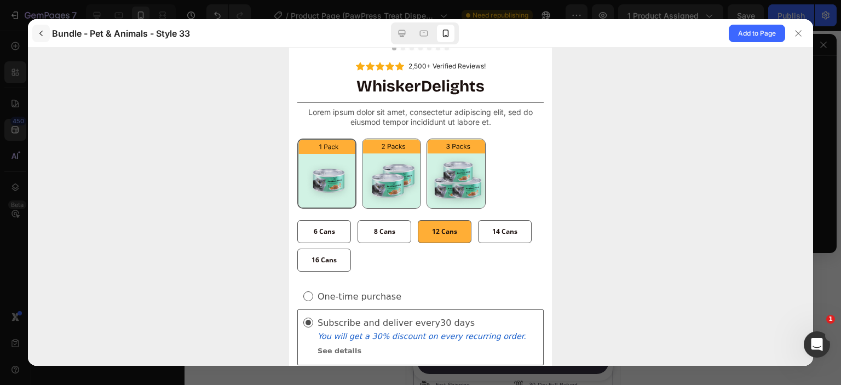
click at [37, 36] on icon "button" at bounding box center [41, 33] width 9 height 9
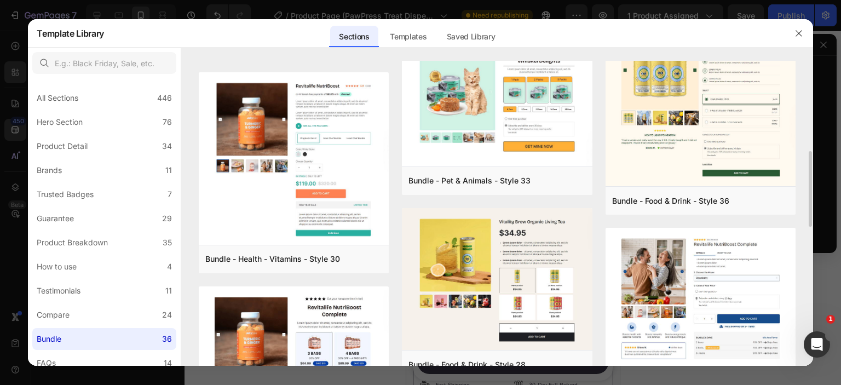
scroll to position [455, 0]
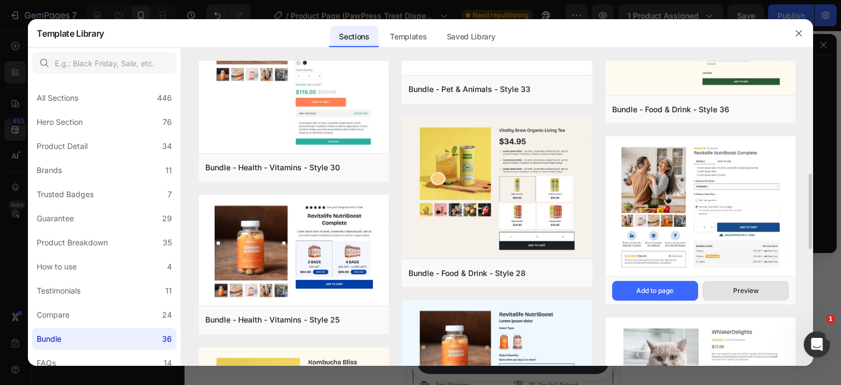
click at [740, 290] on div "Preview" at bounding box center [746, 291] width 26 height 10
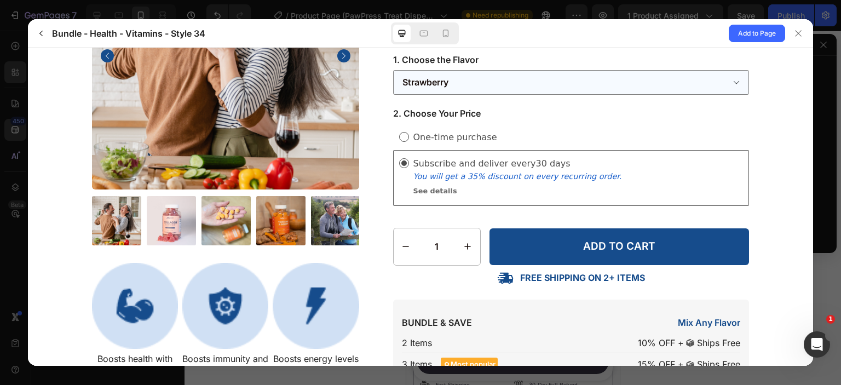
scroll to position [91, 0]
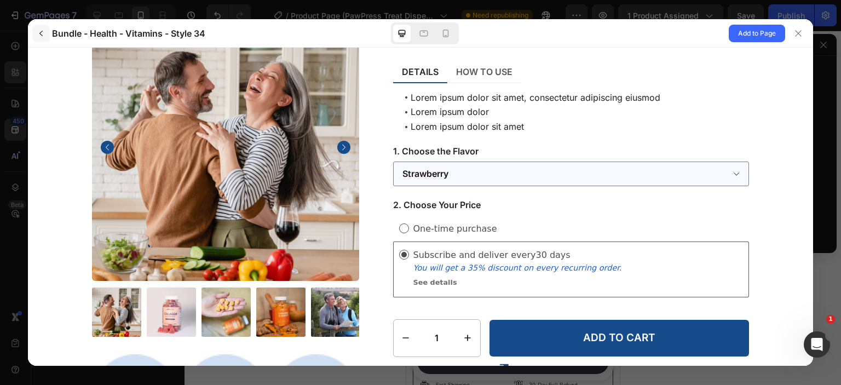
click at [39, 35] on icon "button" at bounding box center [41, 33] width 9 height 9
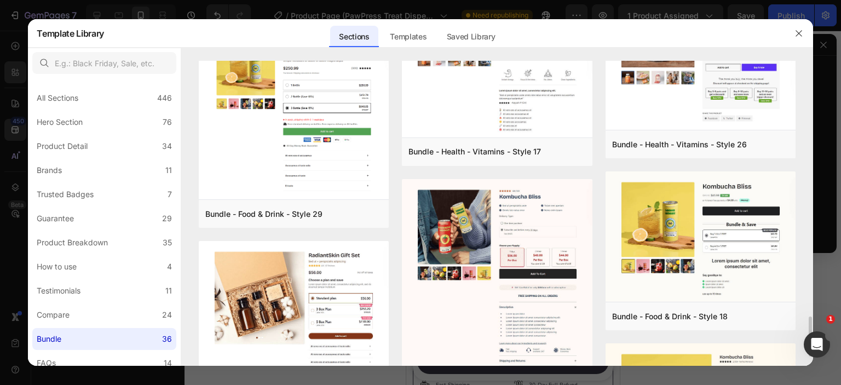
scroll to position [1252, 0]
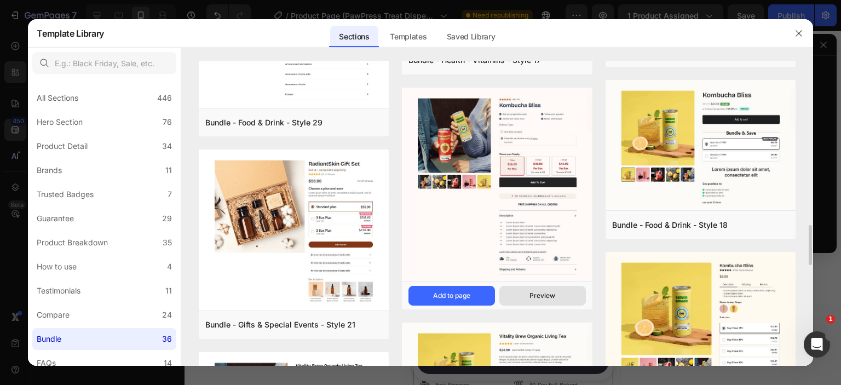
click at [527, 296] on button "Preview" at bounding box center [542, 296] width 86 height 20
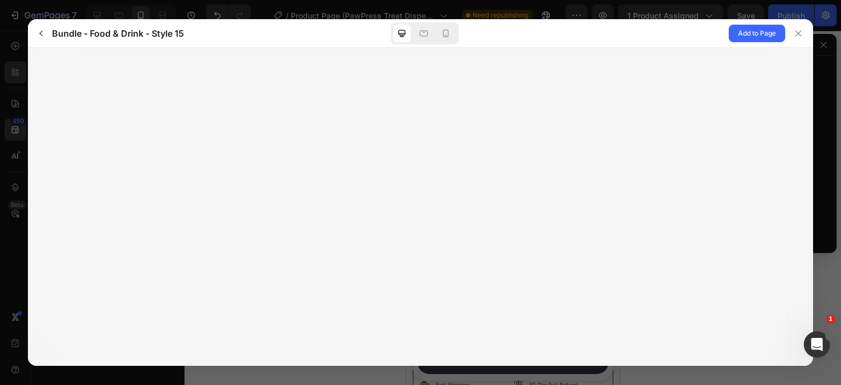
click at [672, 34] on div "Add to Page" at bounding box center [653, 33] width 320 height 28
click at [36, 36] on button "button" at bounding box center [41, 34] width 18 height 18
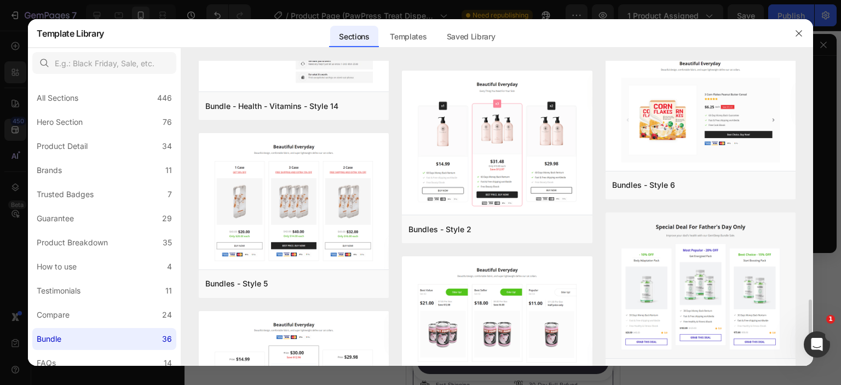
scroll to position [1730, 0]
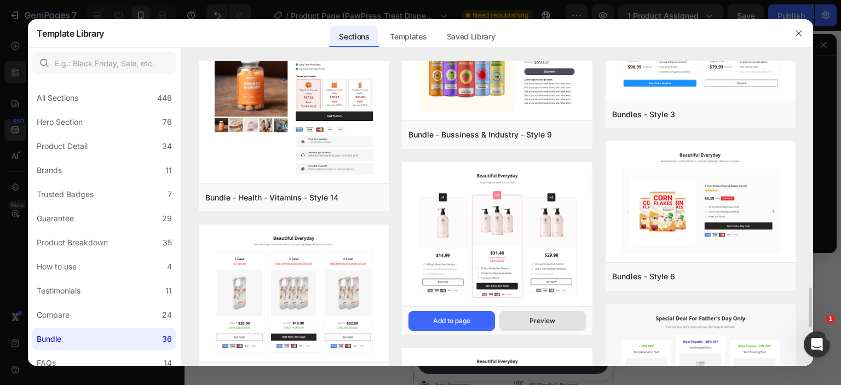
click at [530, 320] on div "Preview" at bounding box center [542, 321] width 26 height 10
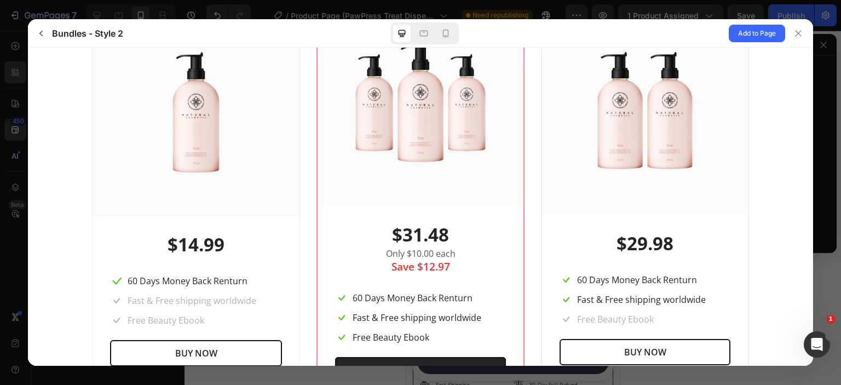
scroll to position [182, 0]
click at [445, 36] on icon at bounding box center [445, 33] width 11 height 11
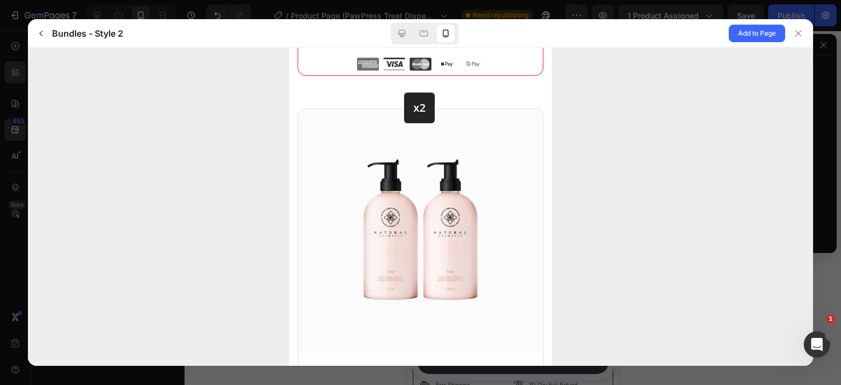
scroll to position [1095, 0]
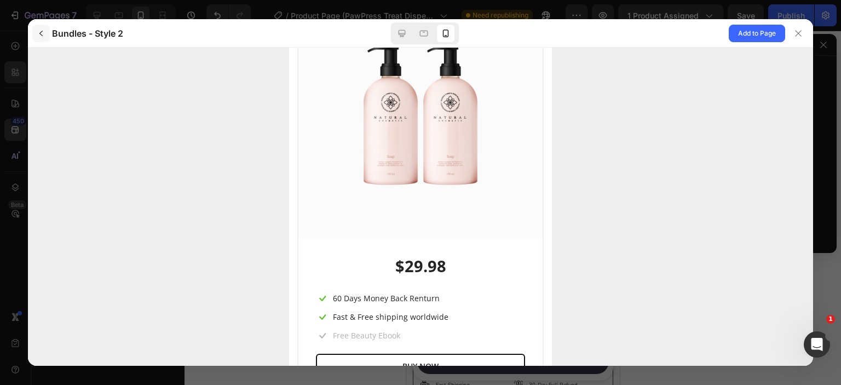
click at [42, 35] on icon "button" at bounding box center [41, 33] width 9 height 9
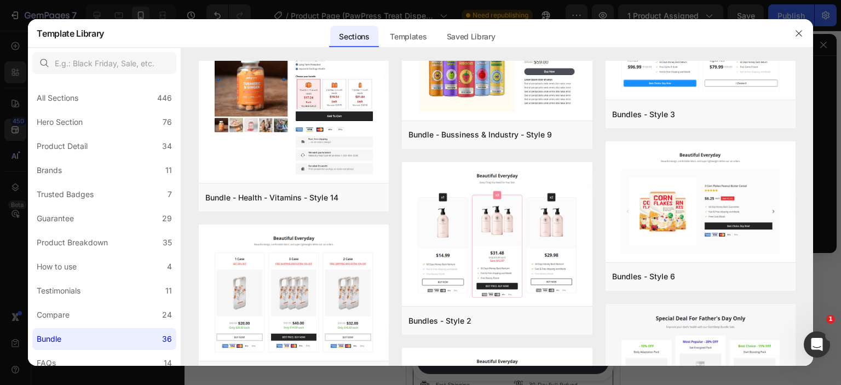
scroll to position [2019, 0]
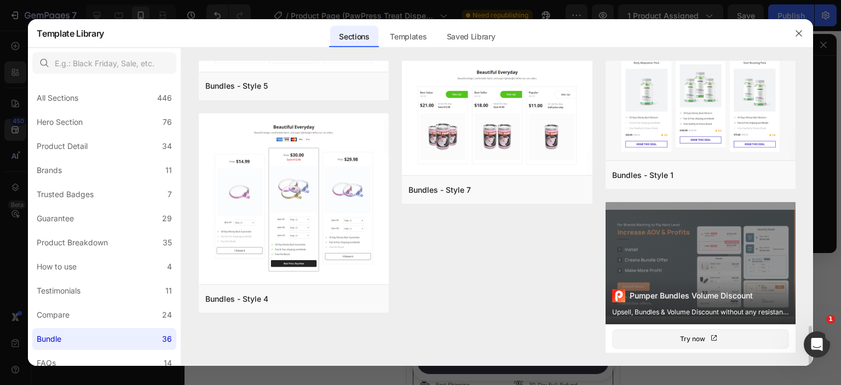
click at [723, 260] on div "Pumper Bundles Volume Discount Upsell, Bundles & Volume Discount without any re…" at bounding box center [700, 263] width 190 height 122
click at [694, 339] on div "Try now" at bounding box center [700, 338] width 41 height 11
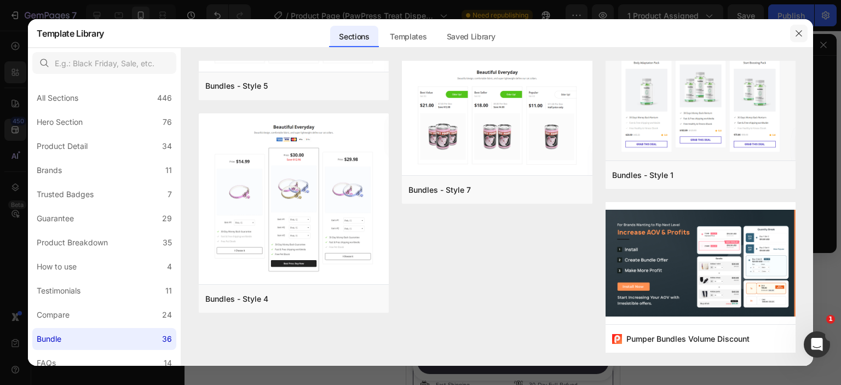
click at [797, 30] on icon "button" at bounding box center [798, 33] width 9 height 9
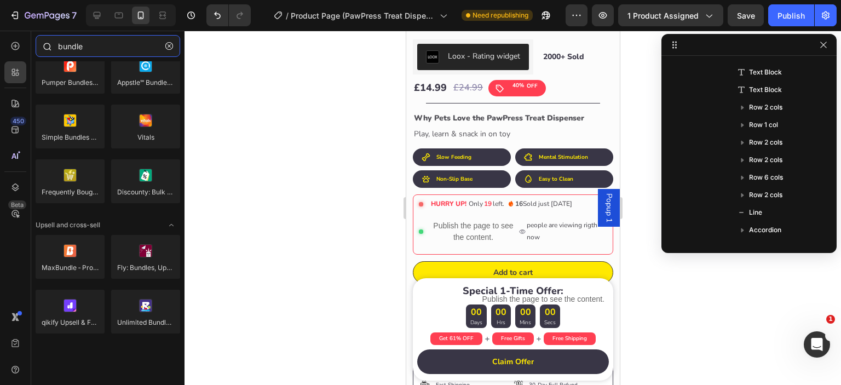
drag, startPoint x: 107, startPoint y: 46, endPoint x: 39, endPoint y: 44, distance: 67.4
click at [39, 44] on div "bundle" at bounding box center [107, 48] width 153 height 26
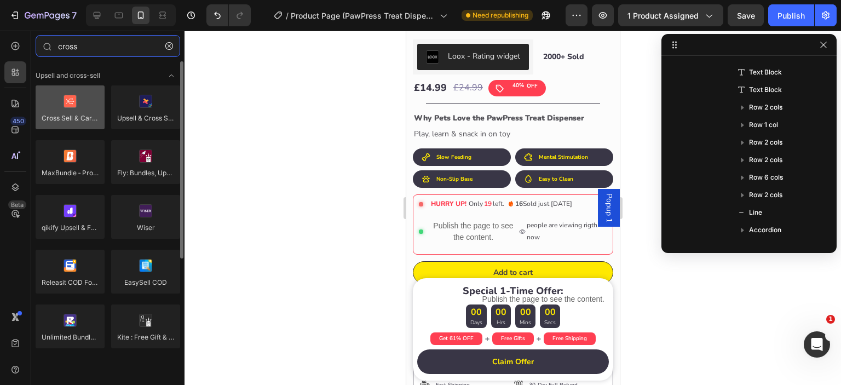
type input "cross"
click at [68, 116] on div at bounding box center [70, 107] width 69 height 44
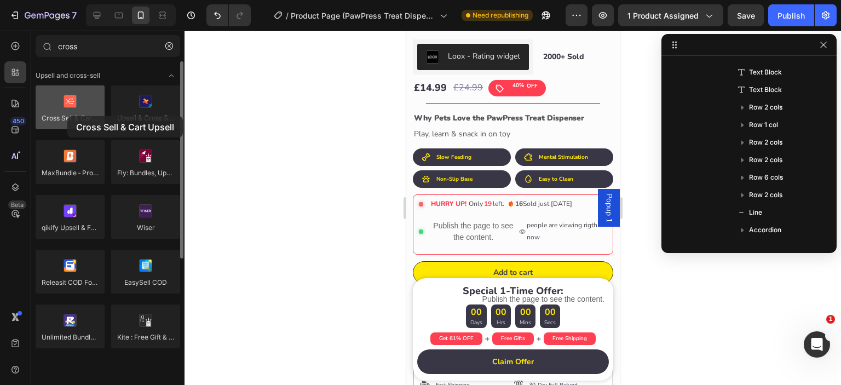
click at [67, 116] on div at bounding box center [70, 107] width 69 height 44
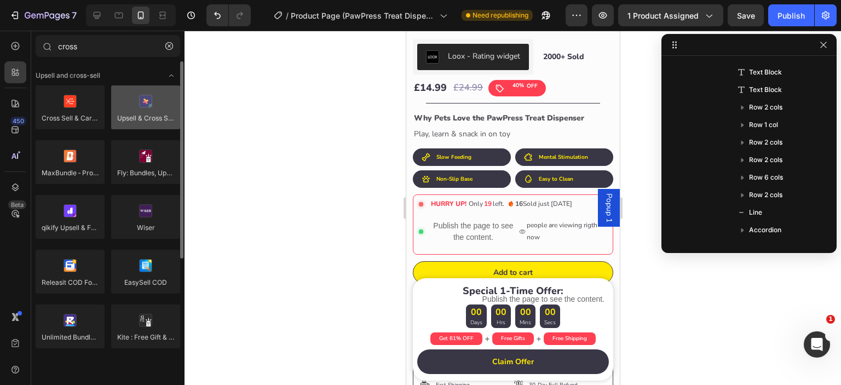
click at [145, 107] on div at bounding box center [145, 107] width 69 height 44
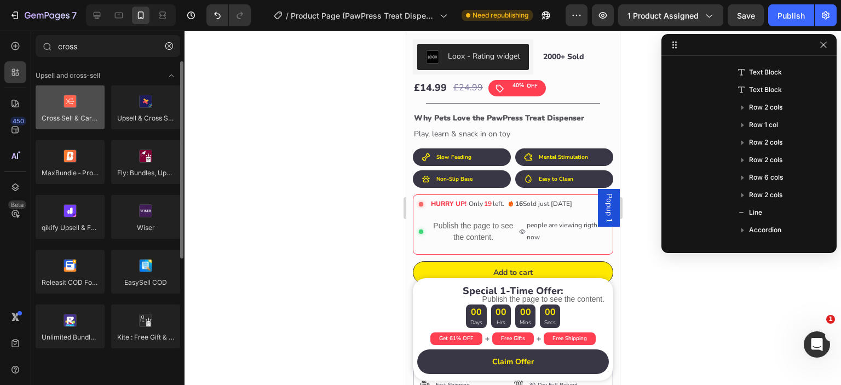
click at [85, 105] on div at bounding box center [70, 107] width 69 height 44
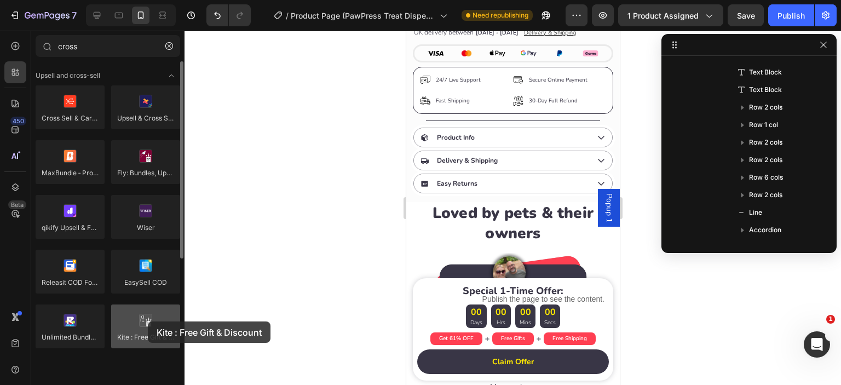
click at [148, 321] on div at bounding box center [145, 326] width 69 height 44
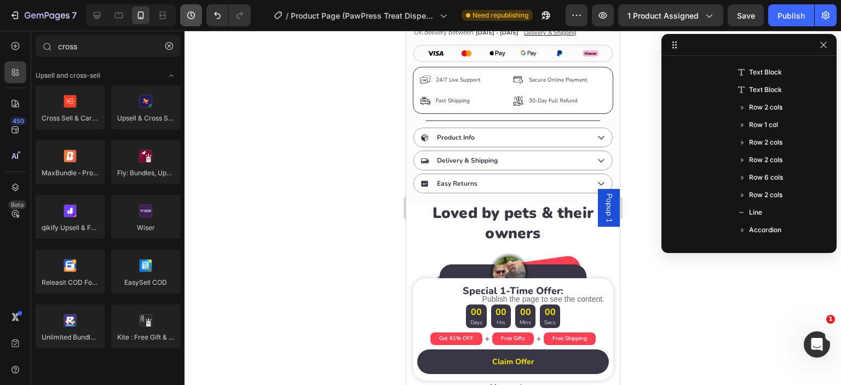
scroll to position [598, 0]
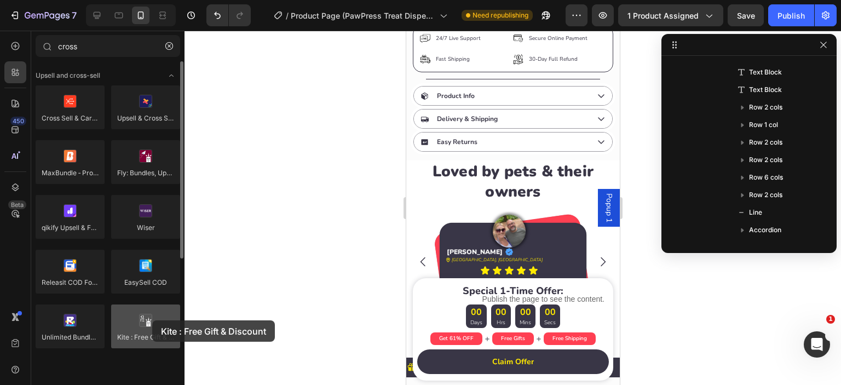
click at [152, 320] on div at bounding box center [145, 326] width 69 height 44
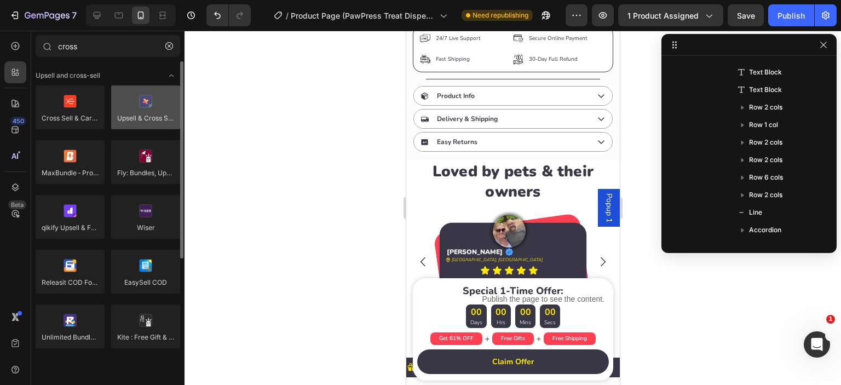
scroll to position [636, 0]
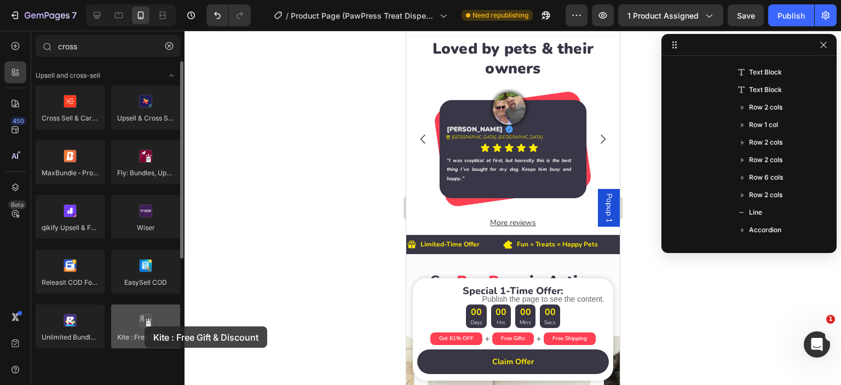
click at [145, 326] on div at bounding box center [145, 326] width 69 height 44
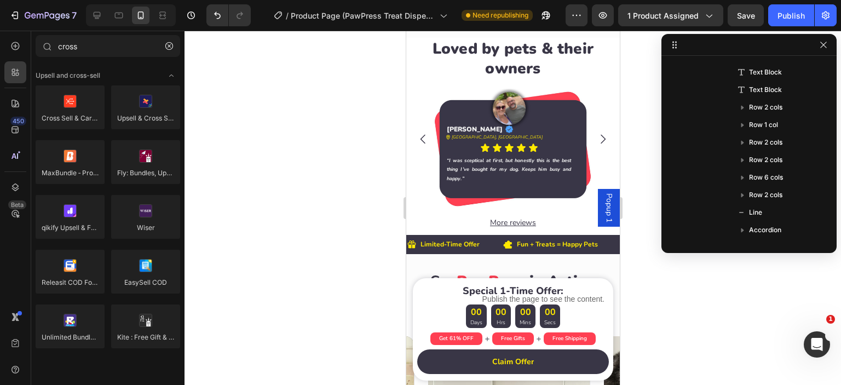
scroll to position [750, 0]
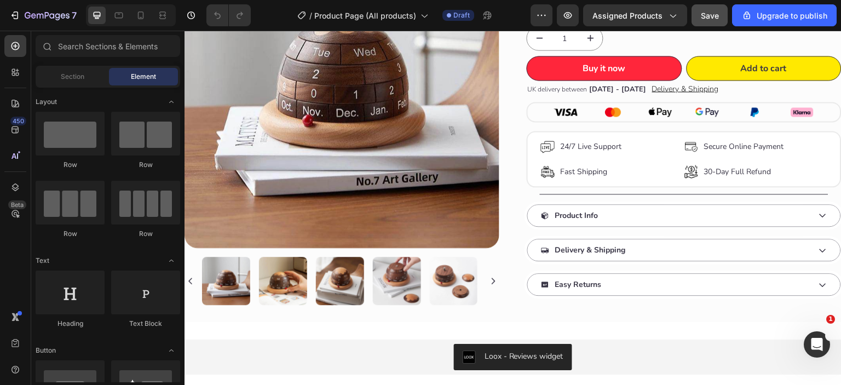
scroll to position [274, 0]
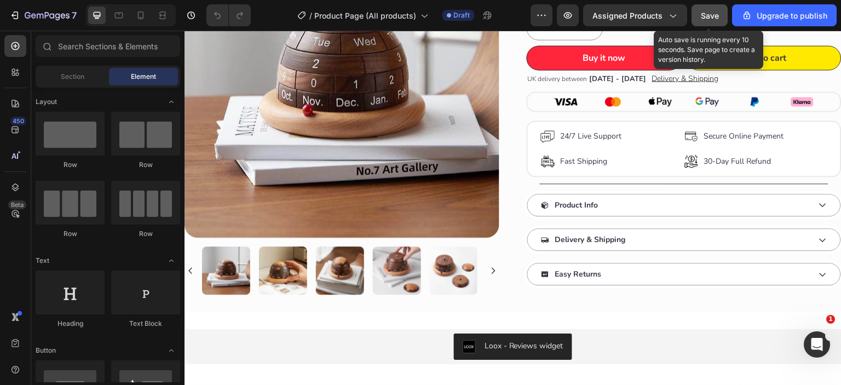
click at [706, 16] on span "Save" at bounding box center [710, 15] width 18 height 9
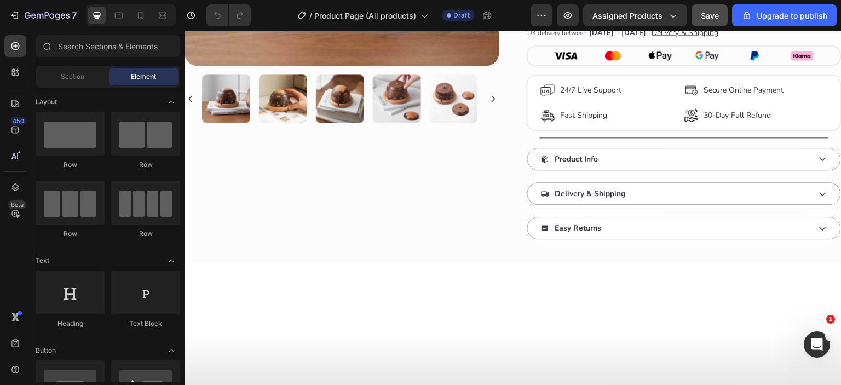
scroll to position [0, 0]
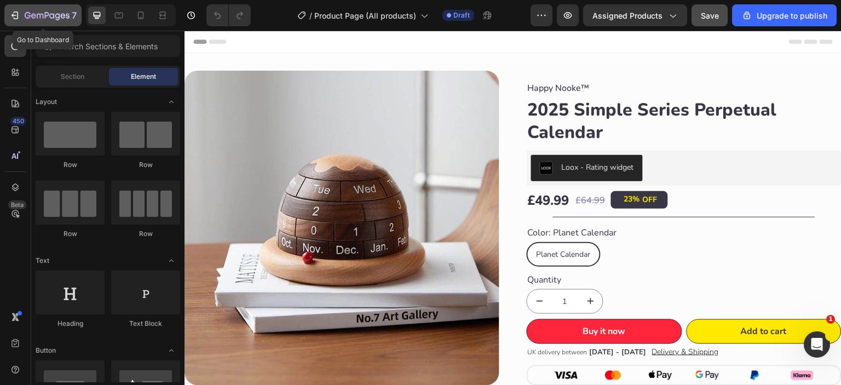
click at [46, 15] on icon "button" at bounding box center [47, 15] width 45 height 9
